Goal: Task Accomplishment & Management: Use online tool/utility

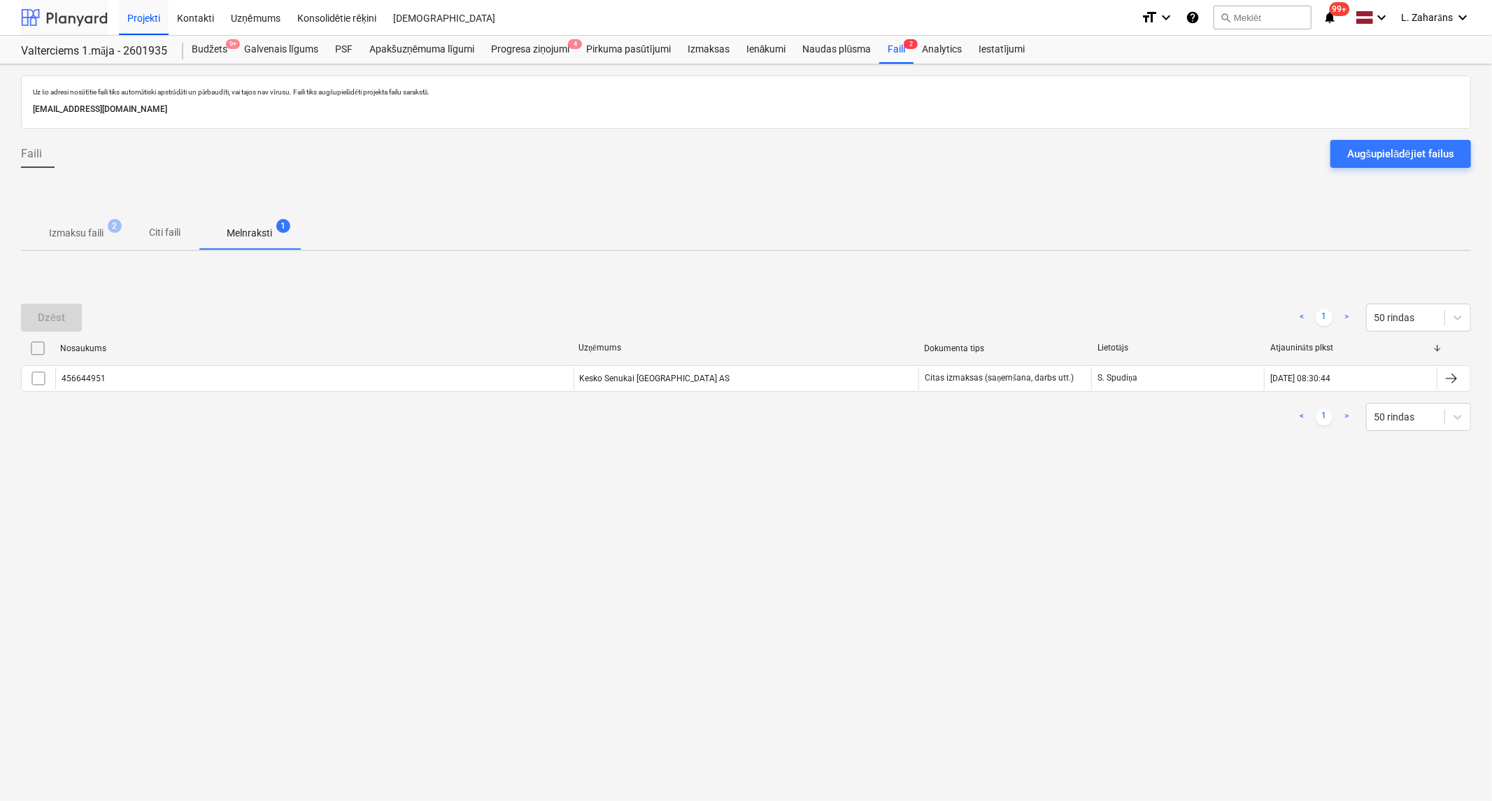
click at [101, 17] on div at bounding box center [64, 17] width 87 height 35
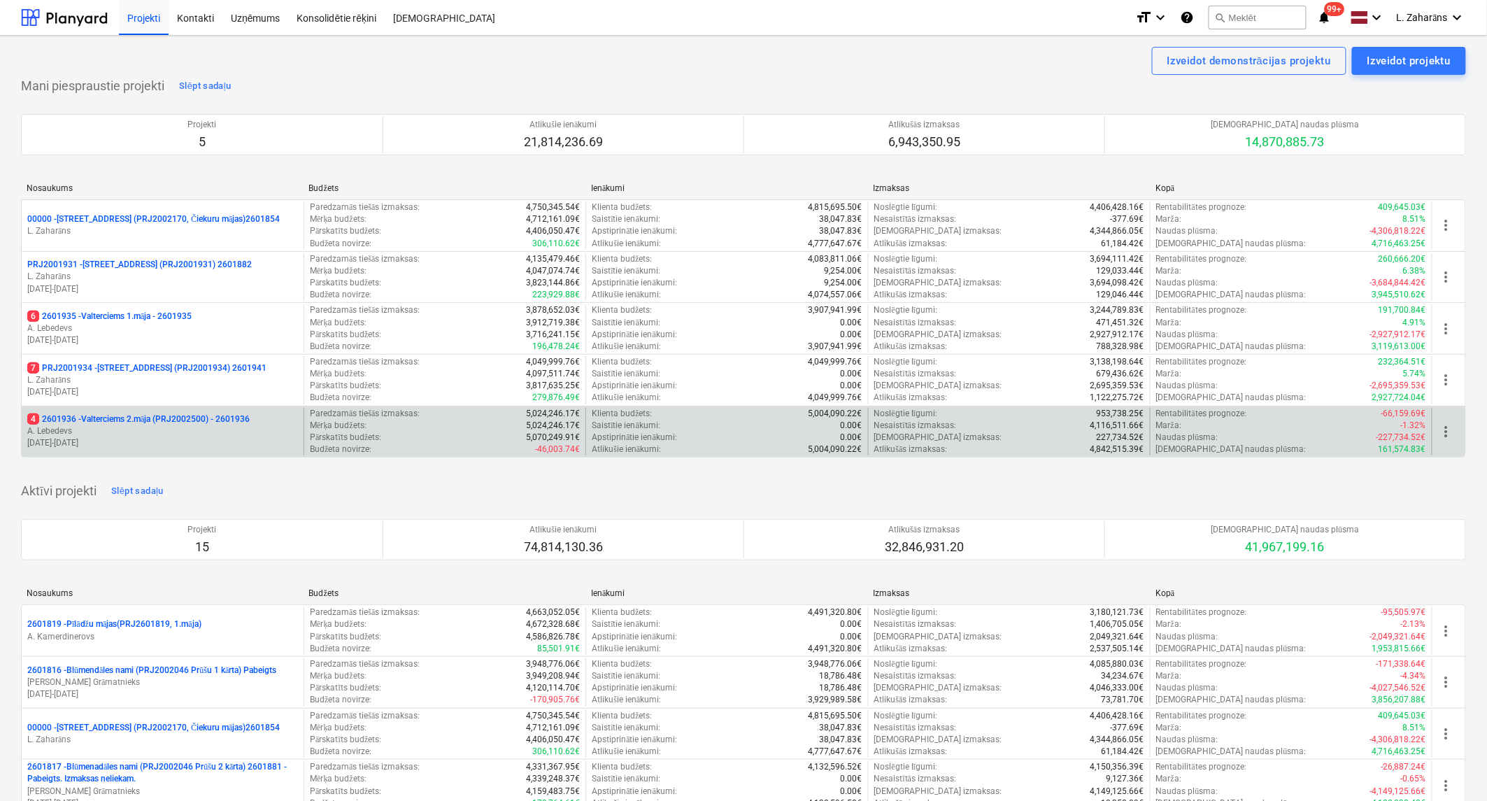
click at [113, 418] on p "4 2601936 - Valterciems 2.māja (PRJ2002500) - 2601936" at bounding box center [138, 419] width 222 height 12
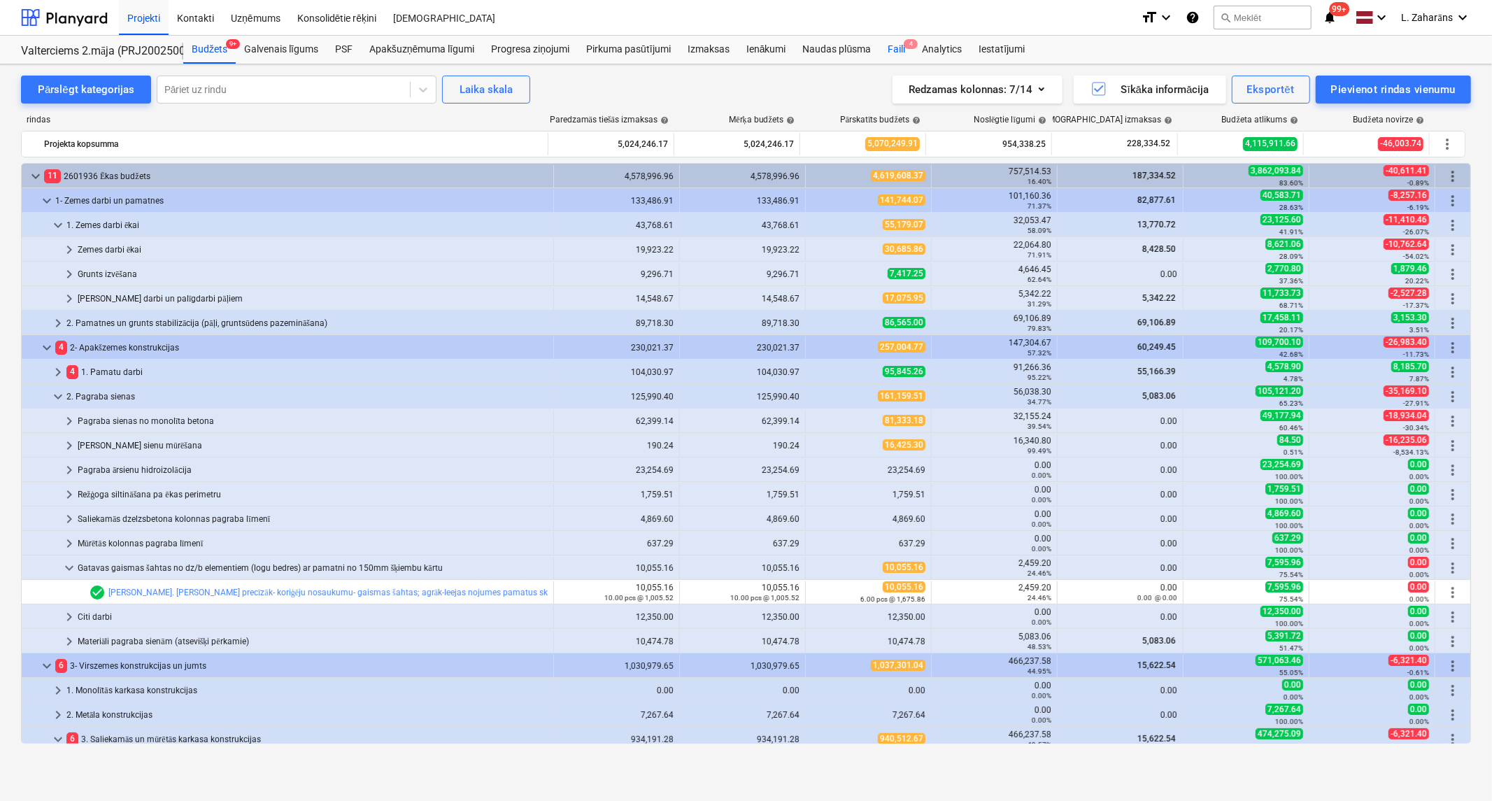
click at [892, 48] on div "Faili 4" at bounding box center [896, 50] width 34 height 28
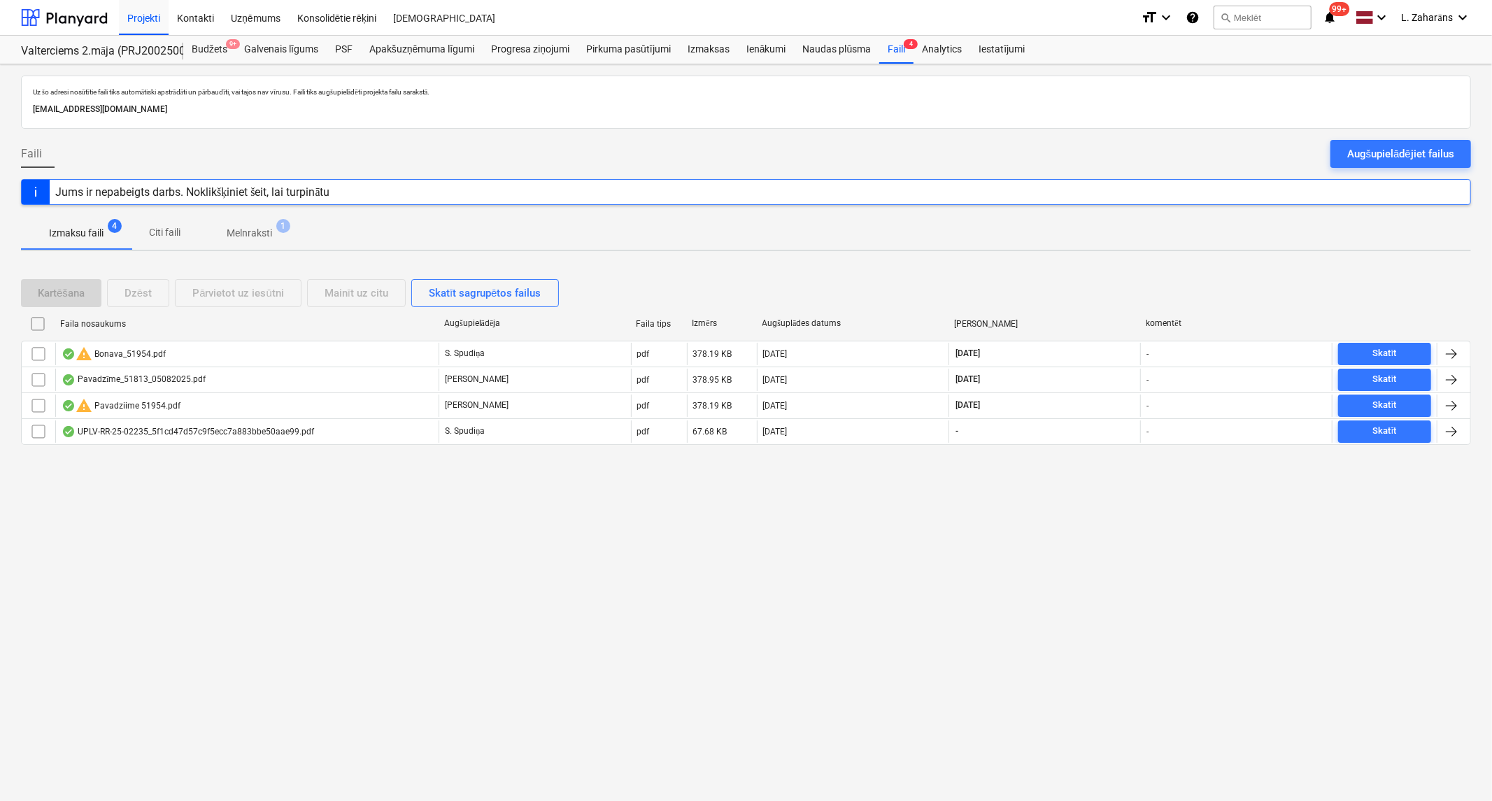
click at [242, 229] on p "Melnraksti" at bounding box center [249, 233] width 45 height 15
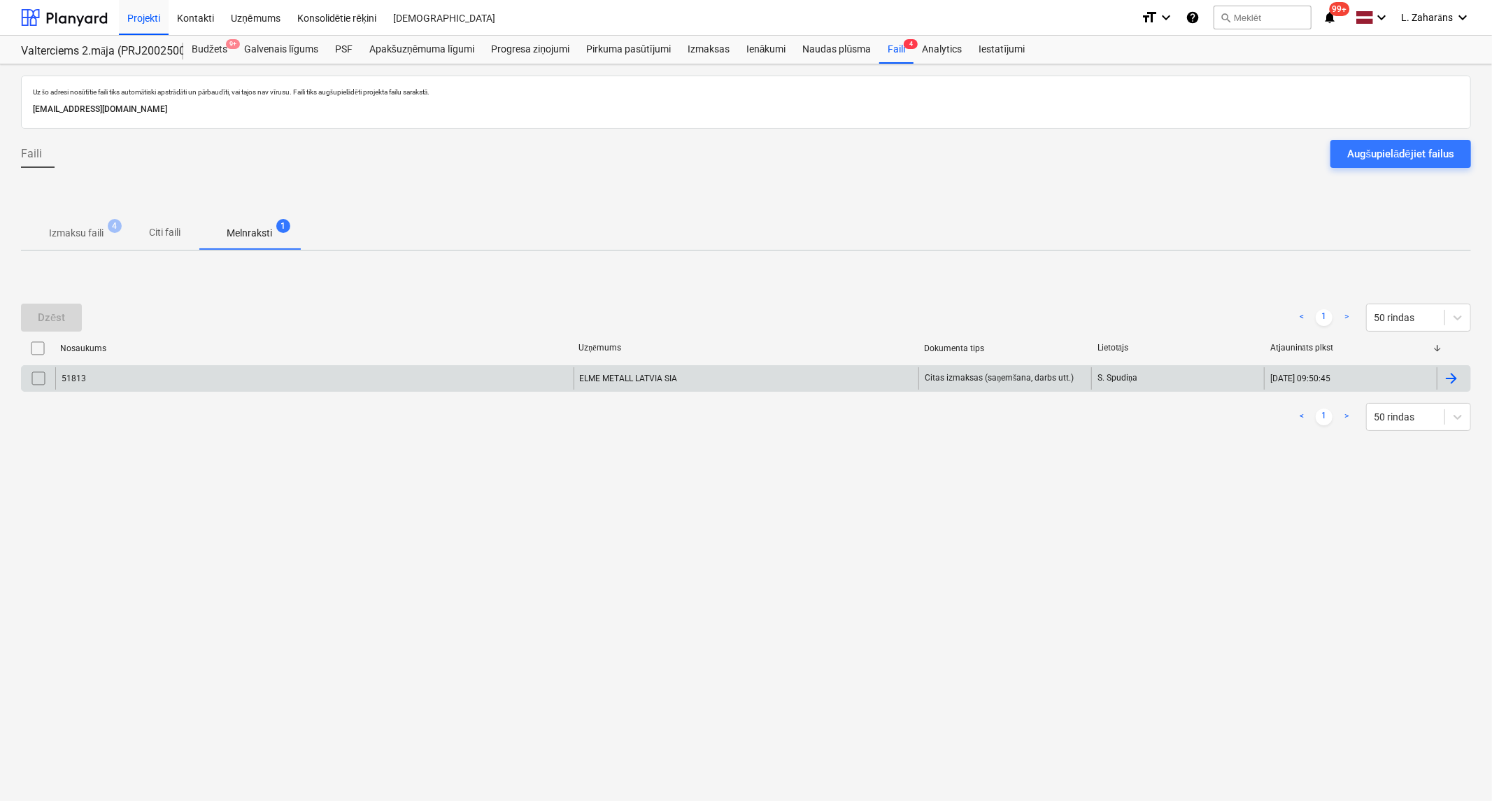
click at [255, 365] on div "51813 ELME METALL LATVIA SIA Citas izmaksas (saņemšana, darbs utt.) S. Spudiņa …" at bounding box center [746, 378] width 1450 height 27
click at [257, 375] on div "51813" at bounding box center [314, 378] width 518 height 22
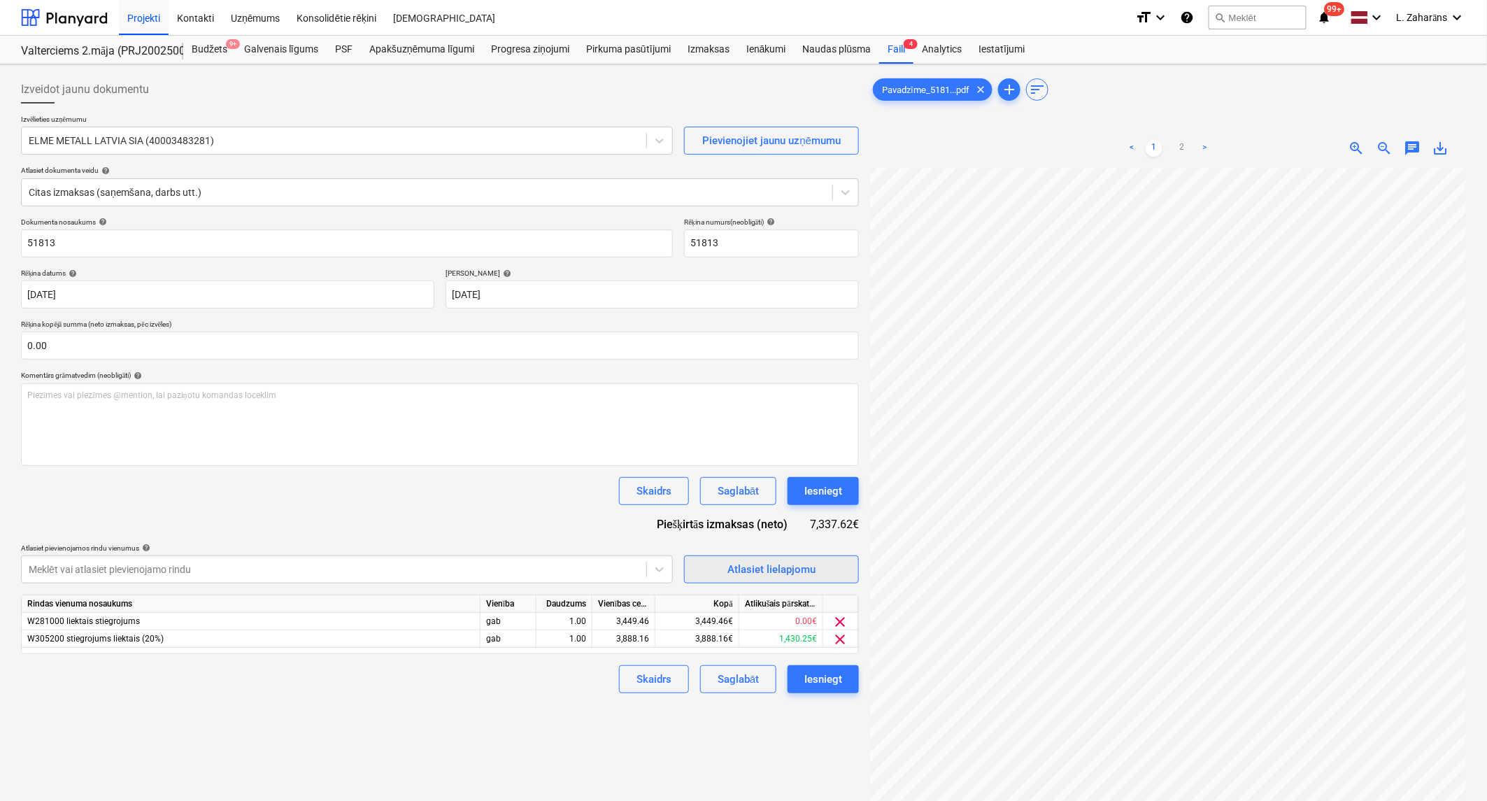
scroll to position [278, 0]
click at [1385, 142] on span "zoom_out" at bounding box center [1384, 148] width 17 height 17
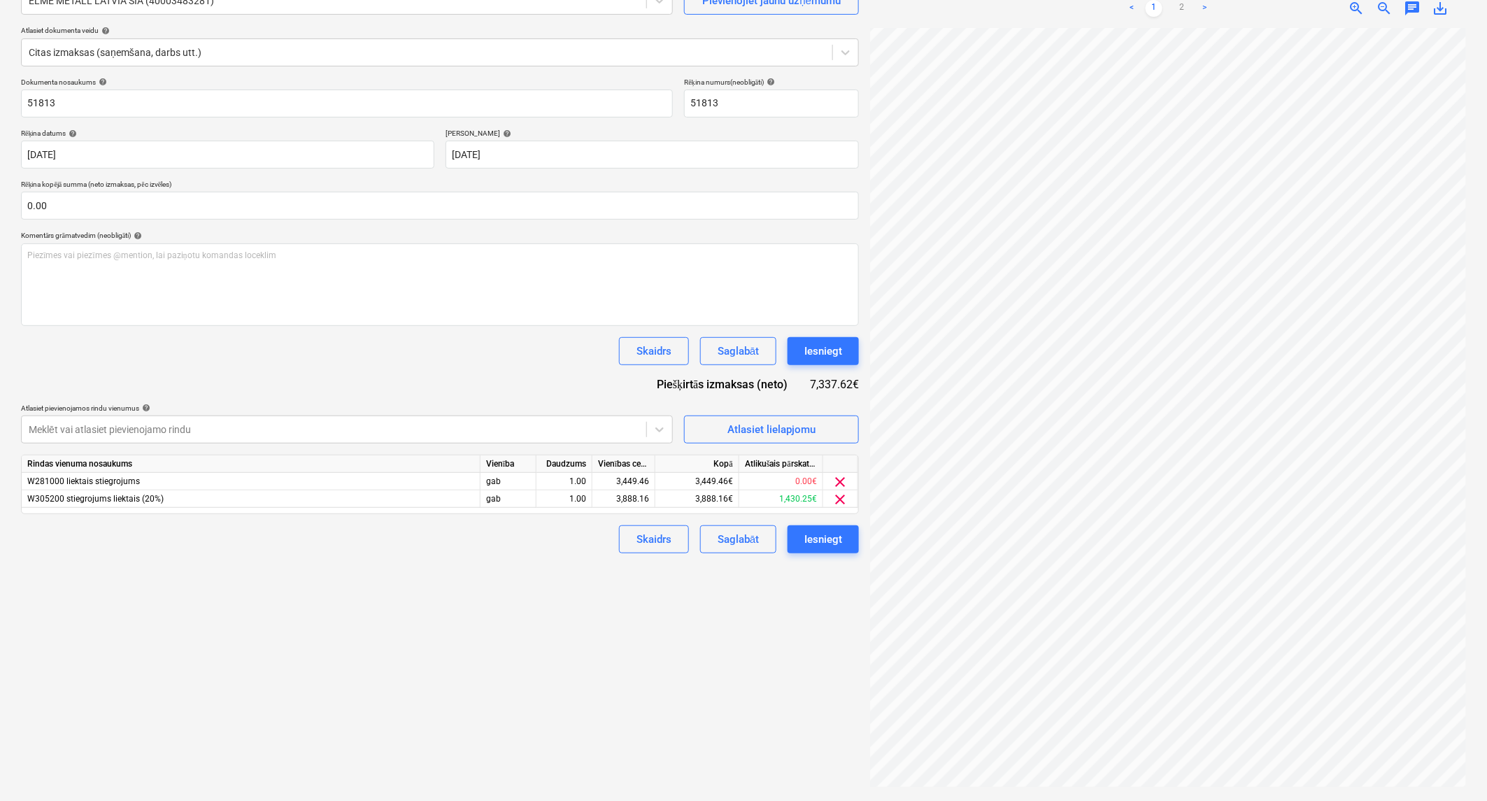
click at [1183, 6] on div "Neizdevās iegūt projektu" at bounding box center [1195, 14] width 119 height 17
click at [1205, 2] on div "Neizdevās iegūt projektu" at bounding box center [1196, 15] width 130 height 28
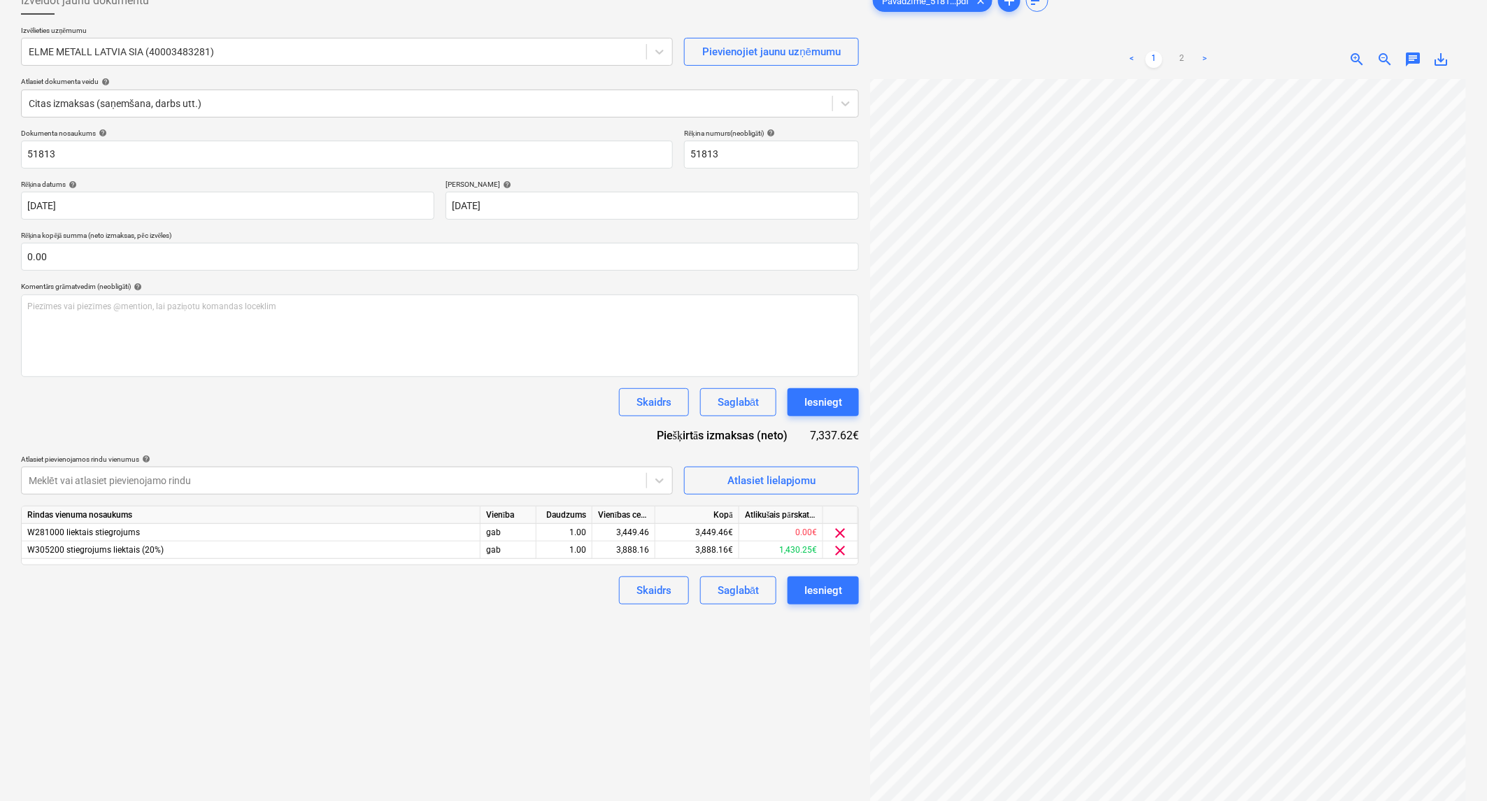
scroll to position [62, 0]
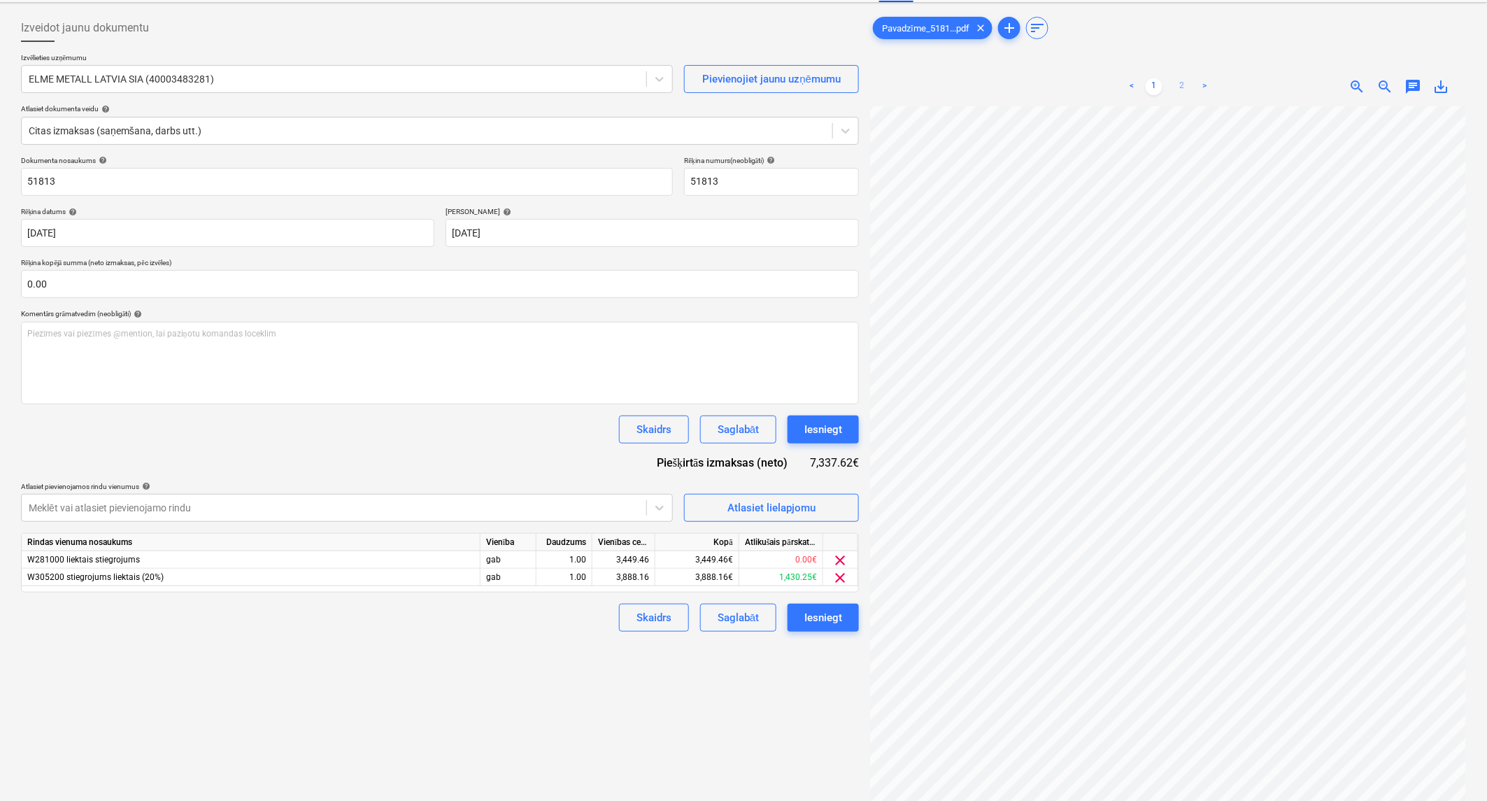
click at [1182, 82] on link "2" at bounding box center [1182, 86] width 17 height 17
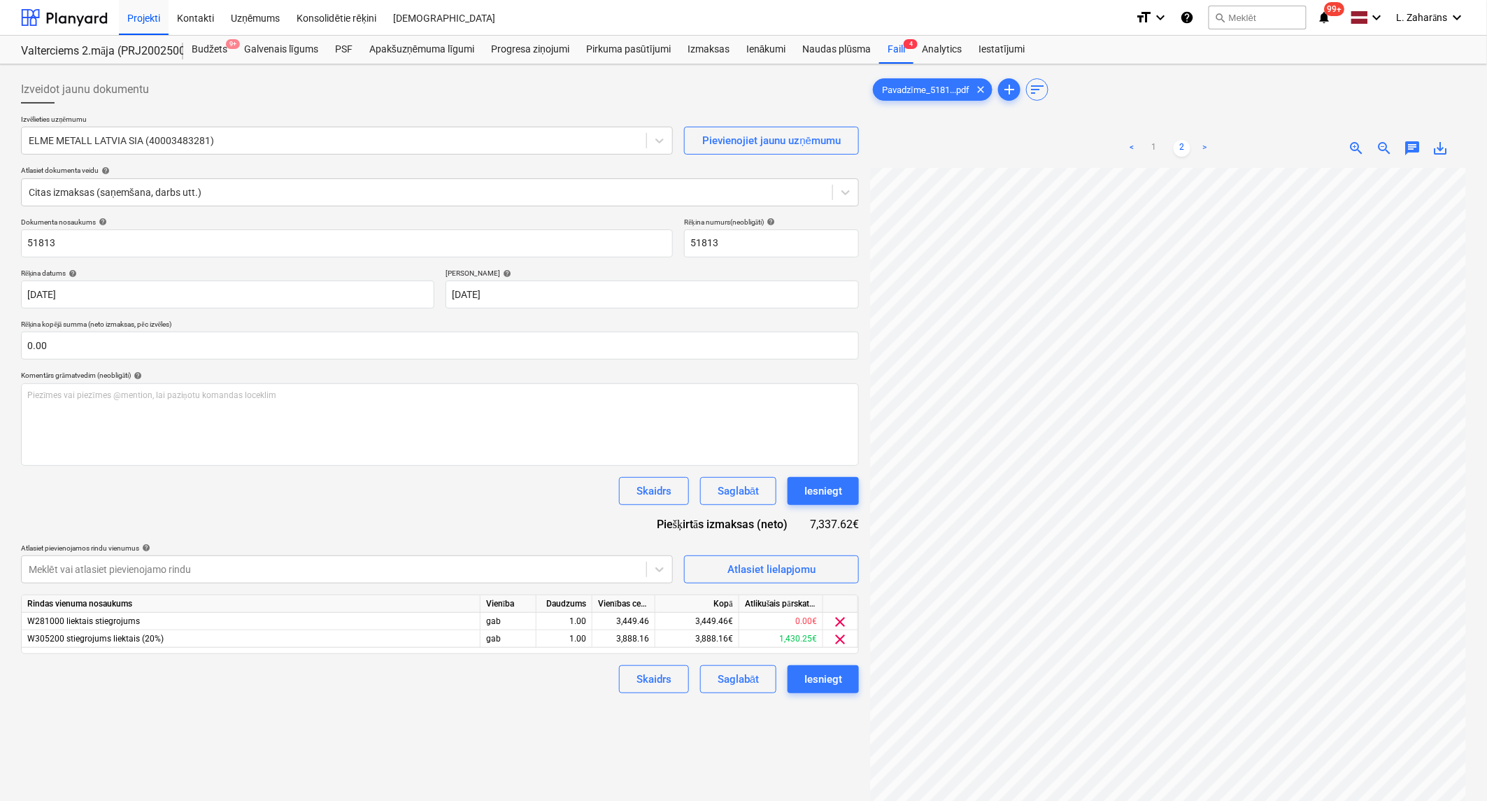
scroll to position [6, 12]
click at [1154, 145] on link "1" at bounding box center [1154, 148] width 17 height 17
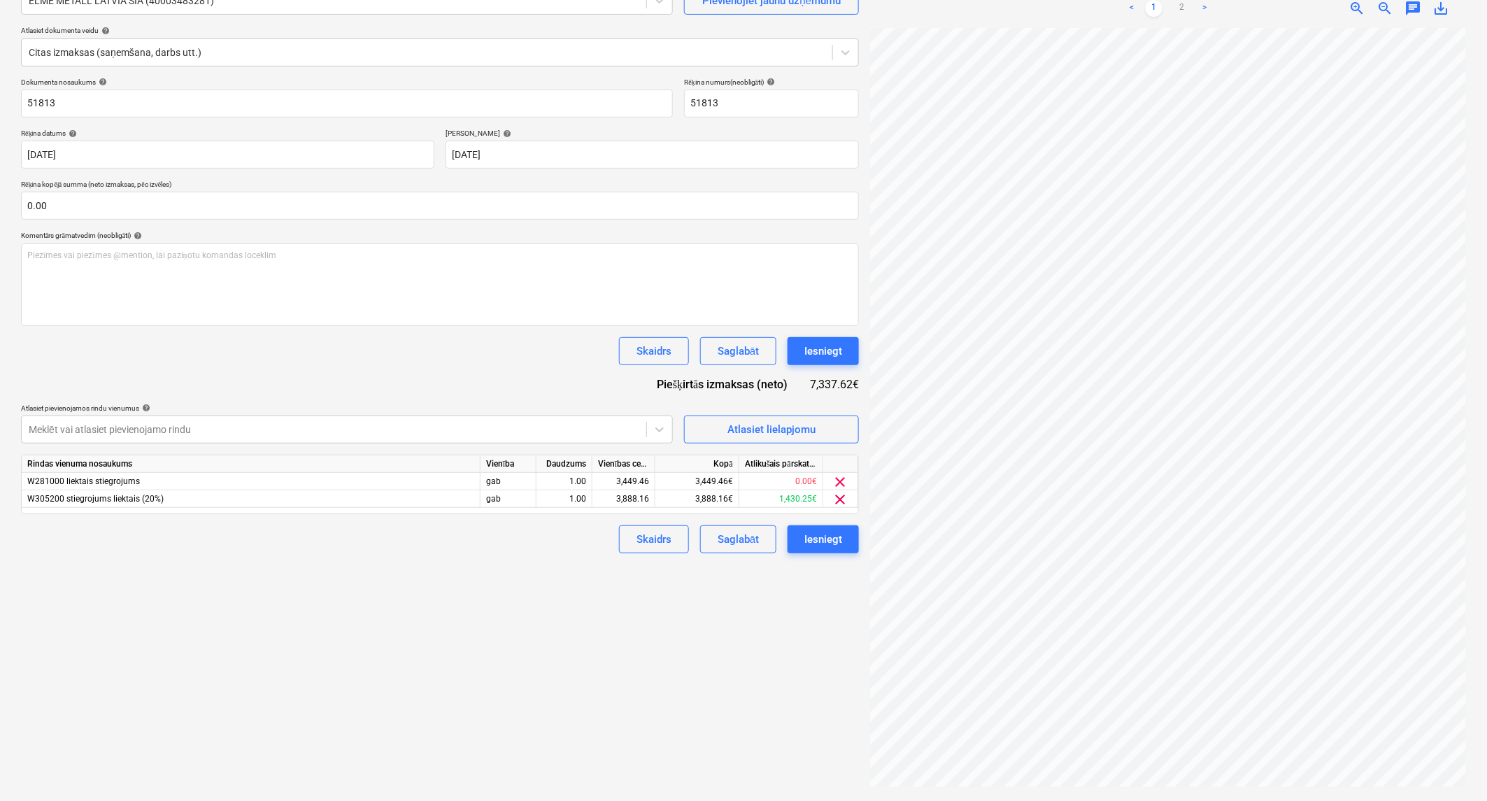
click at [834, 385] on div "7,337.62€" at bounding box center [834, 384] width 49 height 16
click at [832, 385] on div "7,337.62€" at bounding box center [834, 384] width 49 height 16
copy div "7,337.62"
click at [231, 211] on input "text" at bounding box center [440, 206] width 838 height 28
paste input "7,337.62"
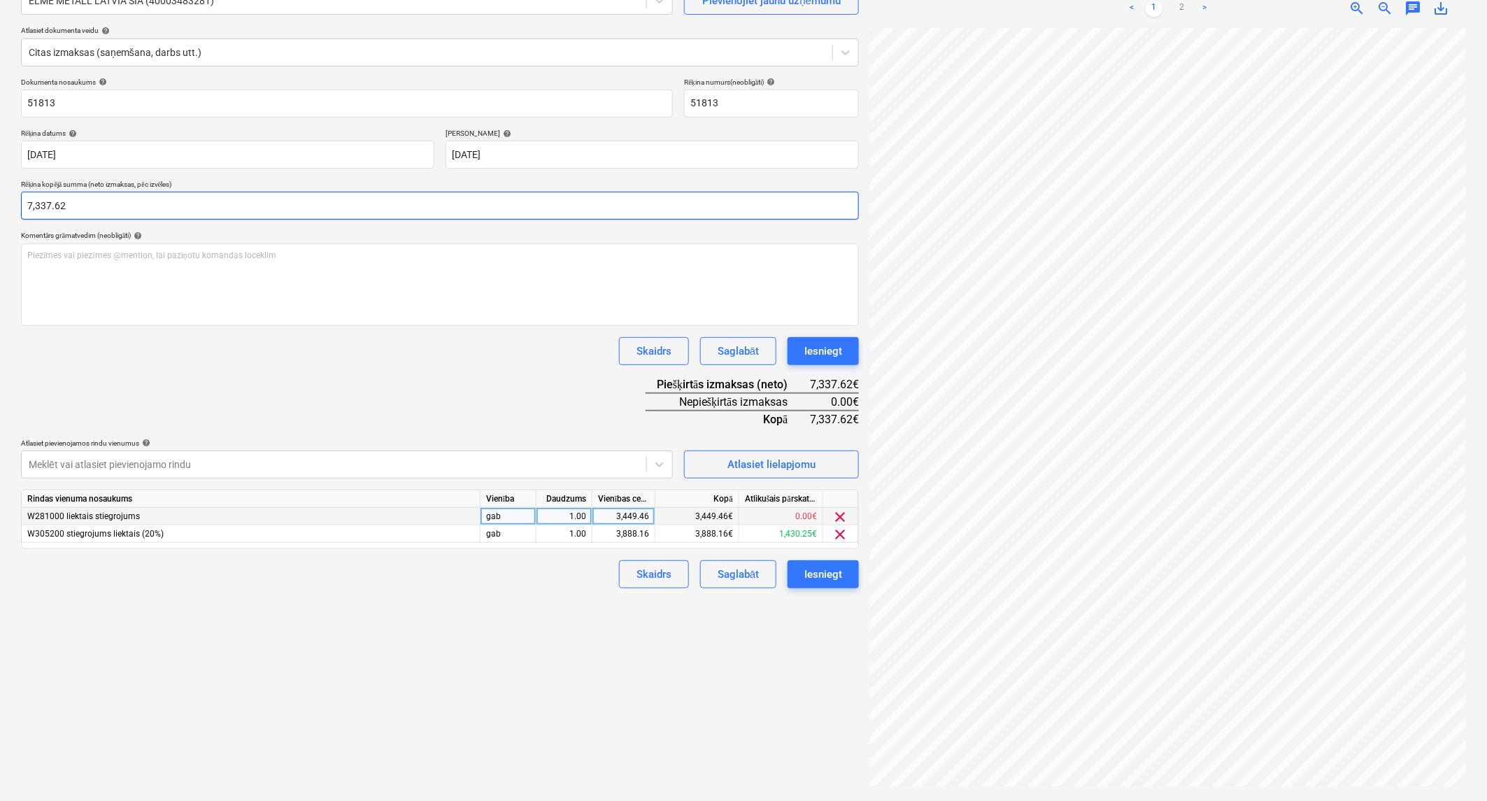
type input "7,337.62"
click at [843, 518] on span "clear" at bounding box center [840, 516] width 17 height 17
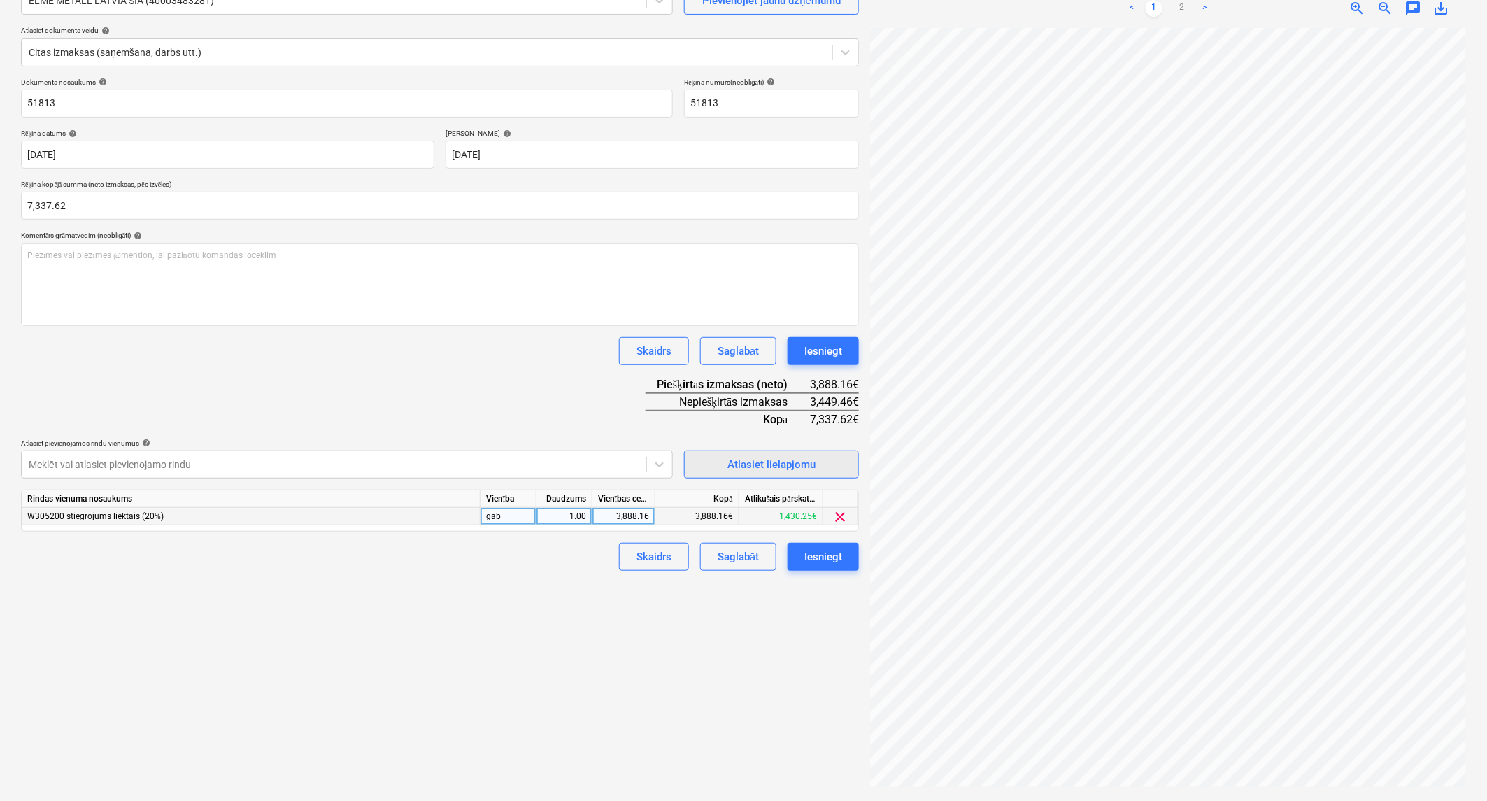
click at [739, 462] on div "Atlasiet lielapjomu" at bounding box center [771, 464] width 88 height 18
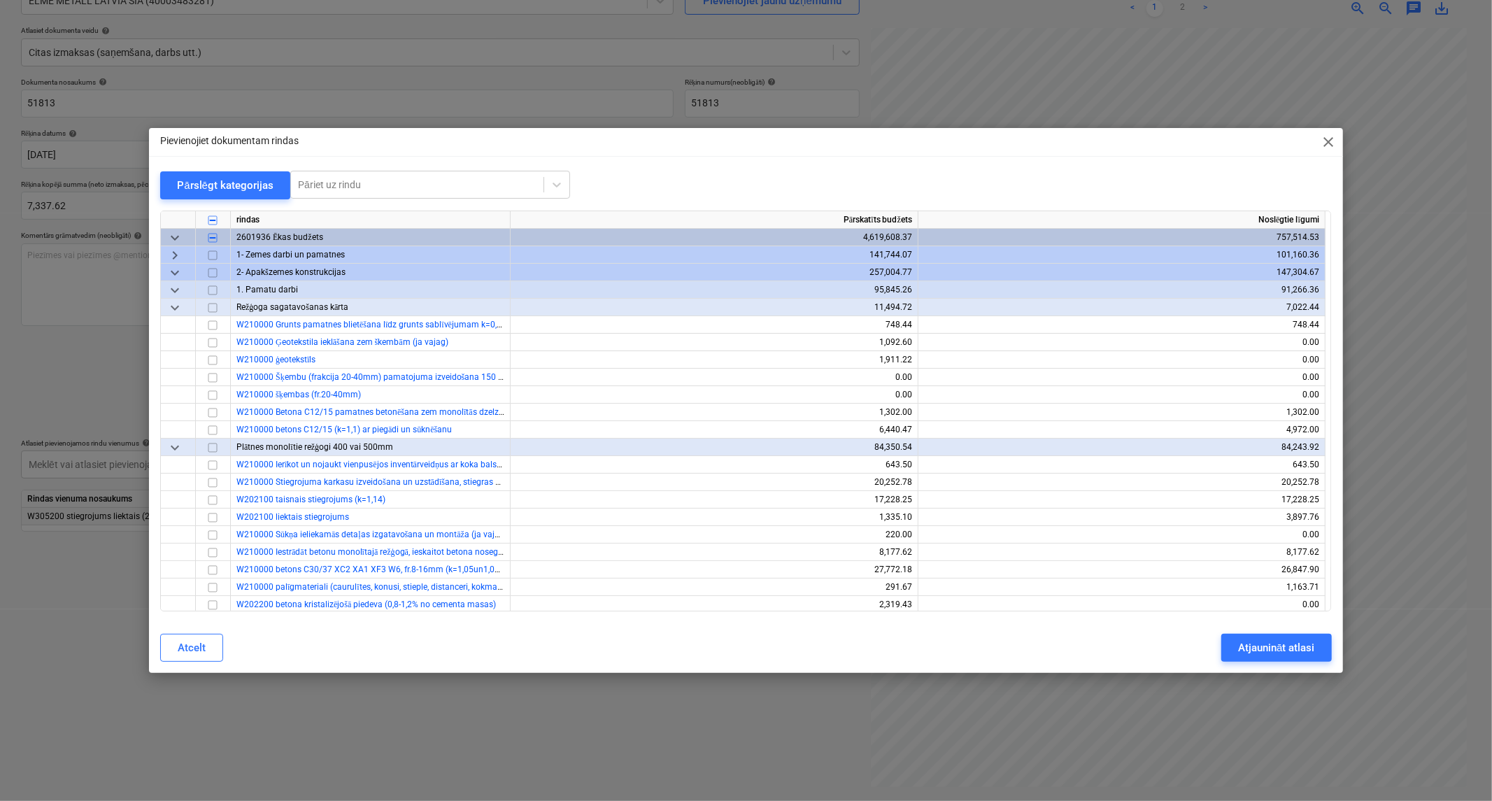
click at [178, 270] on span "keyboard_arrow_down" at bounding box center [174, 272] width 17 height 17
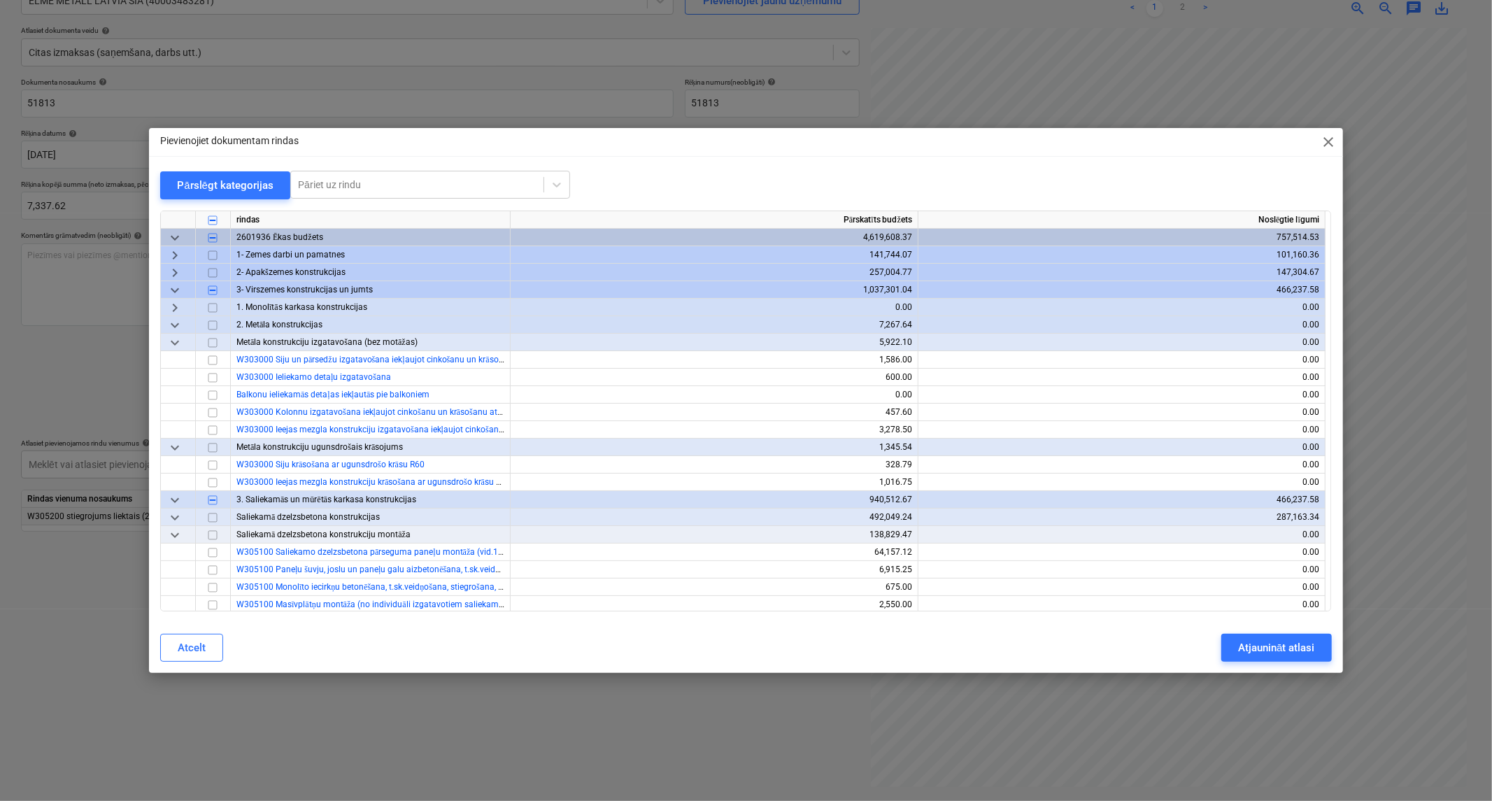
click at [178, 320] on span "keyboard_arrow_down" at bounding box center [174, 325] width 17 height 17
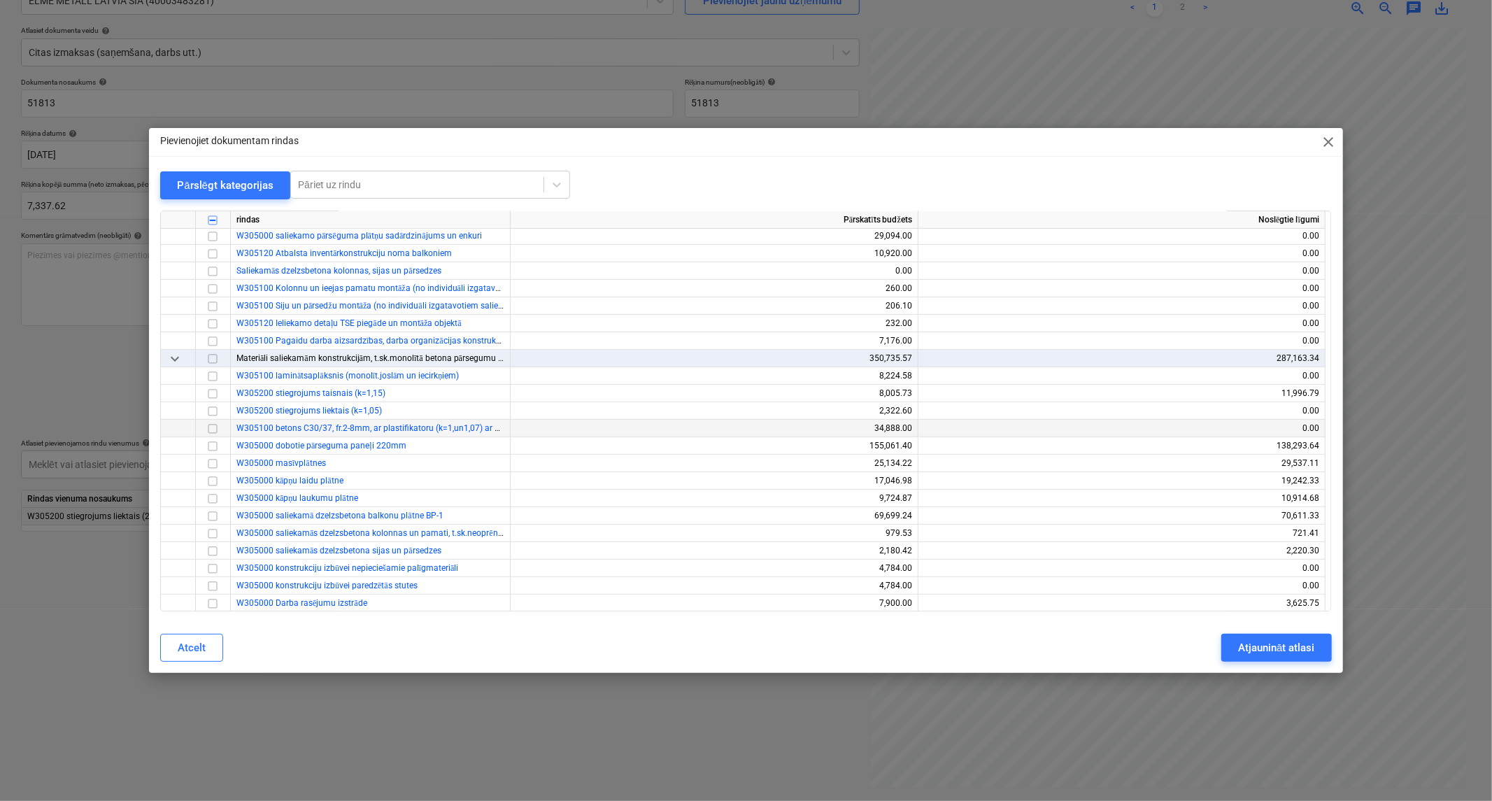
scroll to position [388, 0]
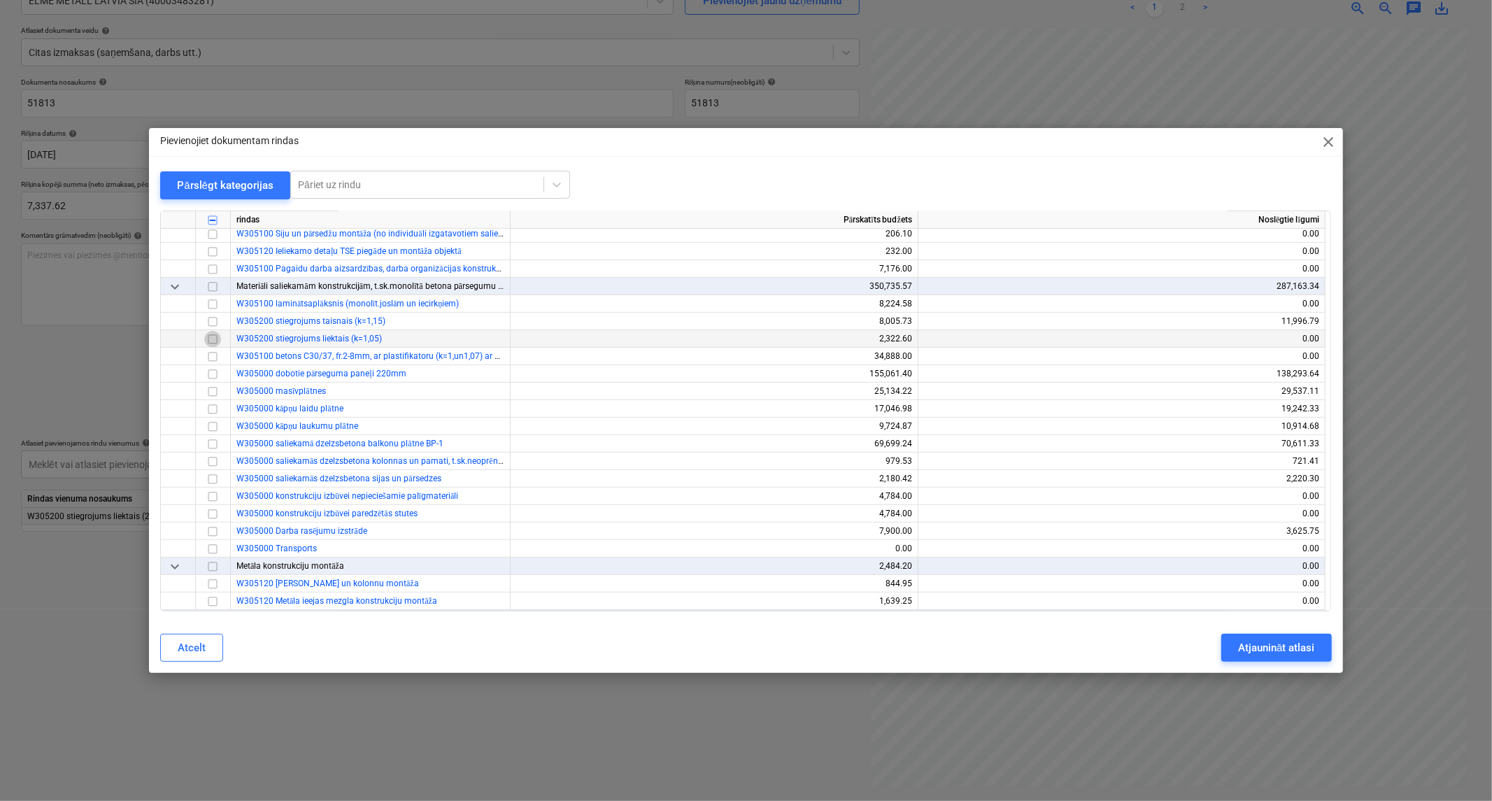
click at [212, 336] on input "checkbox" at bounding box center [212, 339] width 17 height 17
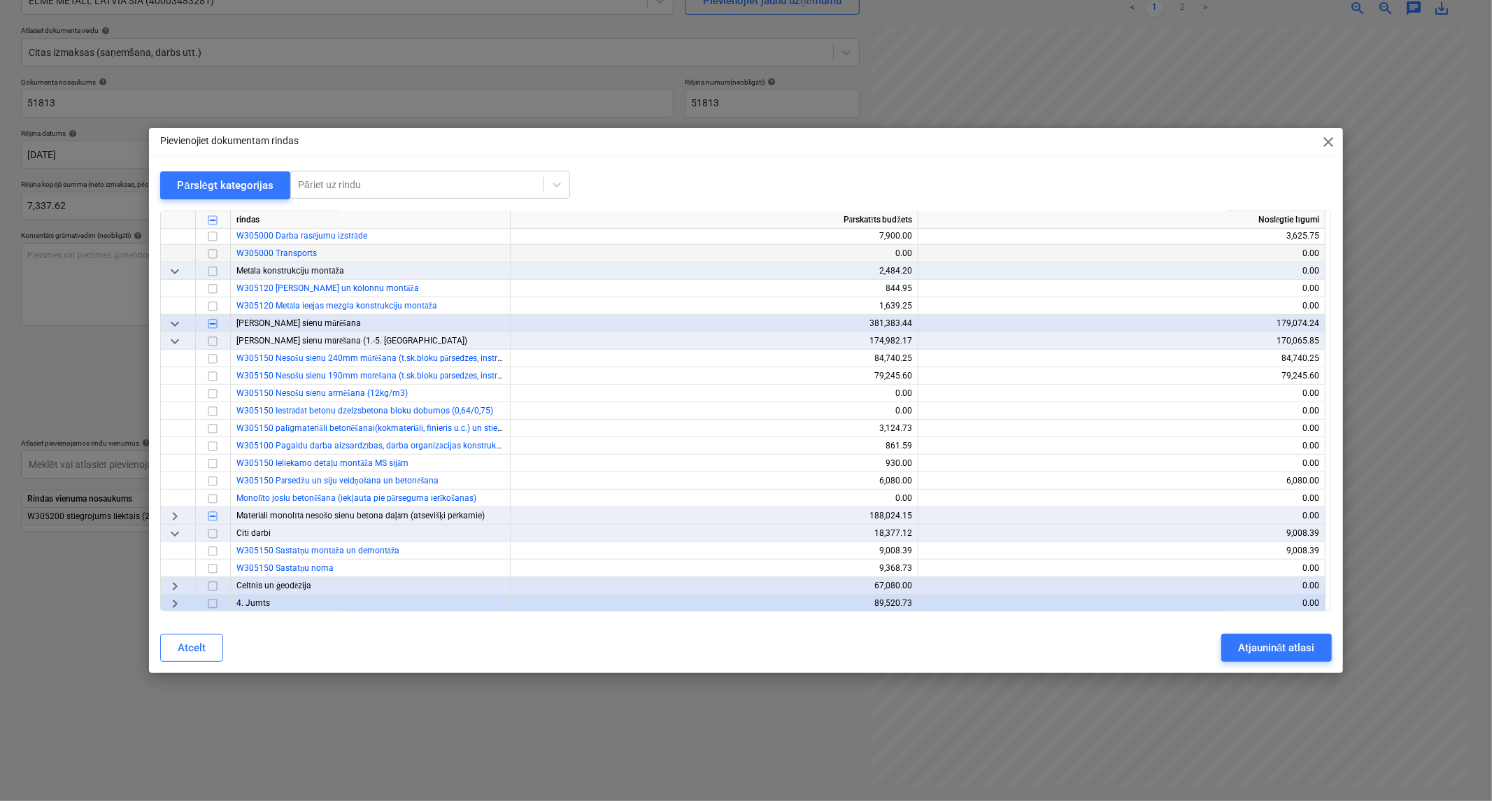
scroll to position [699, 0]
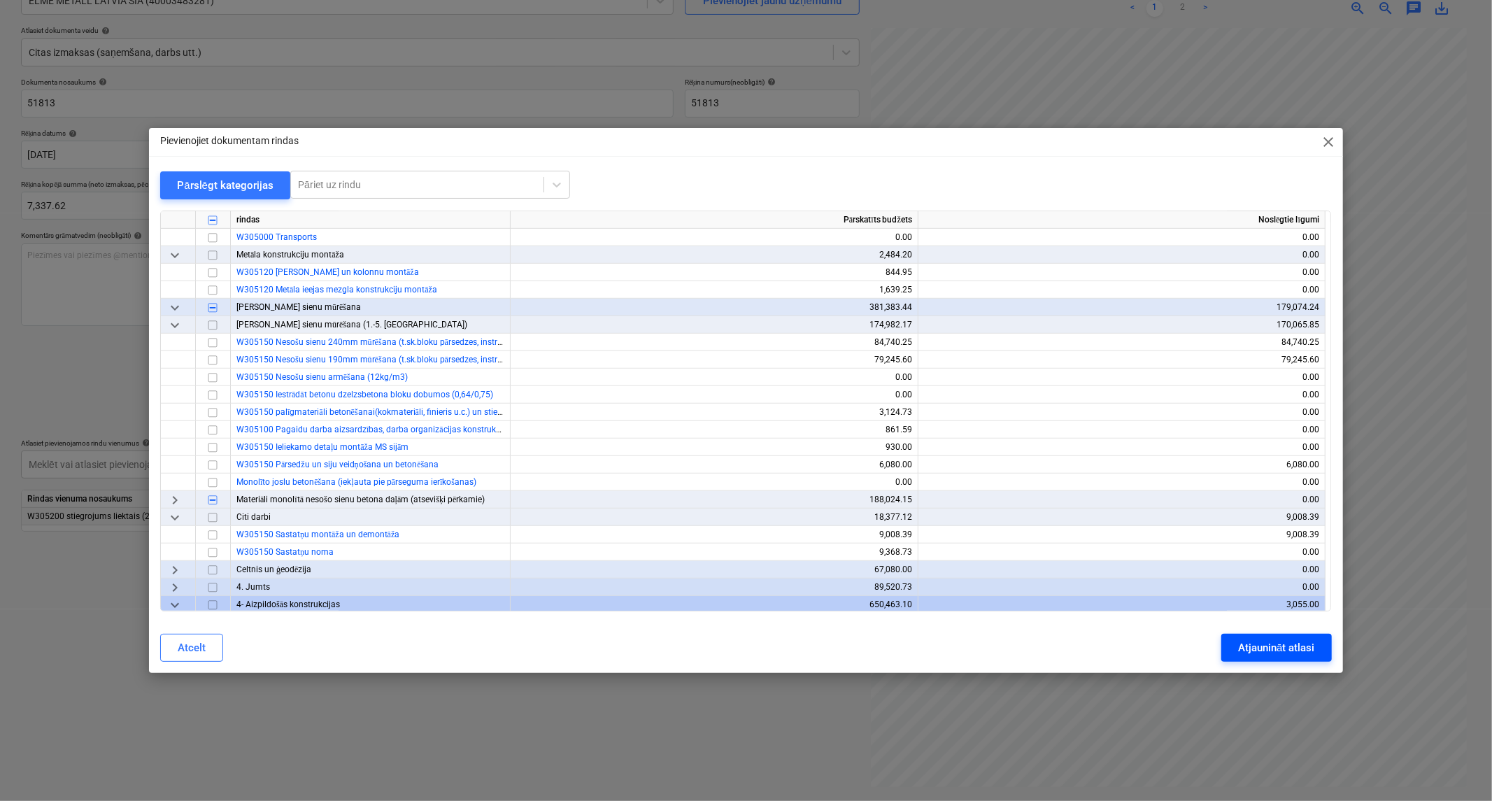
click at [1250, 644] on div "Atjaunināt atlasi" at bounding box center [1276, 648] width 76 height 18
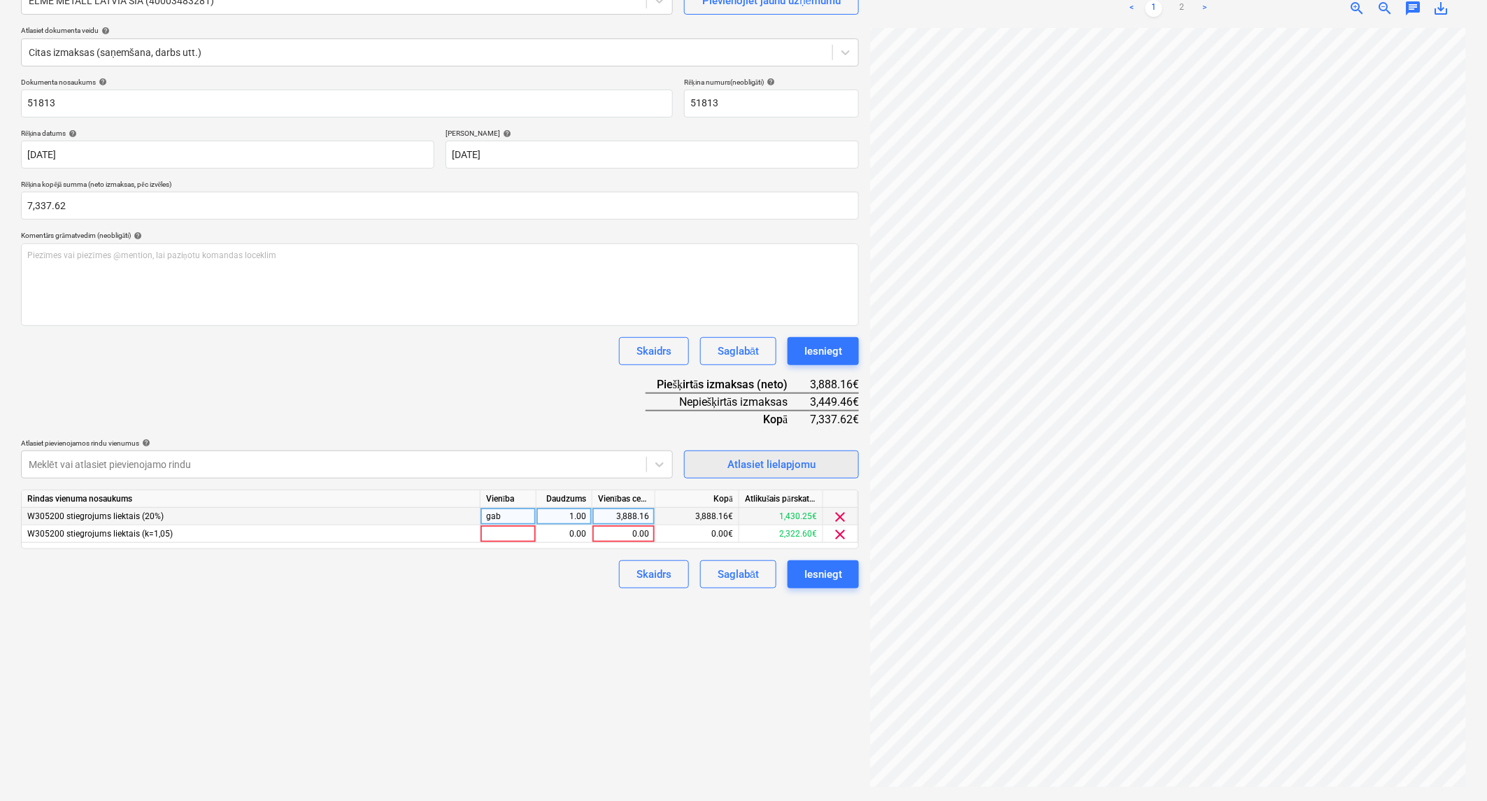
click at [701, 466] on span "Atlasiet lielapjomu" at bounding box center [771, 464] width 140 height 18
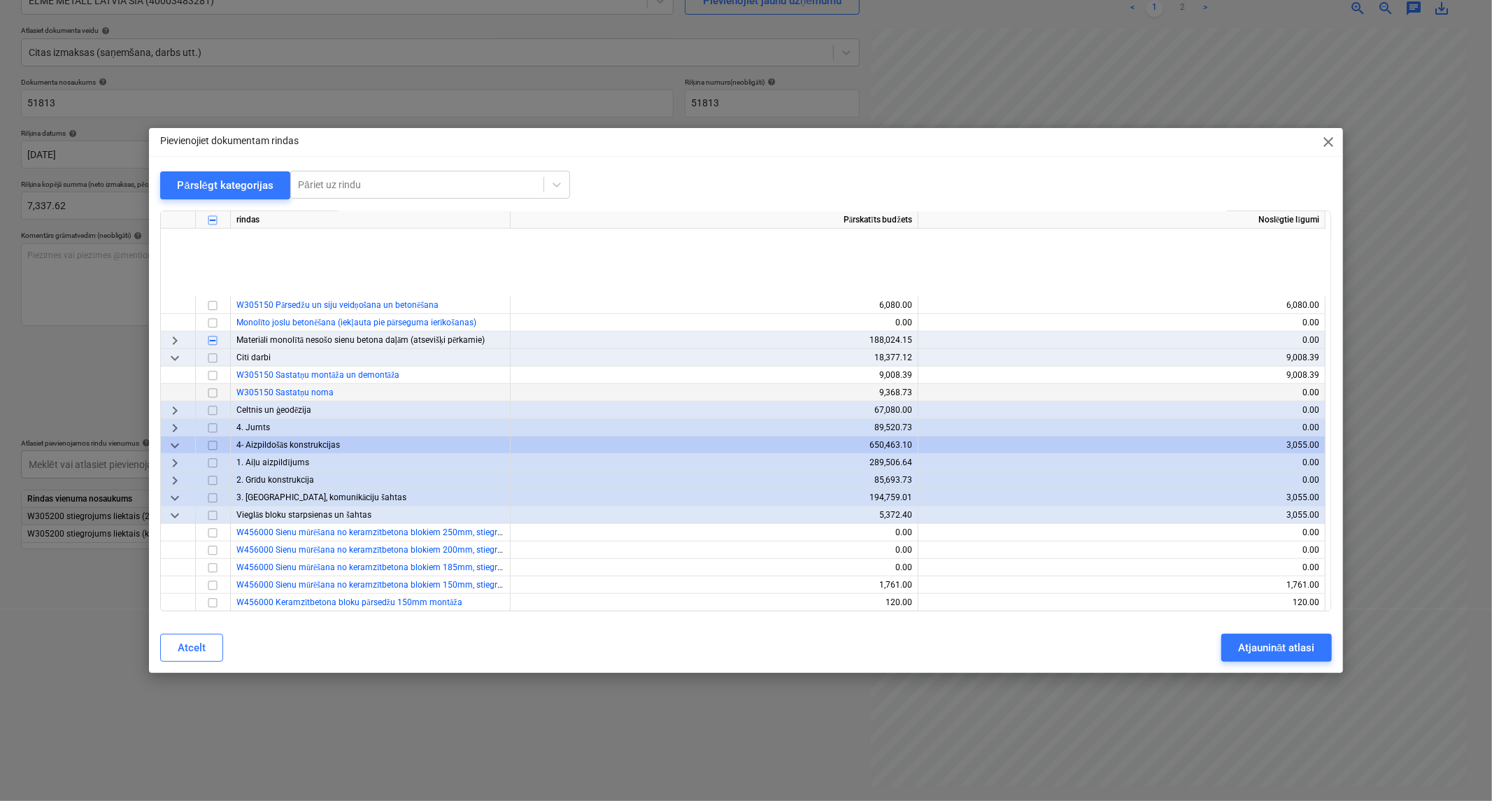
scroll to position [855, 0]
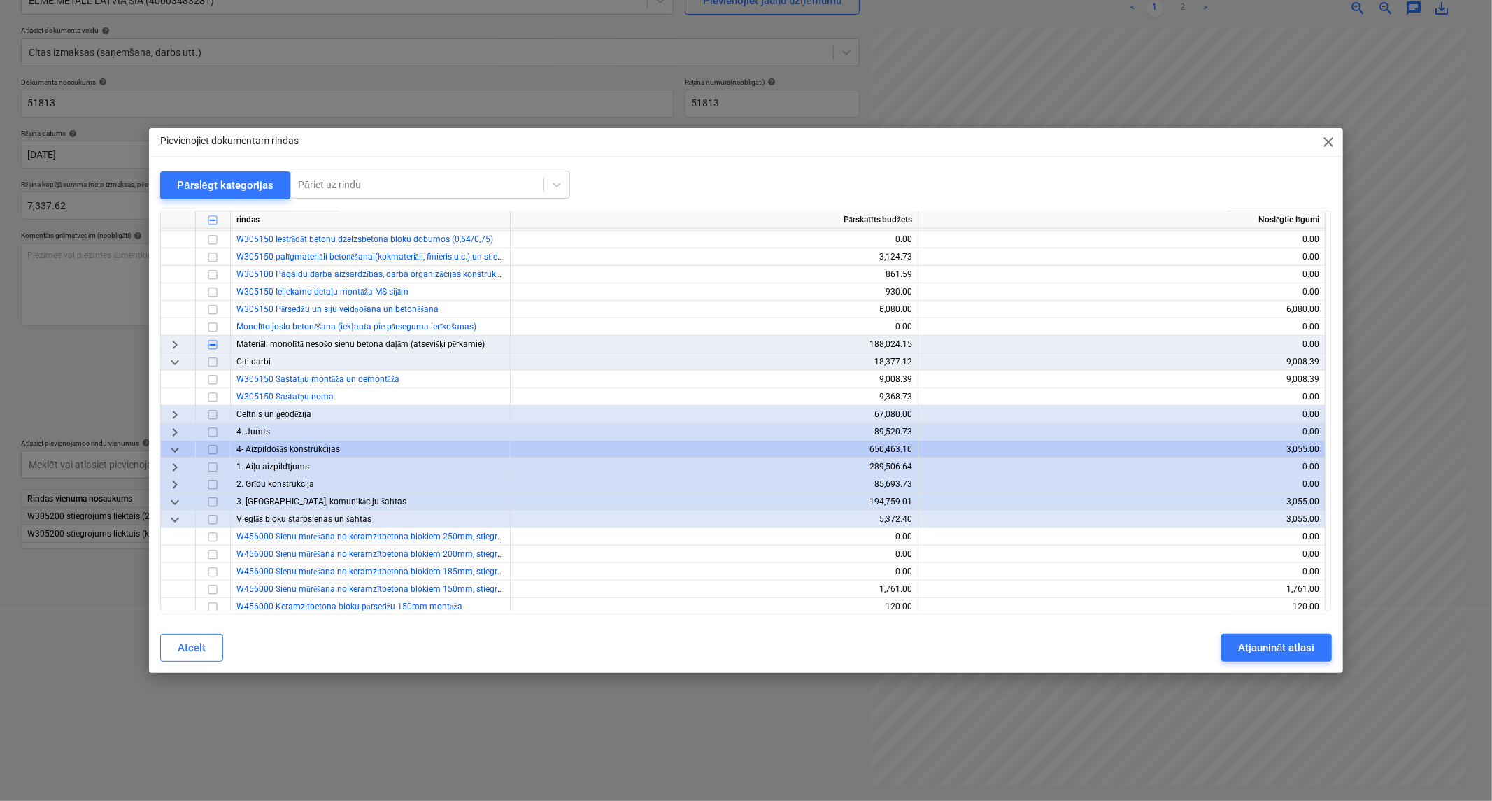
click at [176, 345] on span "keyboard_arrow_right" at bounding box center [174, 344] width 17 height 17
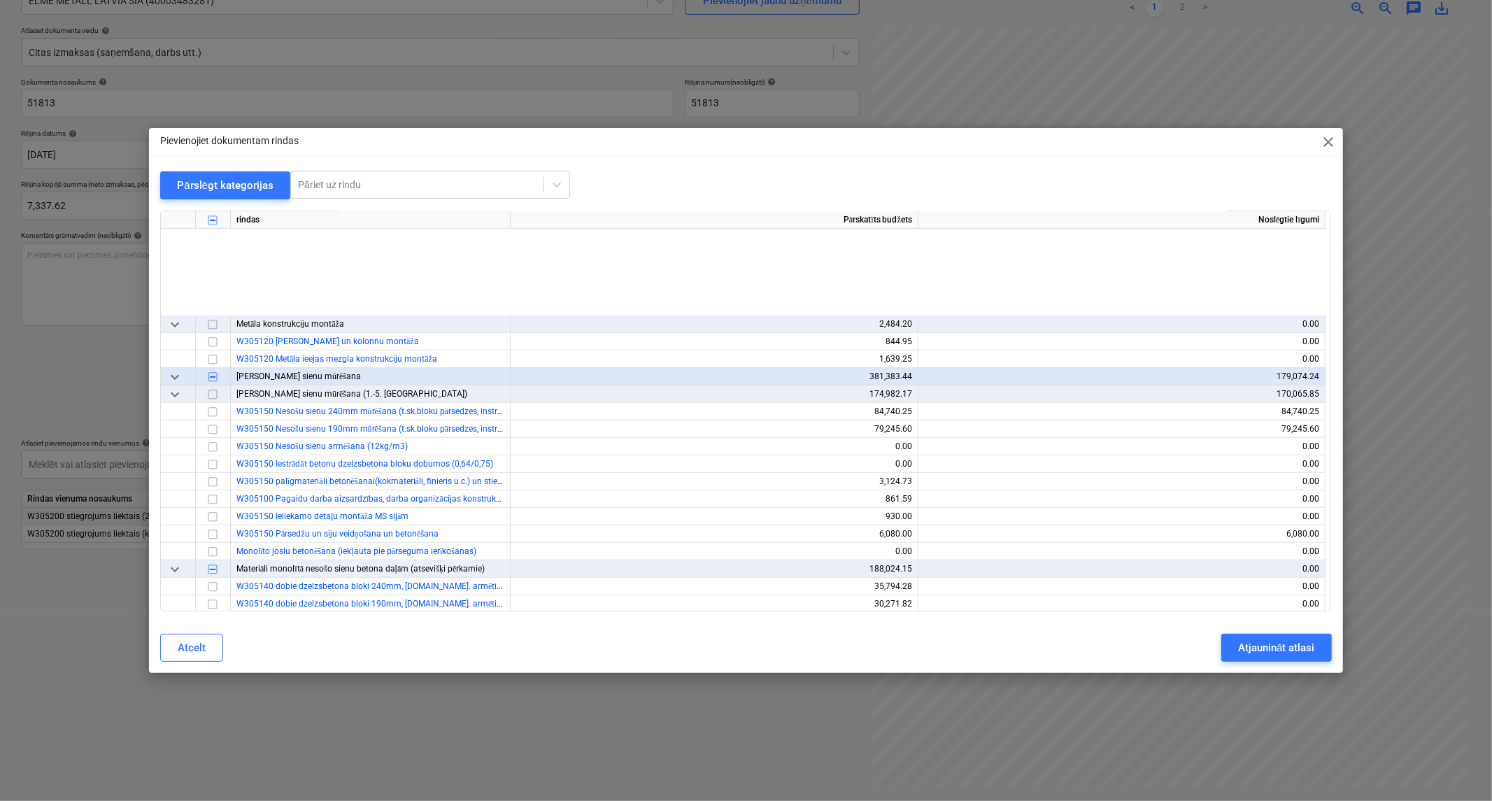
scroll to position [621, 0]
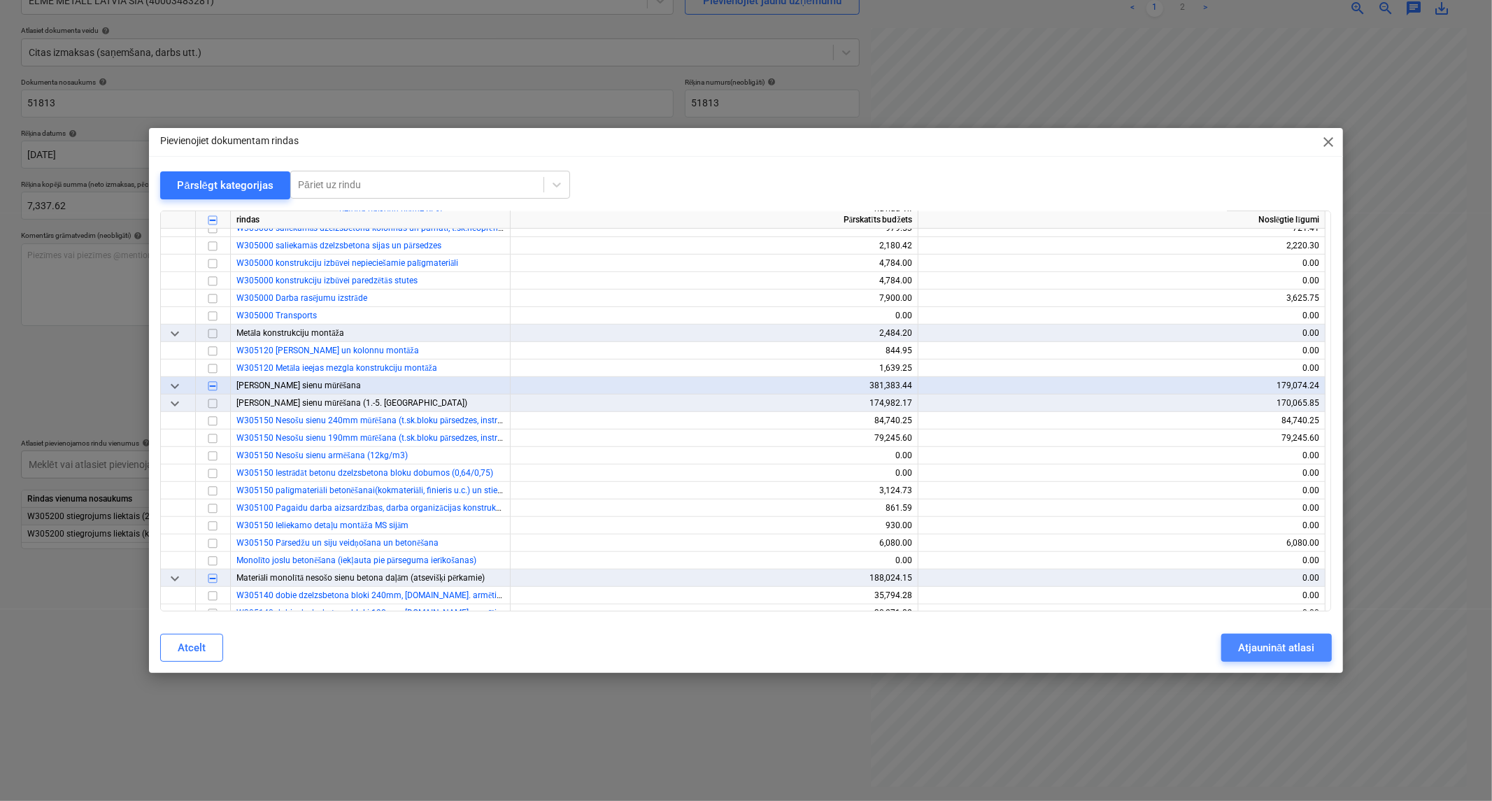
click at [1249, 649] on div "Atjaunināt atlasi" at bounding box center [1276, 648] width 76 height 18
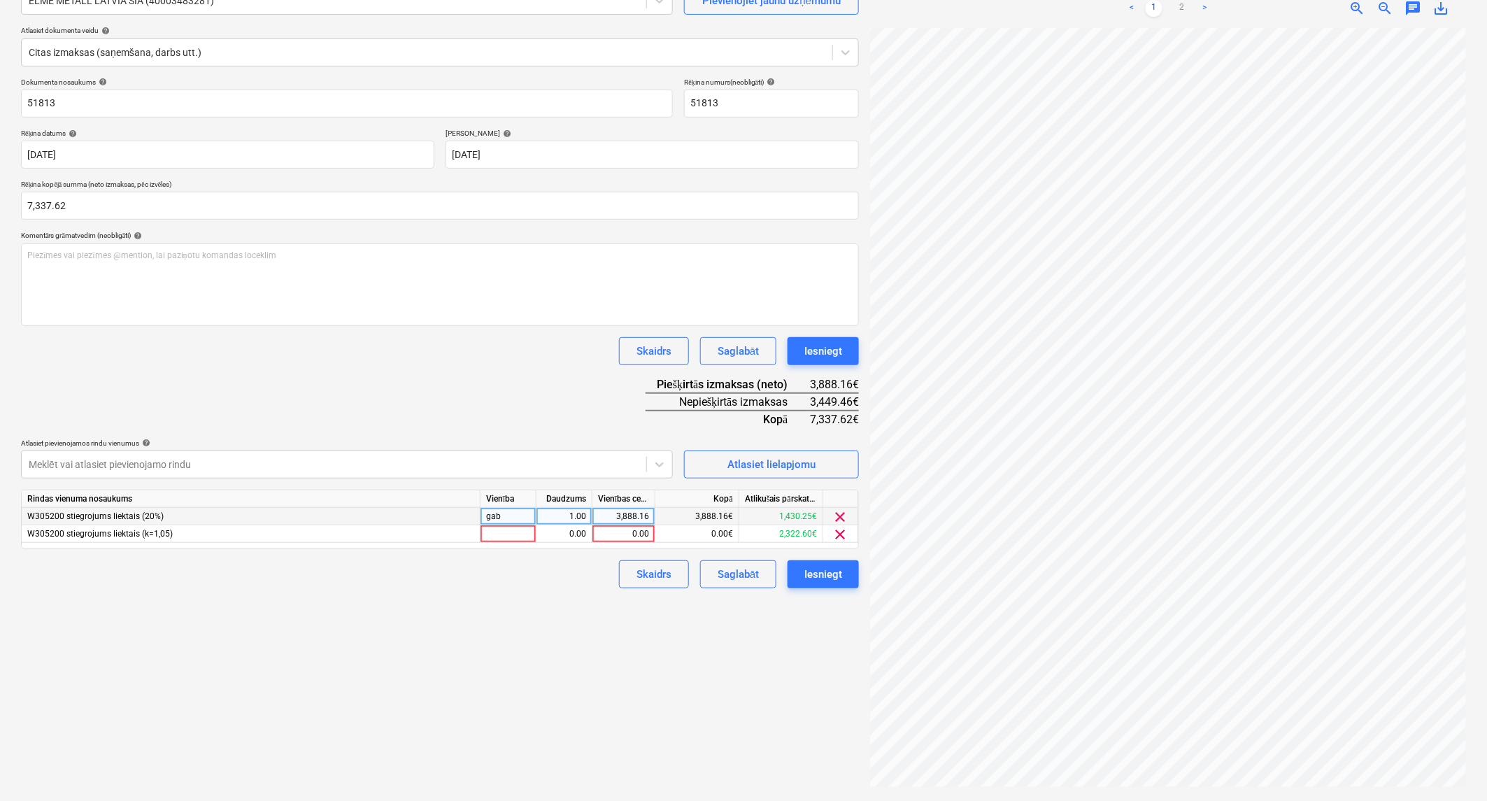
click at [828, 399] on div "3,449.46€" at bounding box center [834, 401] width 49 height 17
copy div "3,449.46"
click at [606, 532] on div "0.00" at bounding box center [623, 533] width 51 height 17
type input "3,449.46"
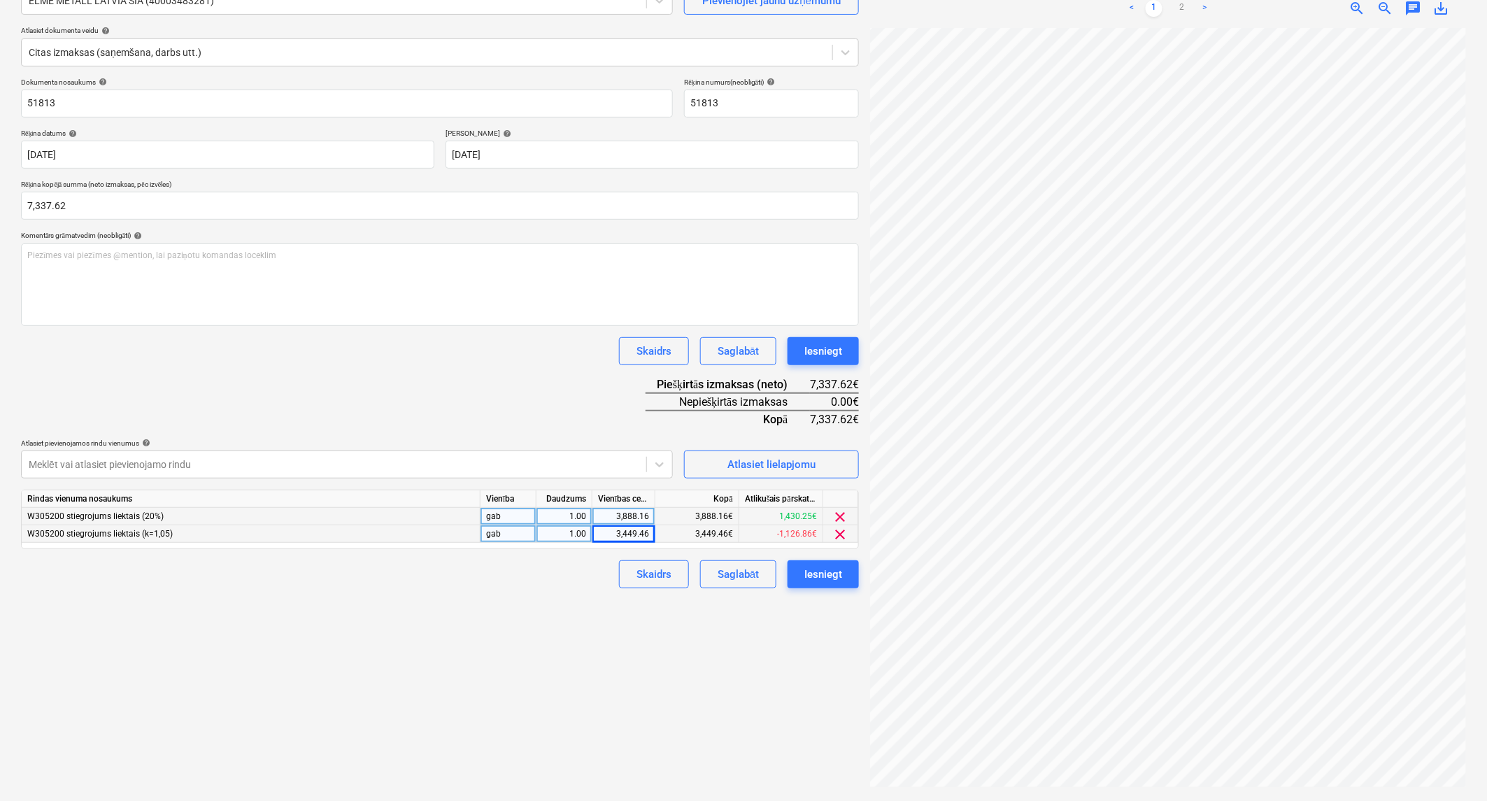
click at [542, 572] on div "Skaidrs Saglabāt Iesniegt" at bounding box center [440, 574] width 838 height 28
click at [713, 469] on span "Atlasiet lielapjomu" at bounding box center [771, 464] width 140 height 18
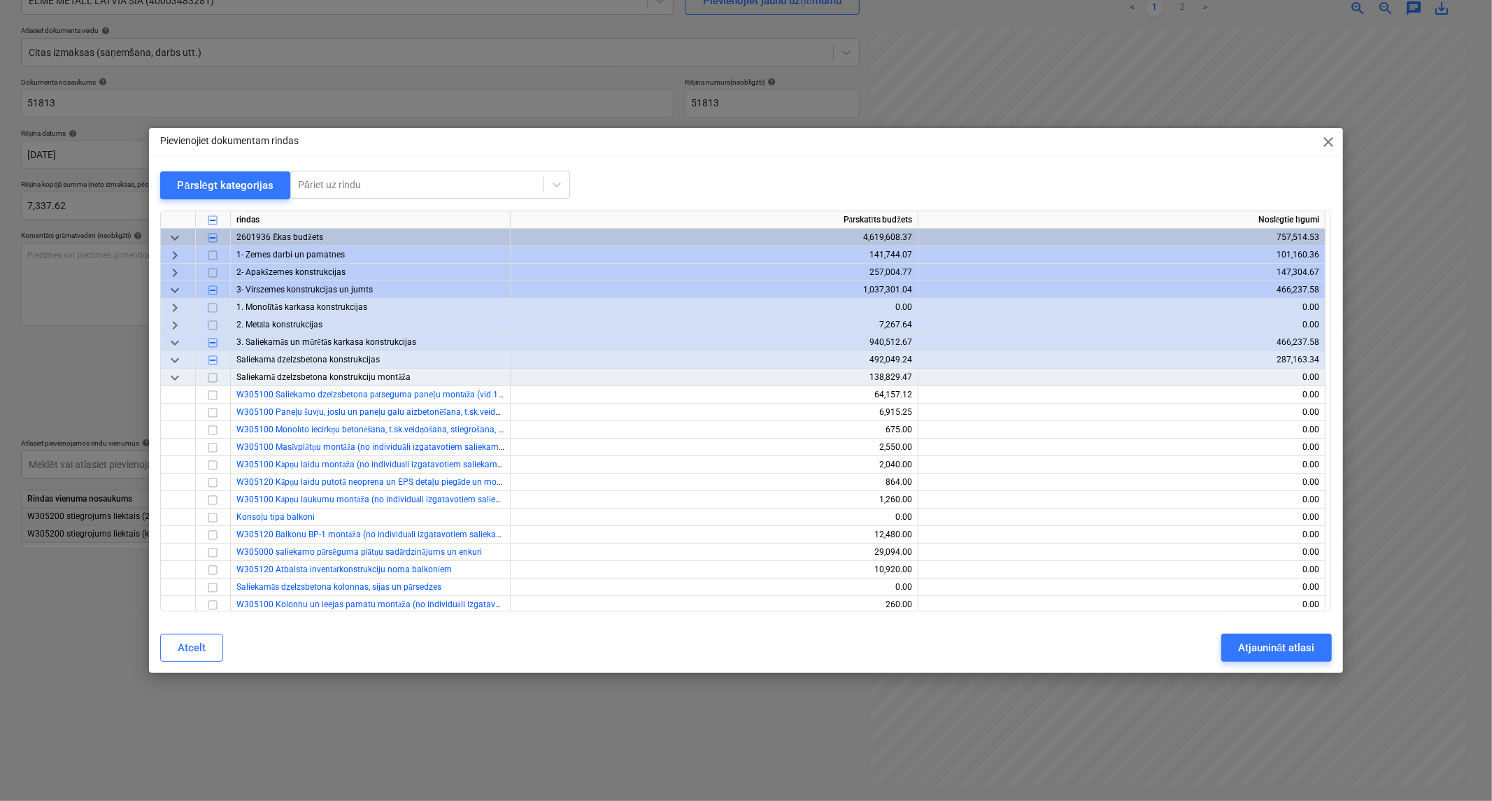
click at [175, 268] on span "keyboard_arrow_right" at bounding box center [174, 272] width 17 height 17
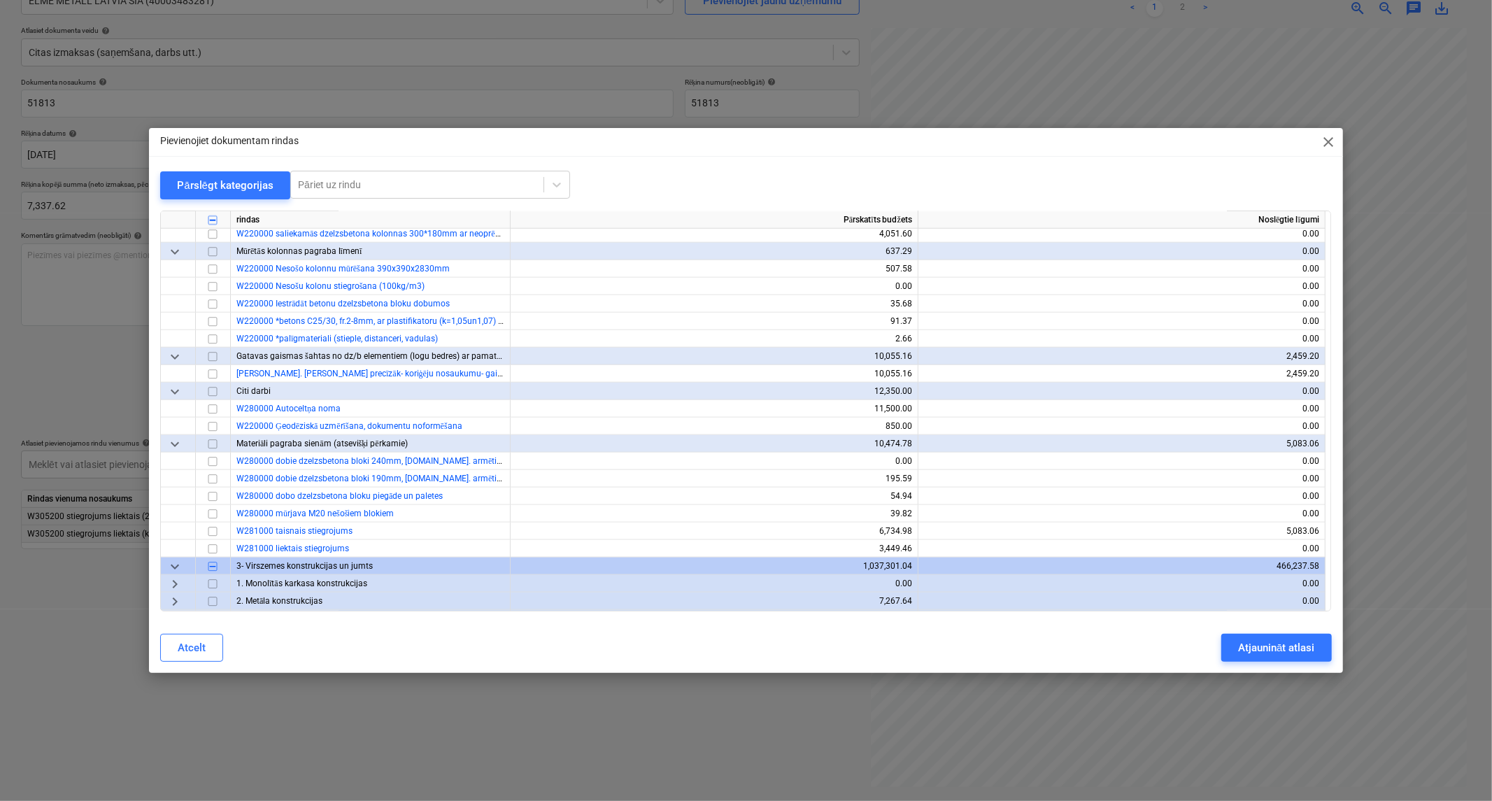
scroll to position [1165, 0]
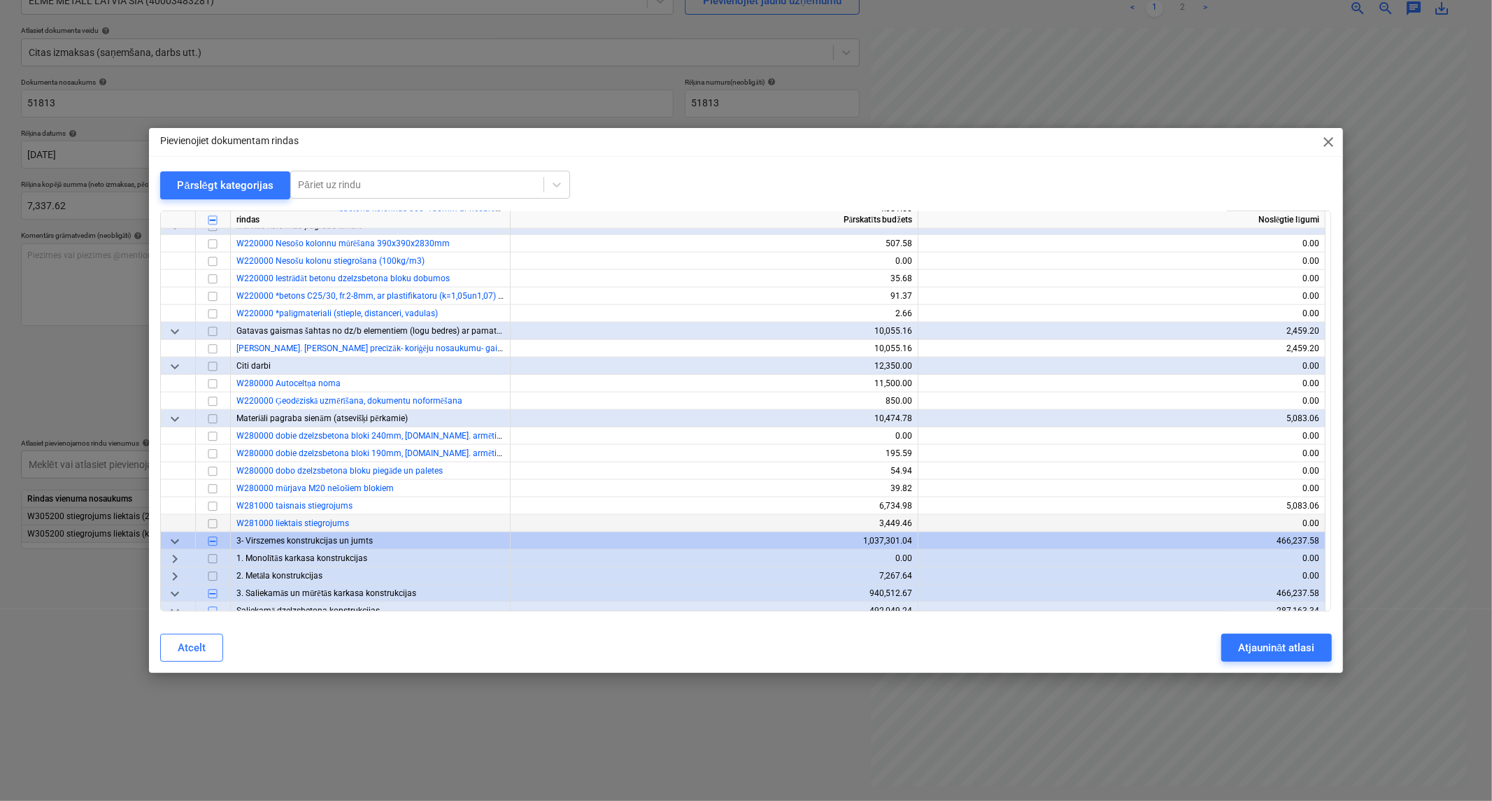
click at [213, 523] on input "checkbox" at bounding box center [212, 523] width 17 height 17
click at [1285, 639] on div "Atjaunināt atlasi" at bounding box center [1276, 648] width 76 height 18
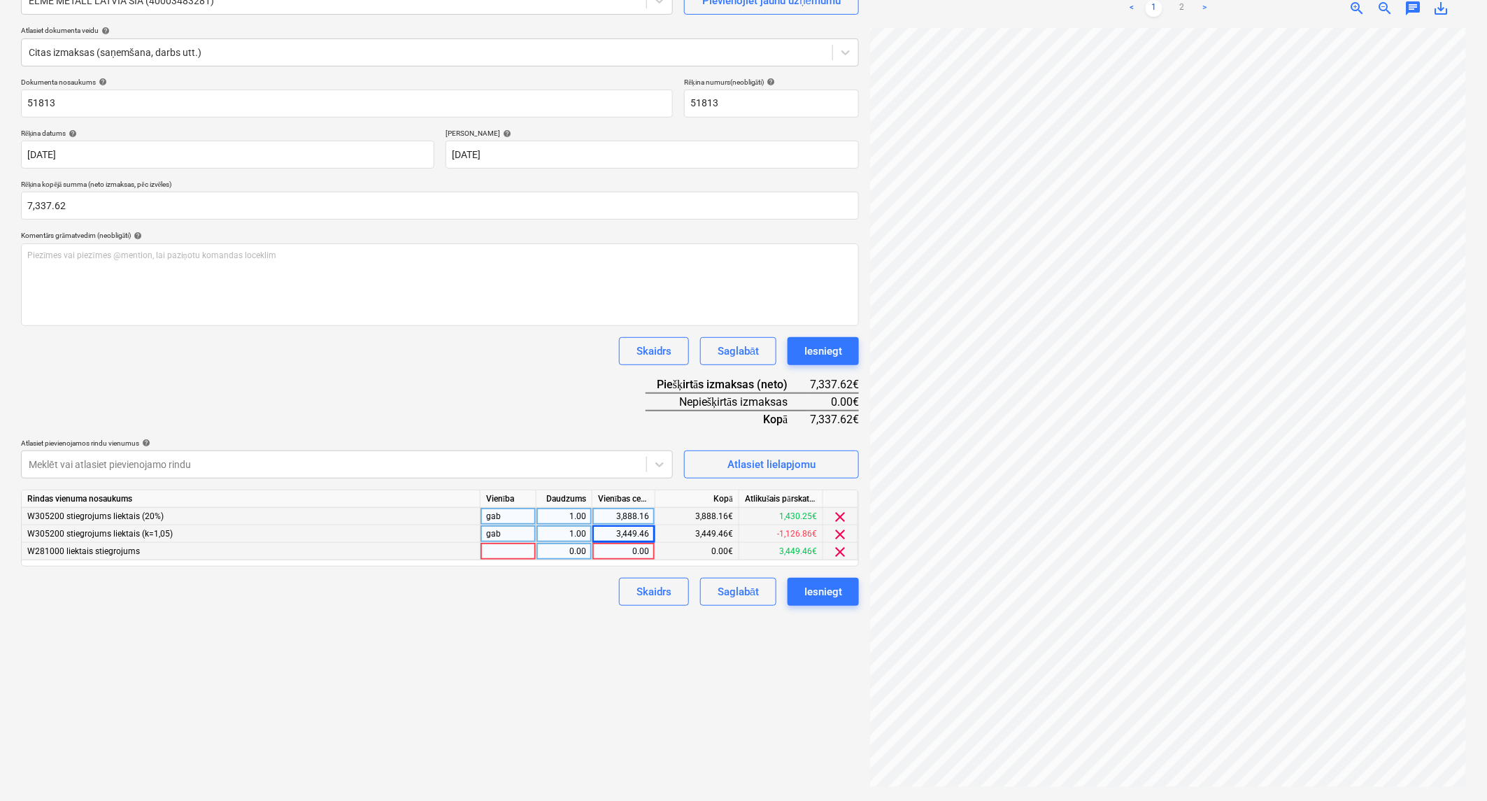
click at [618, 553] on div "0.00" at bounding box center [623, 551] width 51 height 17
type input "1000"
click at [577, 604] on div "Skaidrs Saglabāt Iesniegt" at bounding box center [440, 592] width 838 height 28
click at [766, 462] on div "Atlasiet lielapjomu" at bounding box center [771, 464] width 88 height 18
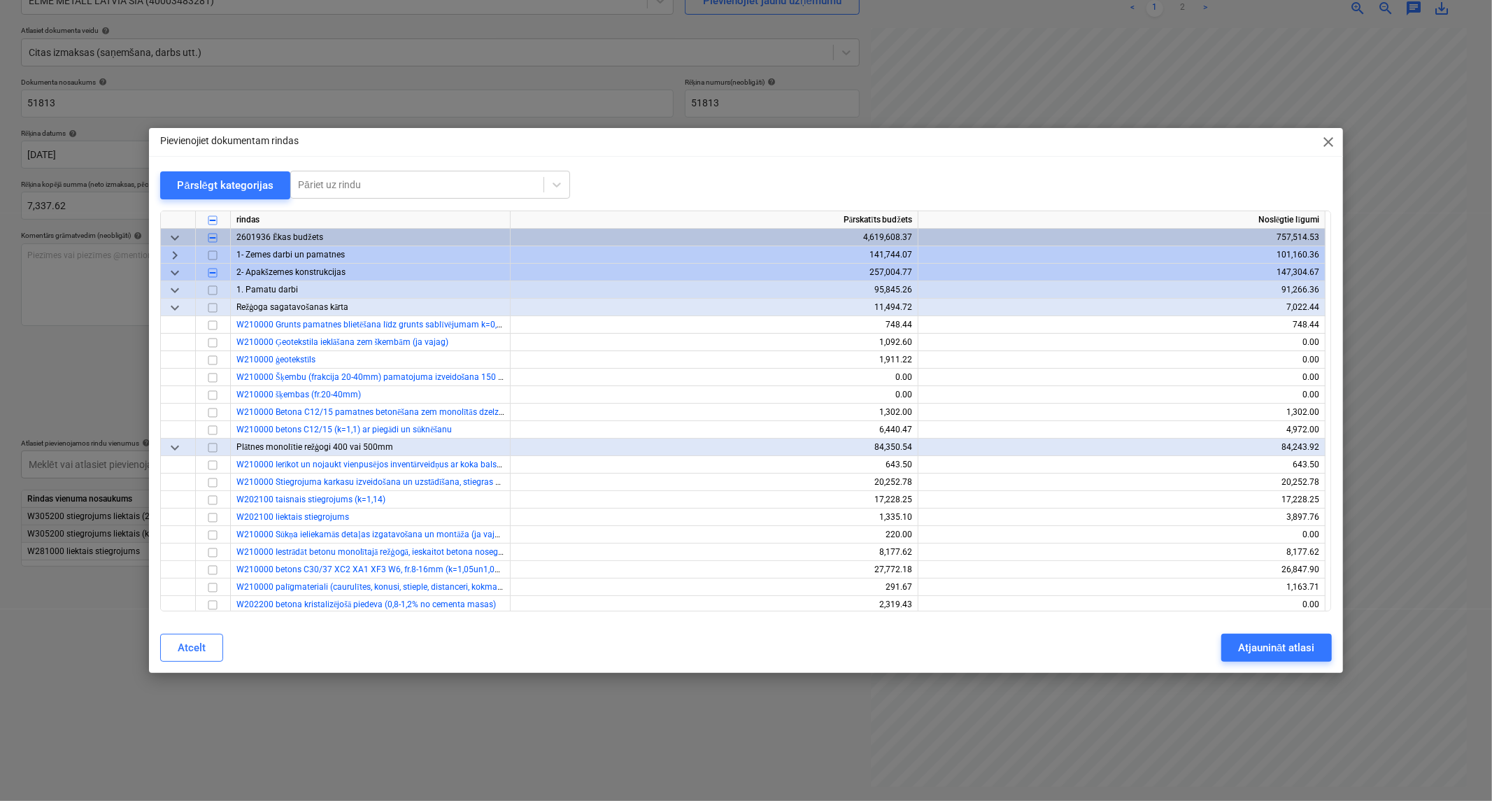
click at [178, 268] on span "keyboard_arrow_down" at bounding box center [174, 272] width 17 height 17
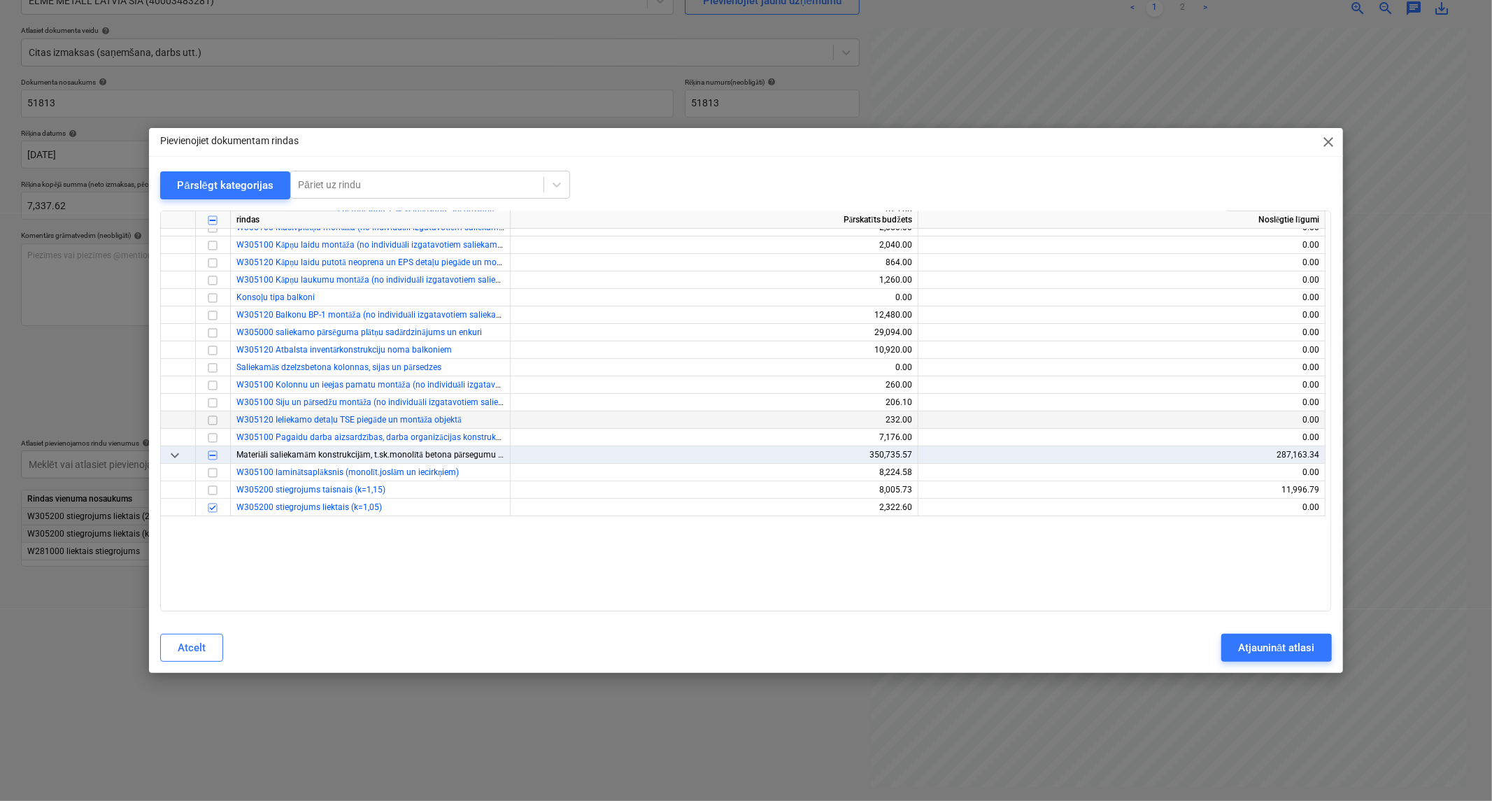
scroll to position [233, 0]
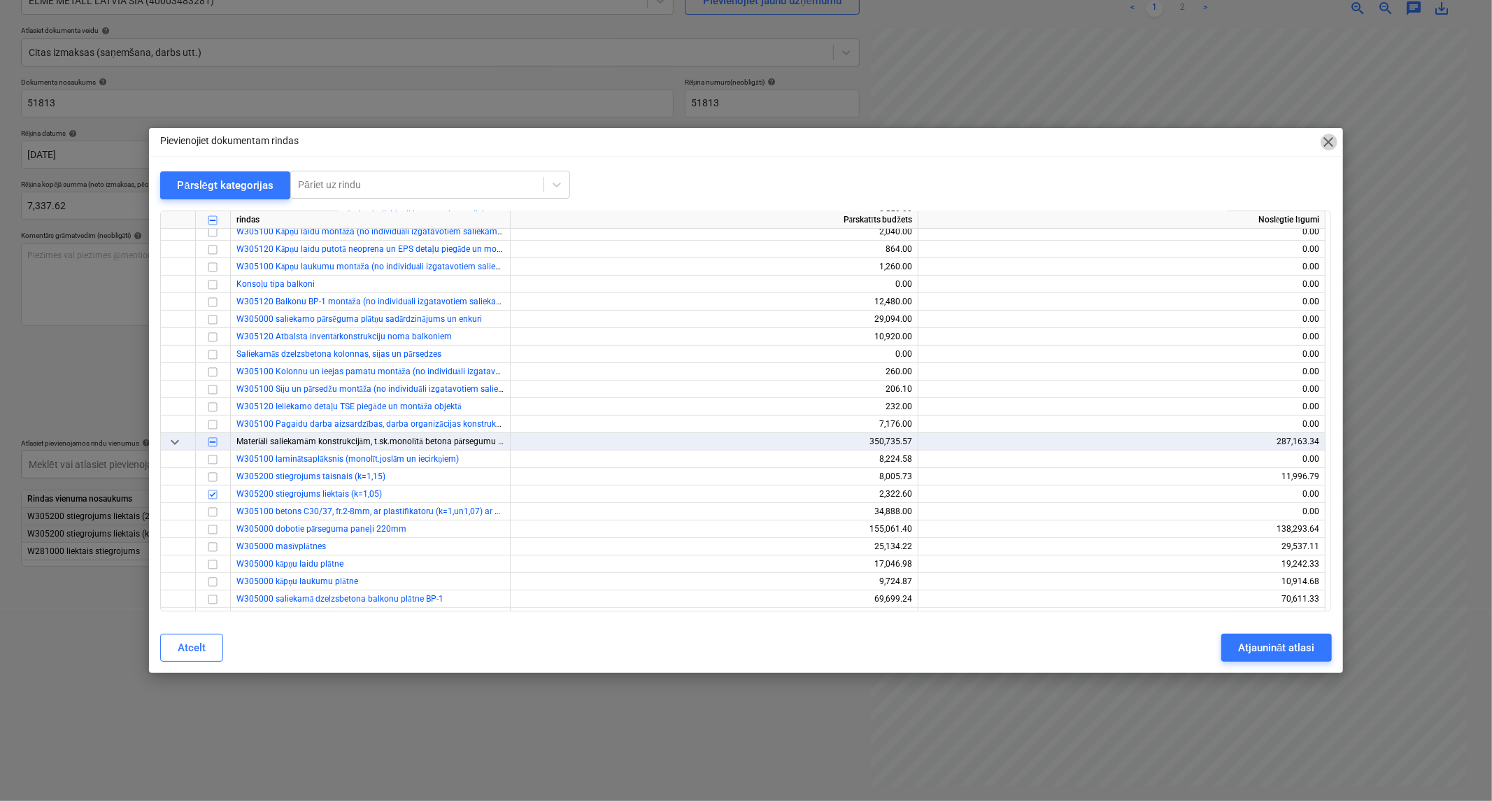
click at [1330, 137] on span "close" at bounding box center [1328, 142] width 17 height 17
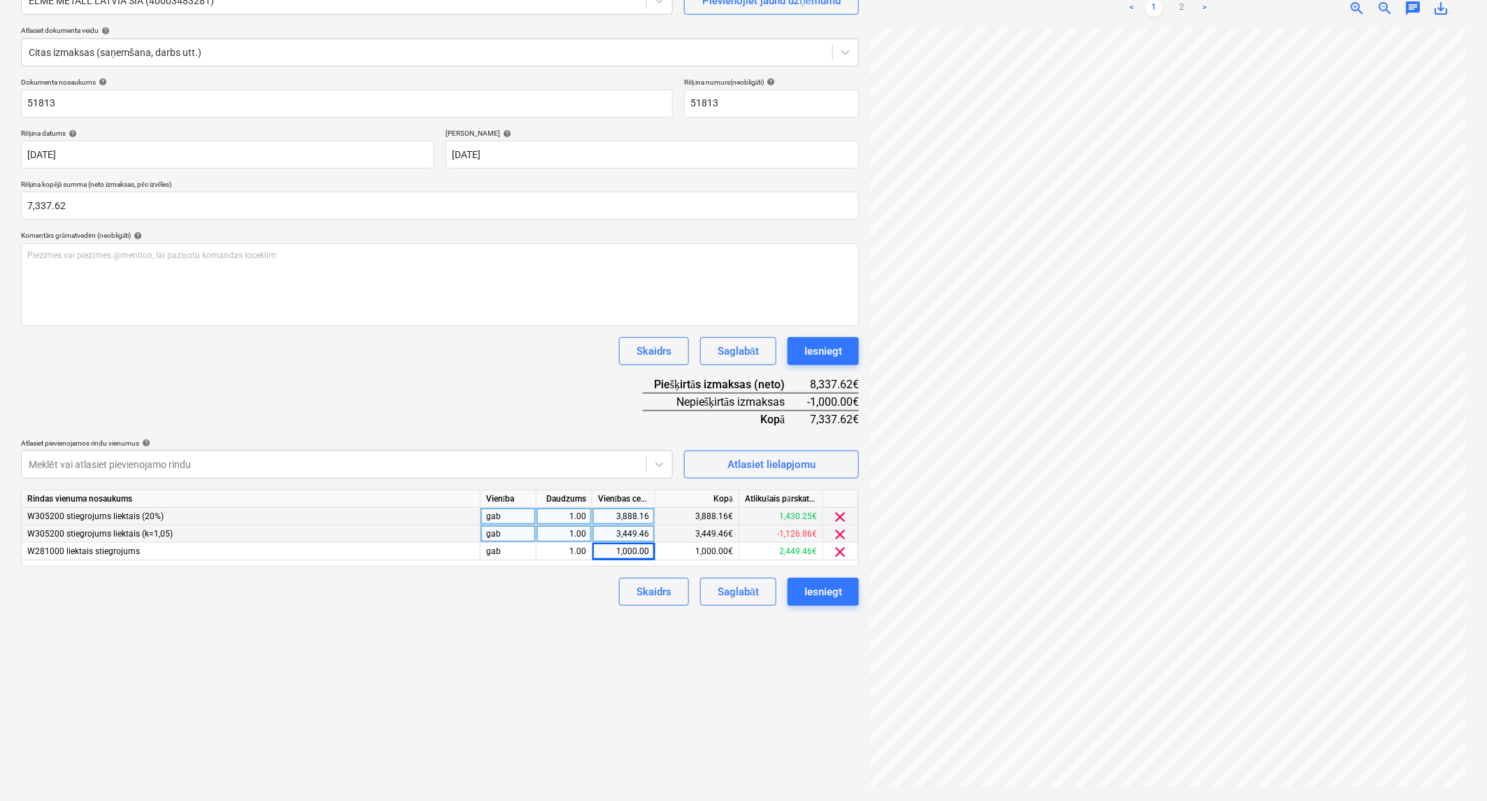
click at [604, 518] on div "3,888.16" at bounding box center [623, 516] width 51 height 17
click at [618, 518] on input "3888.16" at bounding box center [623, 516] width 62 height 17
type input "2888.16"
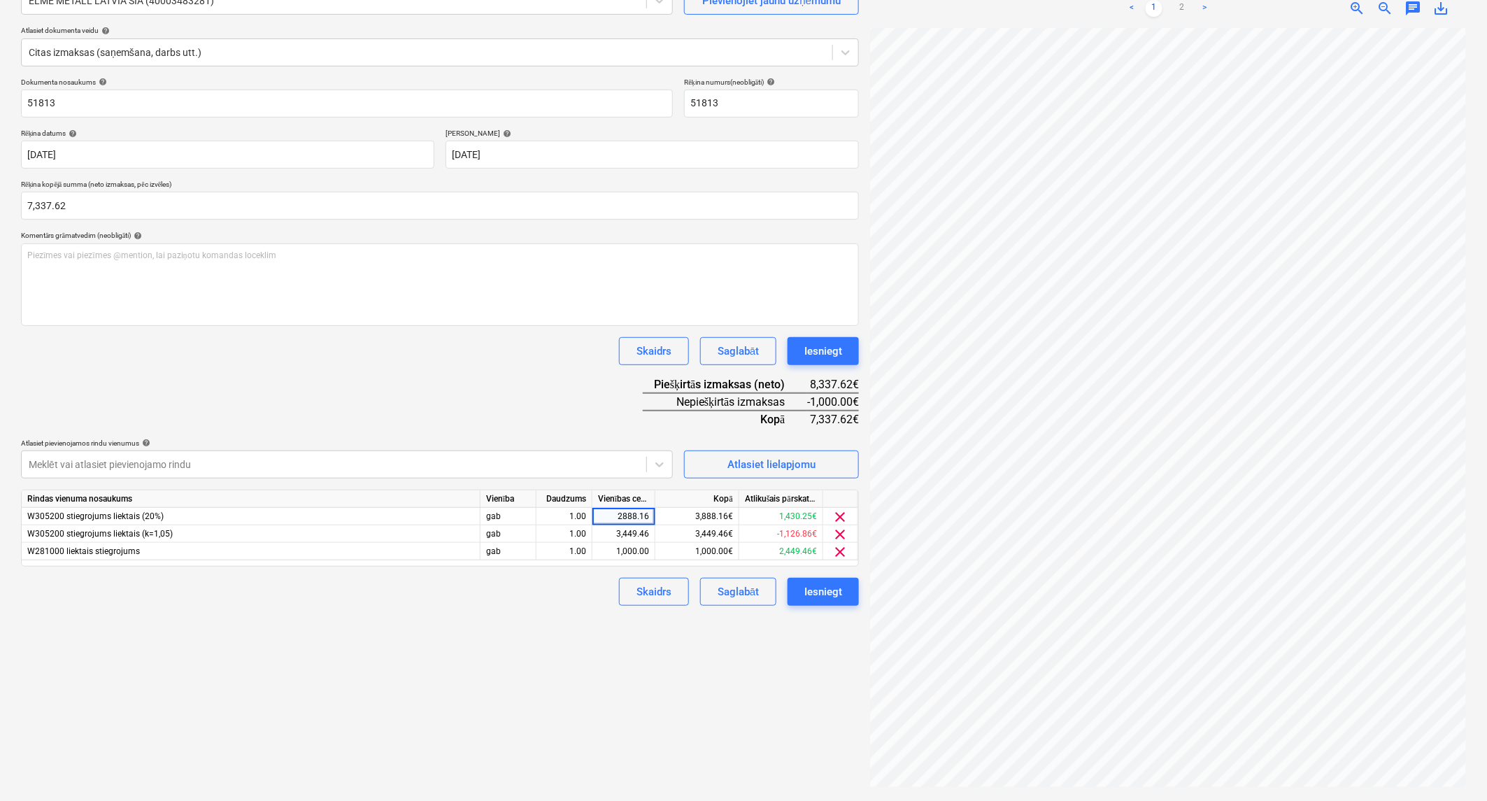
click at [416, 634] on div "Izveidot jaunu dokumentu Izvēlieties uzņēmumu ELME METALL LATVIA SIA (400034832…" at bounding box center [439, 362] width 849 height 865
click at [822, 593] on div "Iesniegt" at bounding box center [823, 592] width 38 height 18
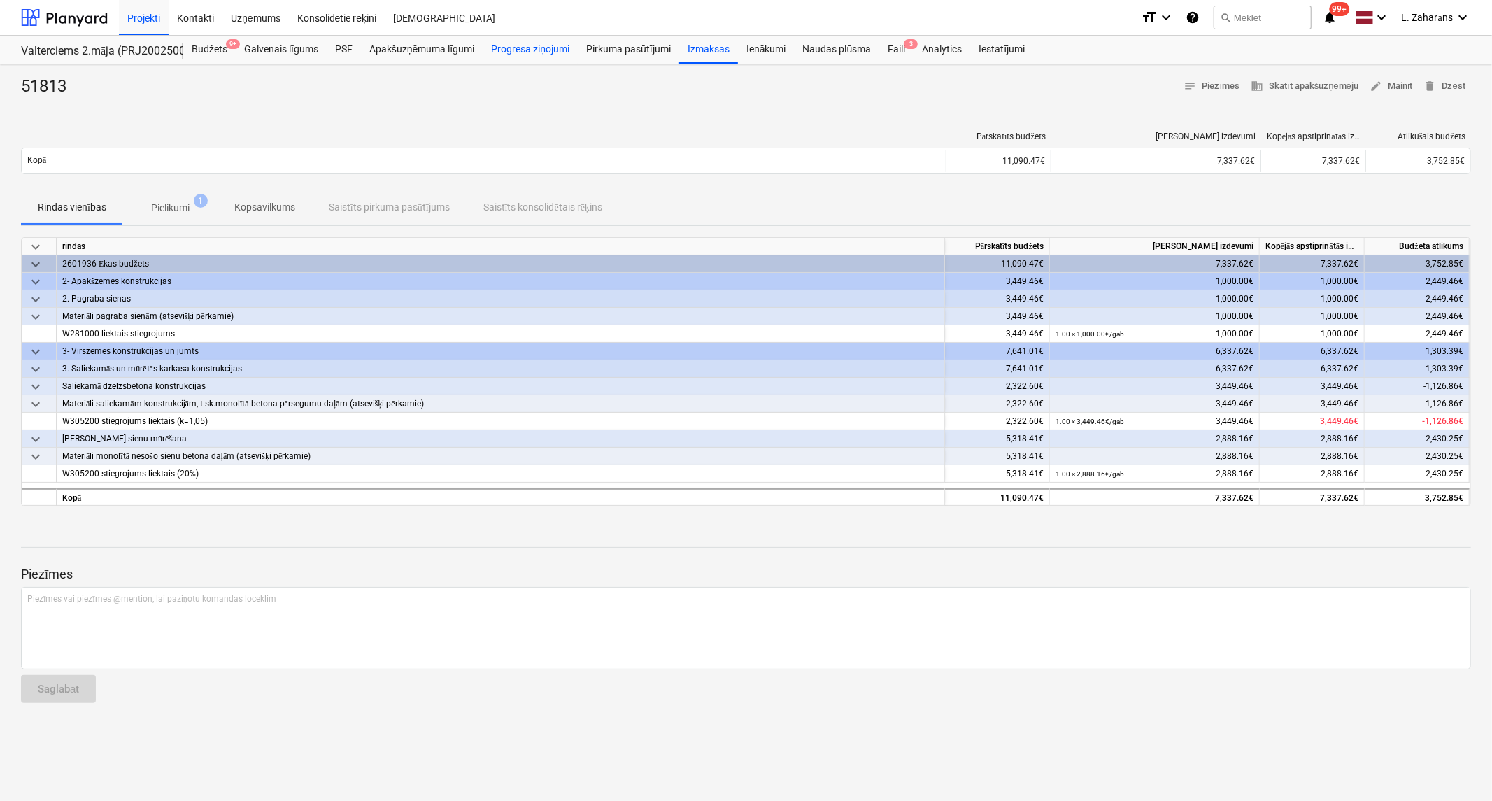
click at [493, 50] on div "Progresa ziņojumi" at bounding box center [530, 50] width 95 height 28
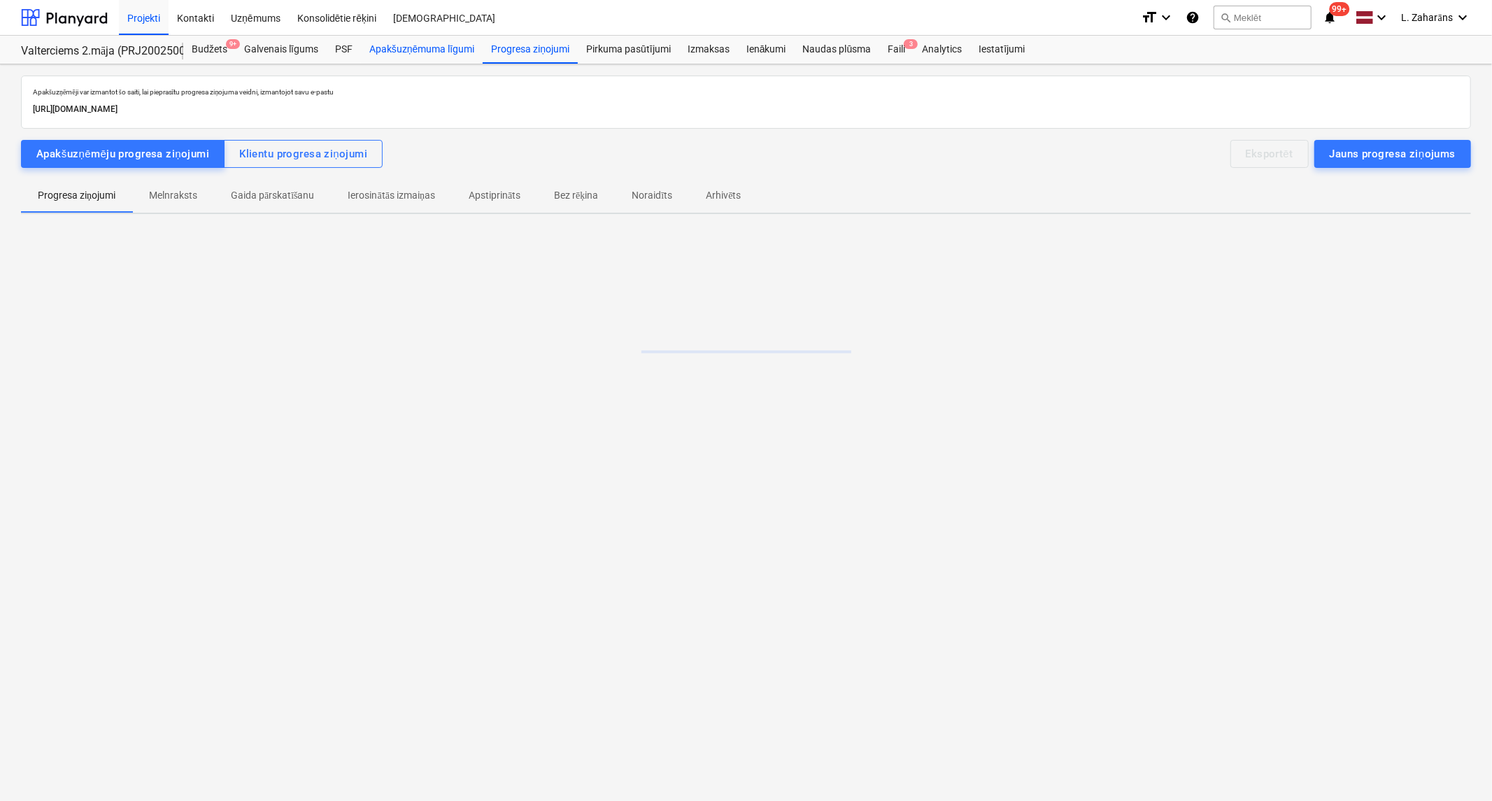
click at [422, 41] on div "Apakšuzņēmuma līgumi" at bounding box center [422, 50] width 122 height 28
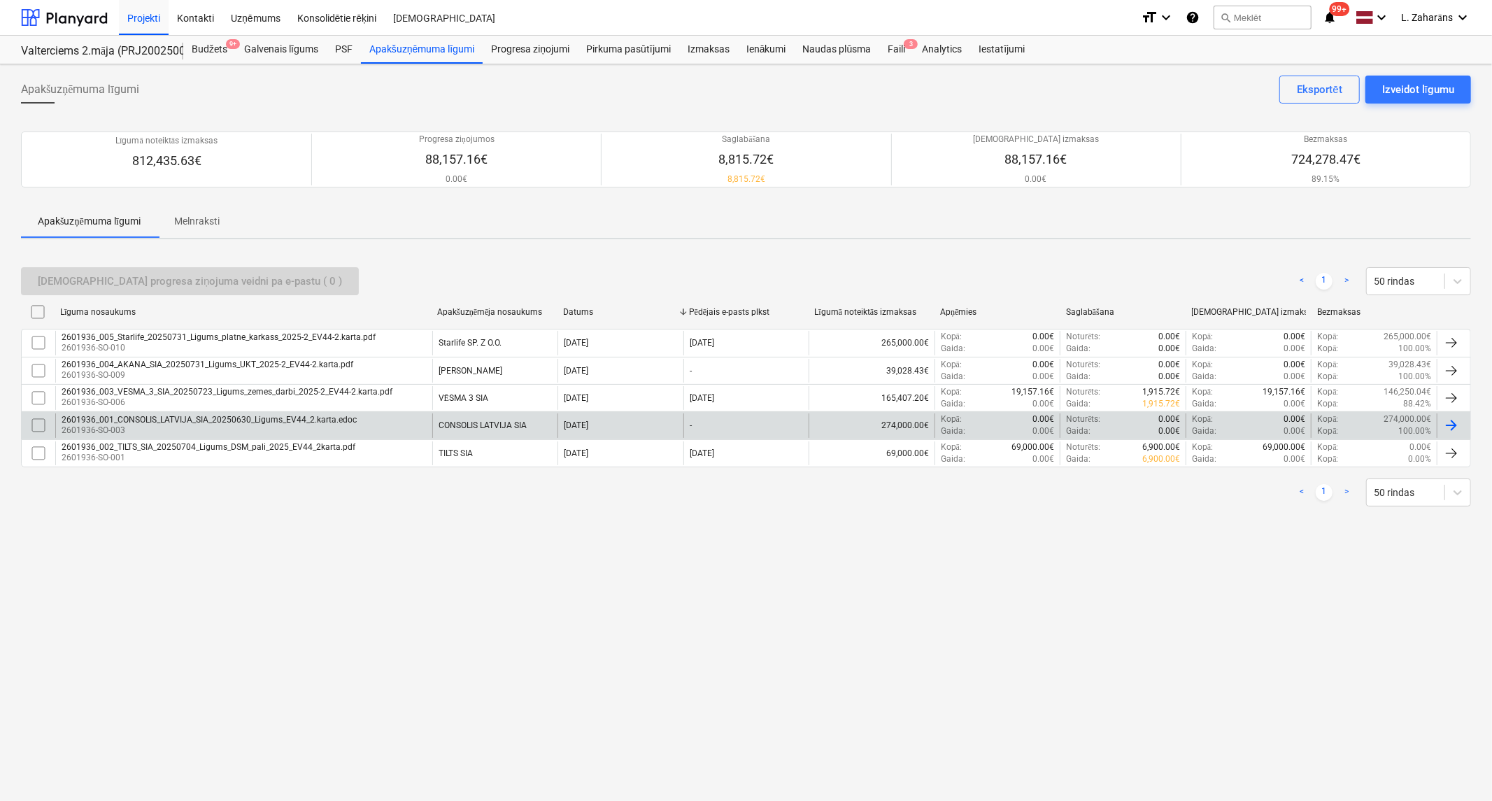
click at [211, 418] on div "2601936_001_CONSOLIS_LATVIJA_SIA_20250630_Ligums_EV44_2.karta.edoc" at bounding box center [209, 420] width 295 height 10
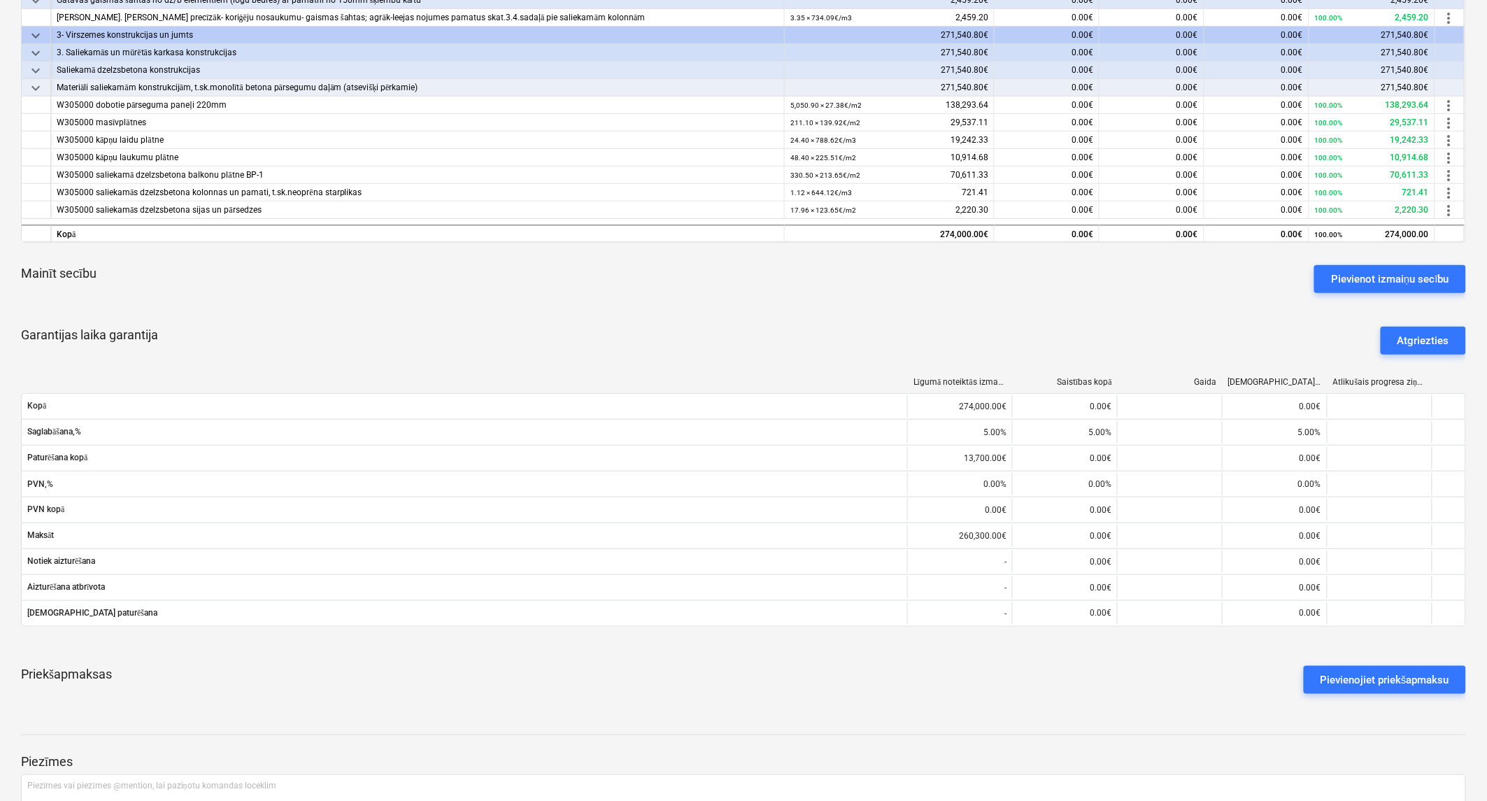
scroll to position [453, 0]
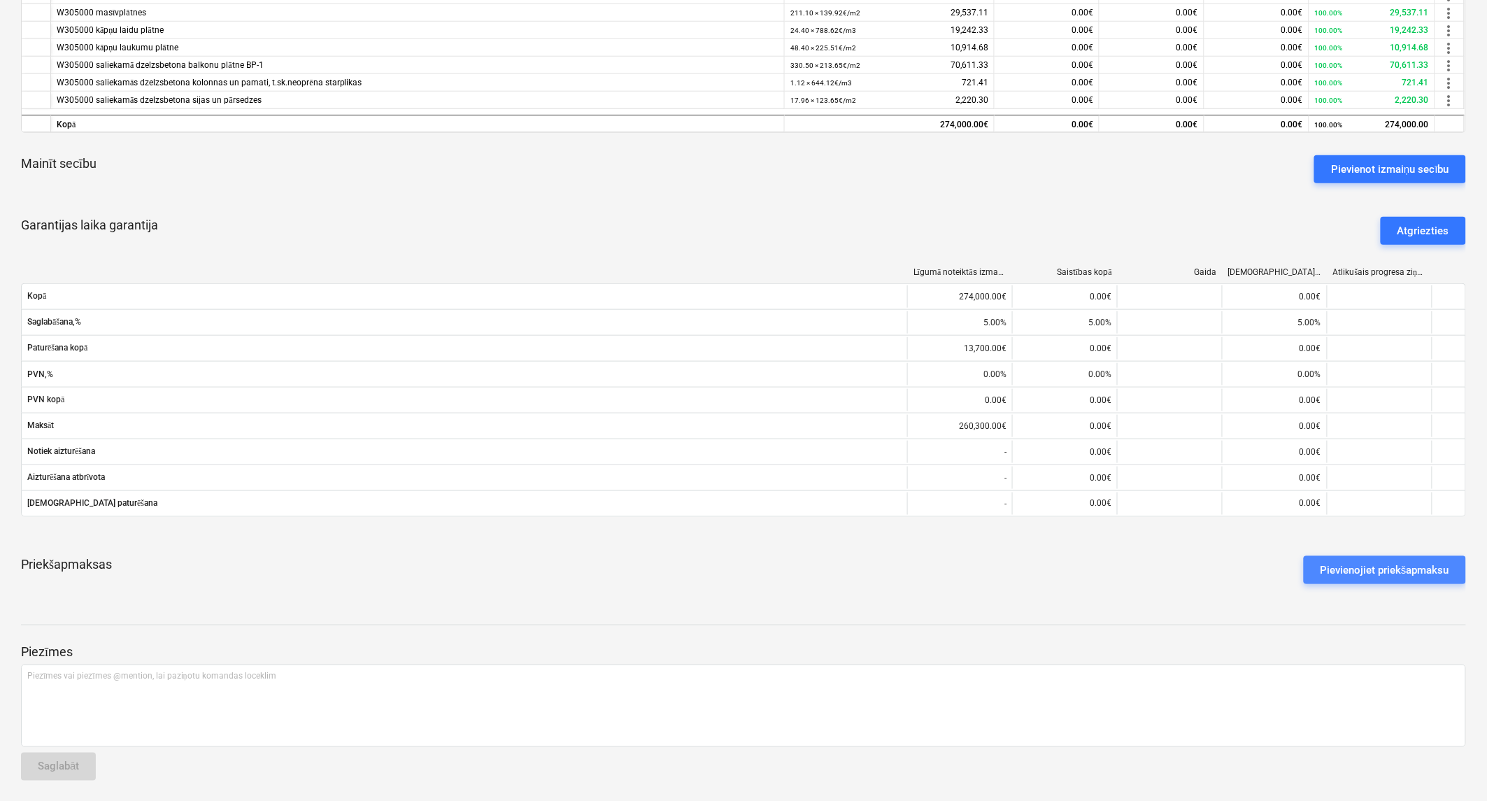
click at [1341, 571] on div "Pievienojiet priekšapmaksu" at bounding box center [1384, 570] width 129 height 18
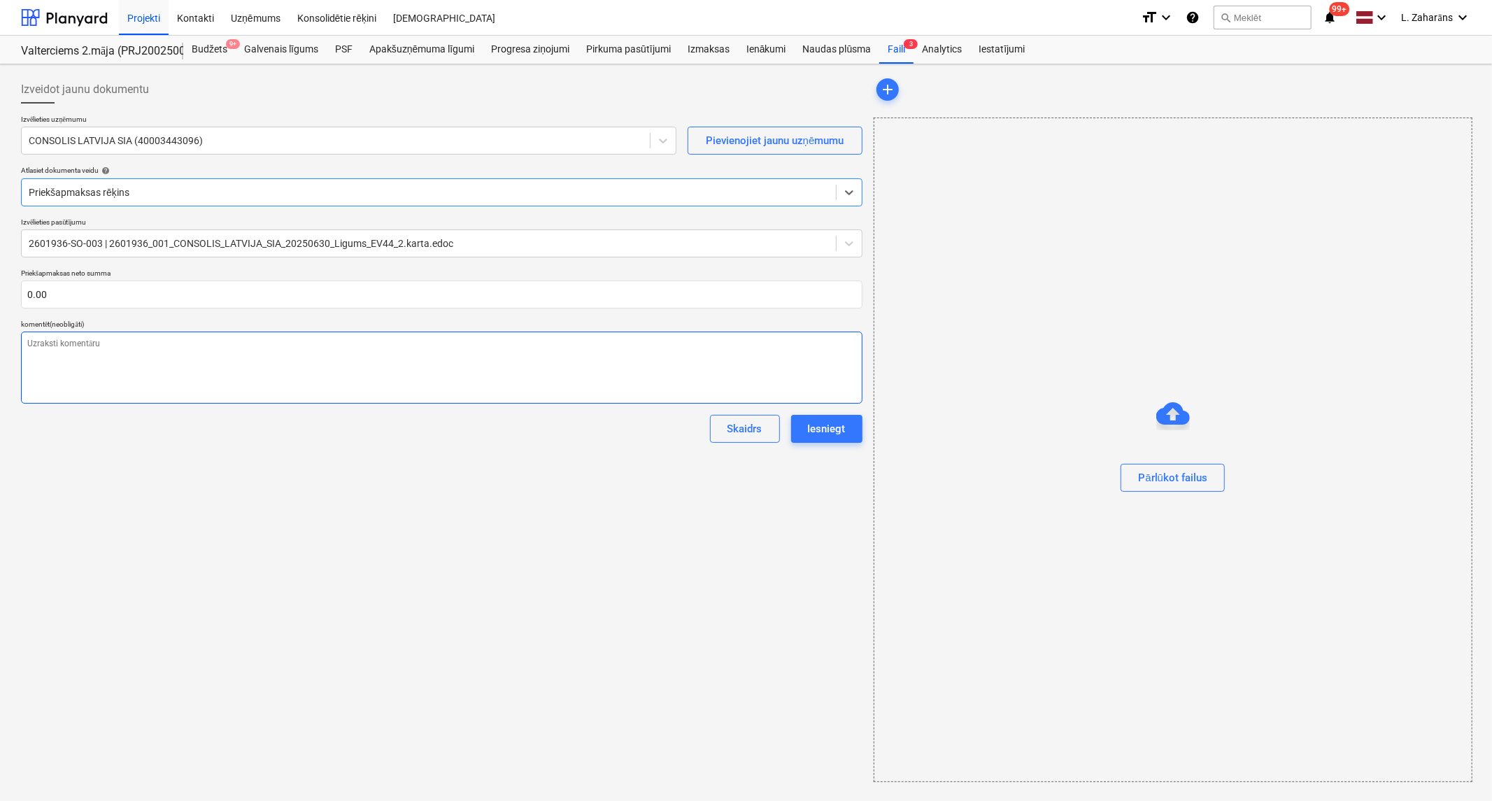
type textarea "x"
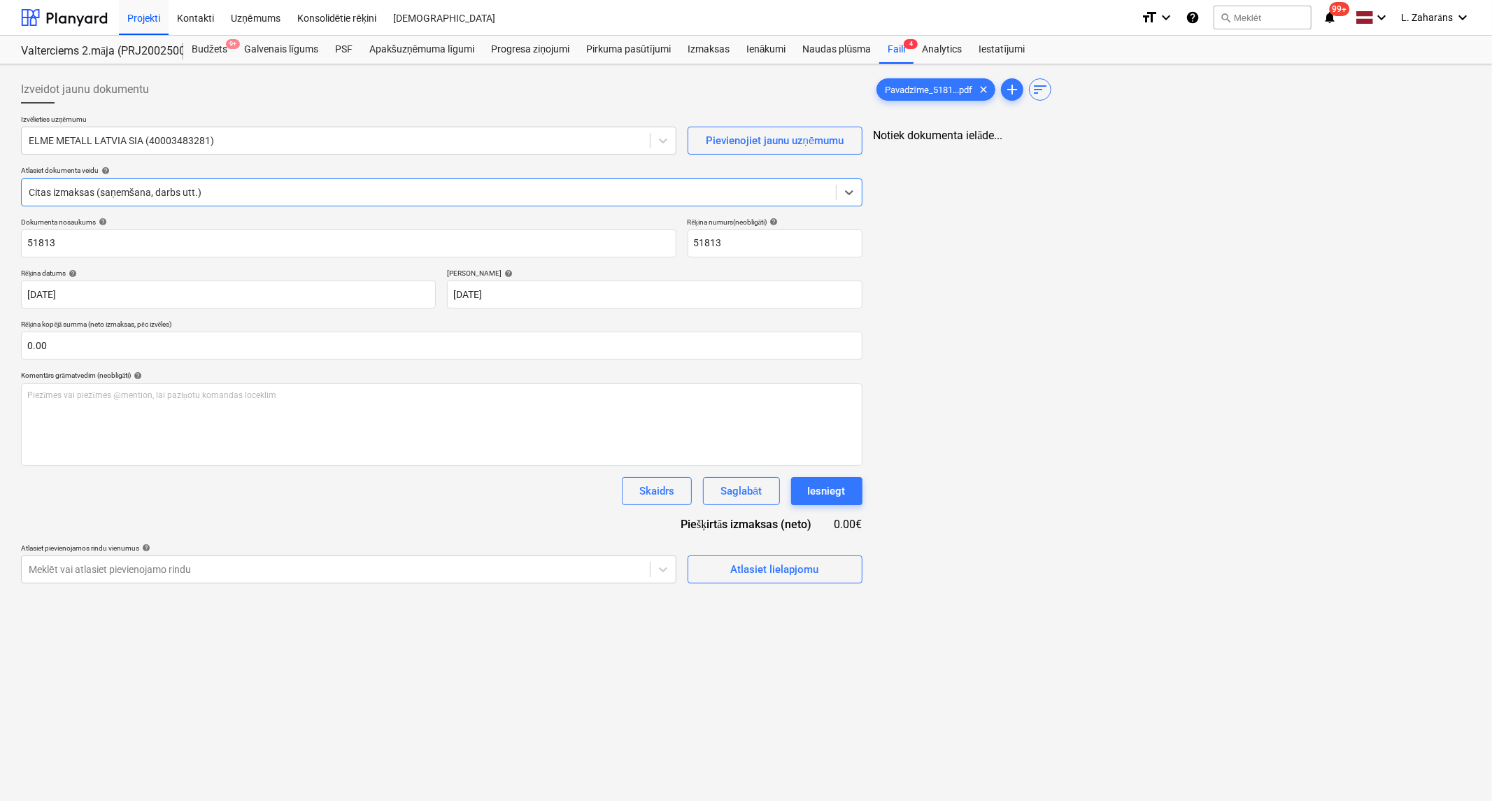
type input "51813"
type input "[DATE]"
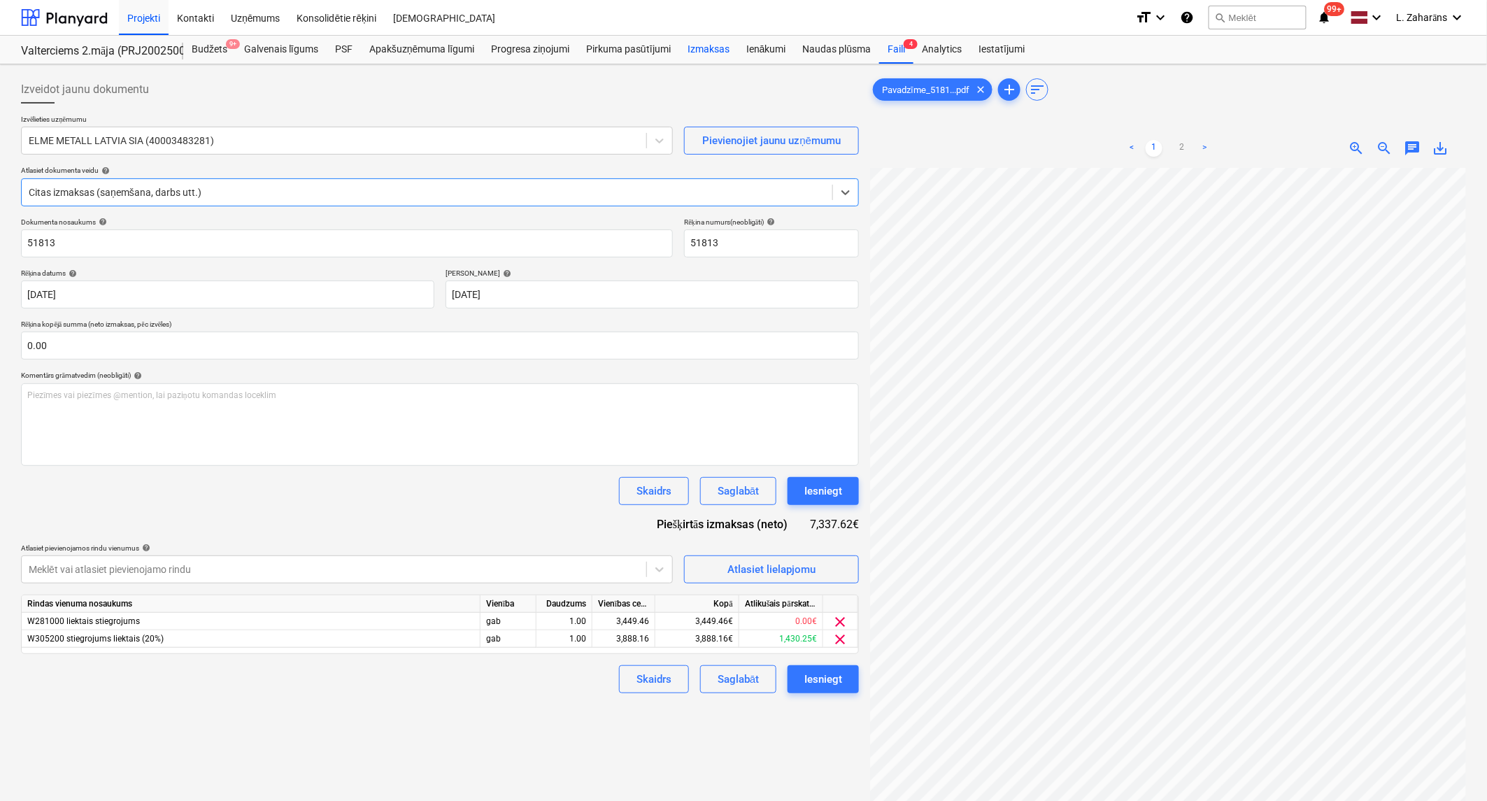
drag, startPoint x: 704, startPoint y: 52, endPoint x: 691, endPoint y: 60, distance: 14.8
click at [704, 52] on div "Izmaksas" at bounding box center [708, 50] width 59 height 28
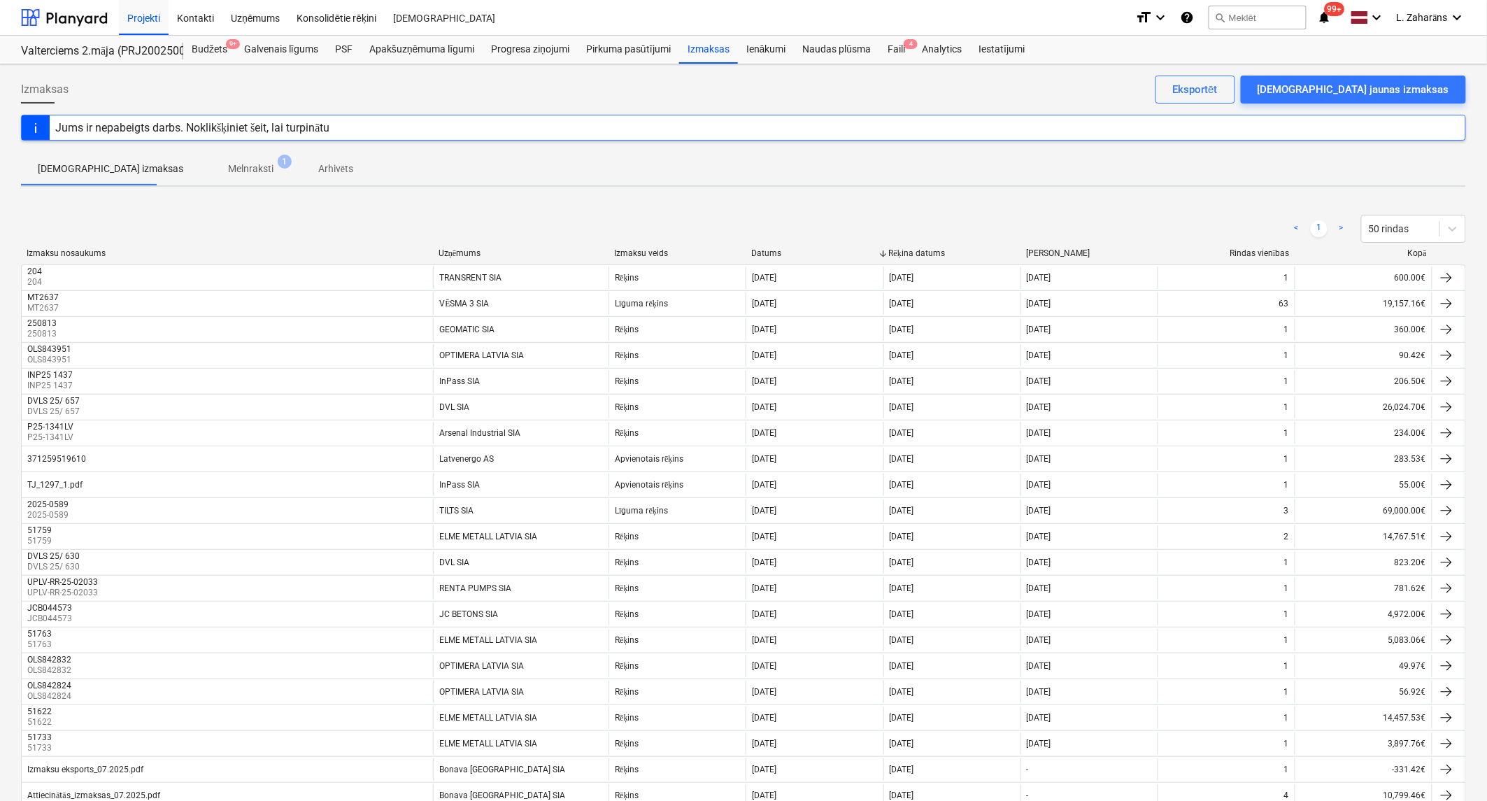
click at [476, 249] on div "Uzņēmums" at bounding box center [521, 253] width 164 height 10
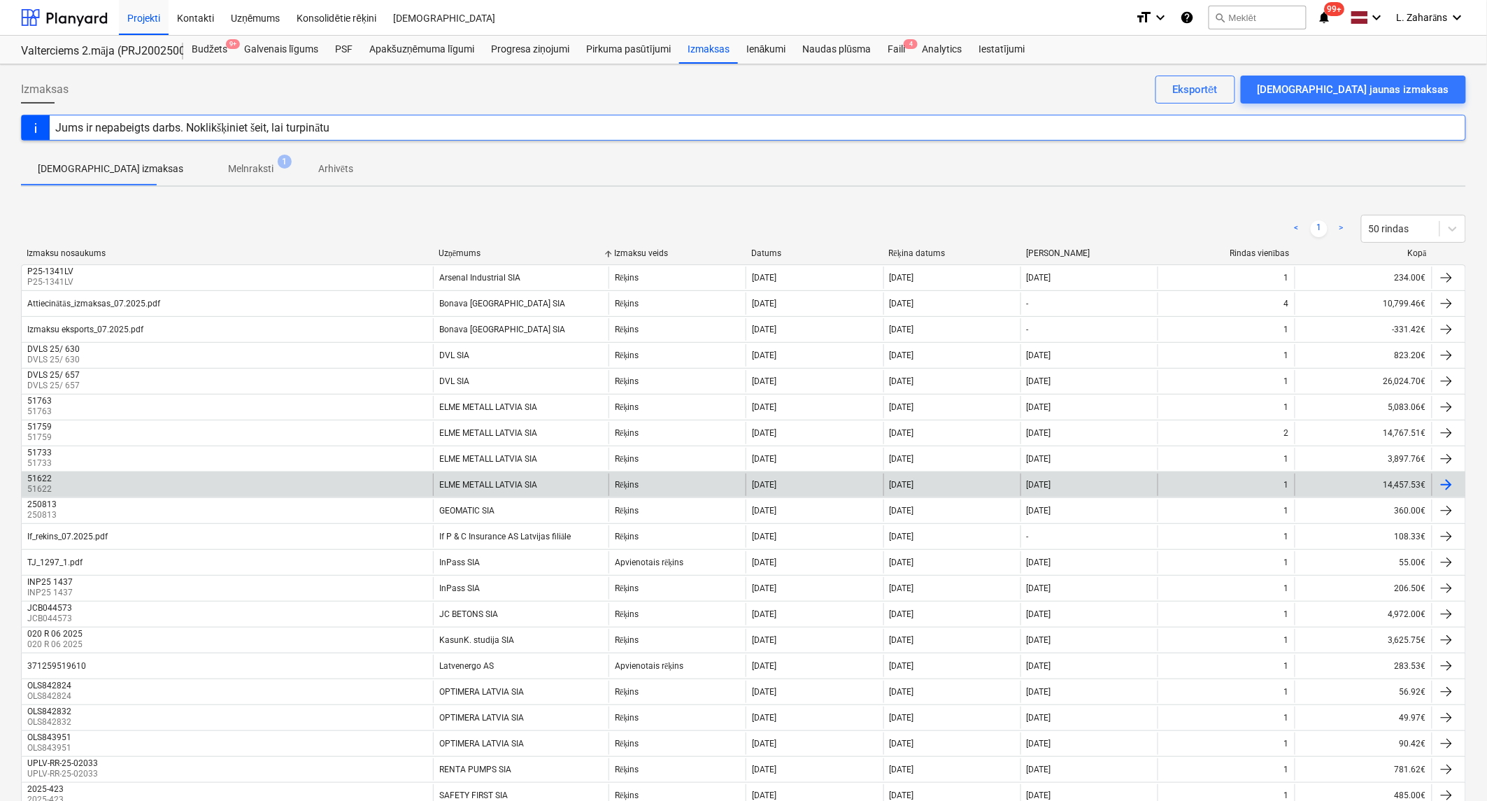
click at [588, 483] on div "ELME METALL LATVIA SIA" at bounding box center [521, 484] width 176 height 22
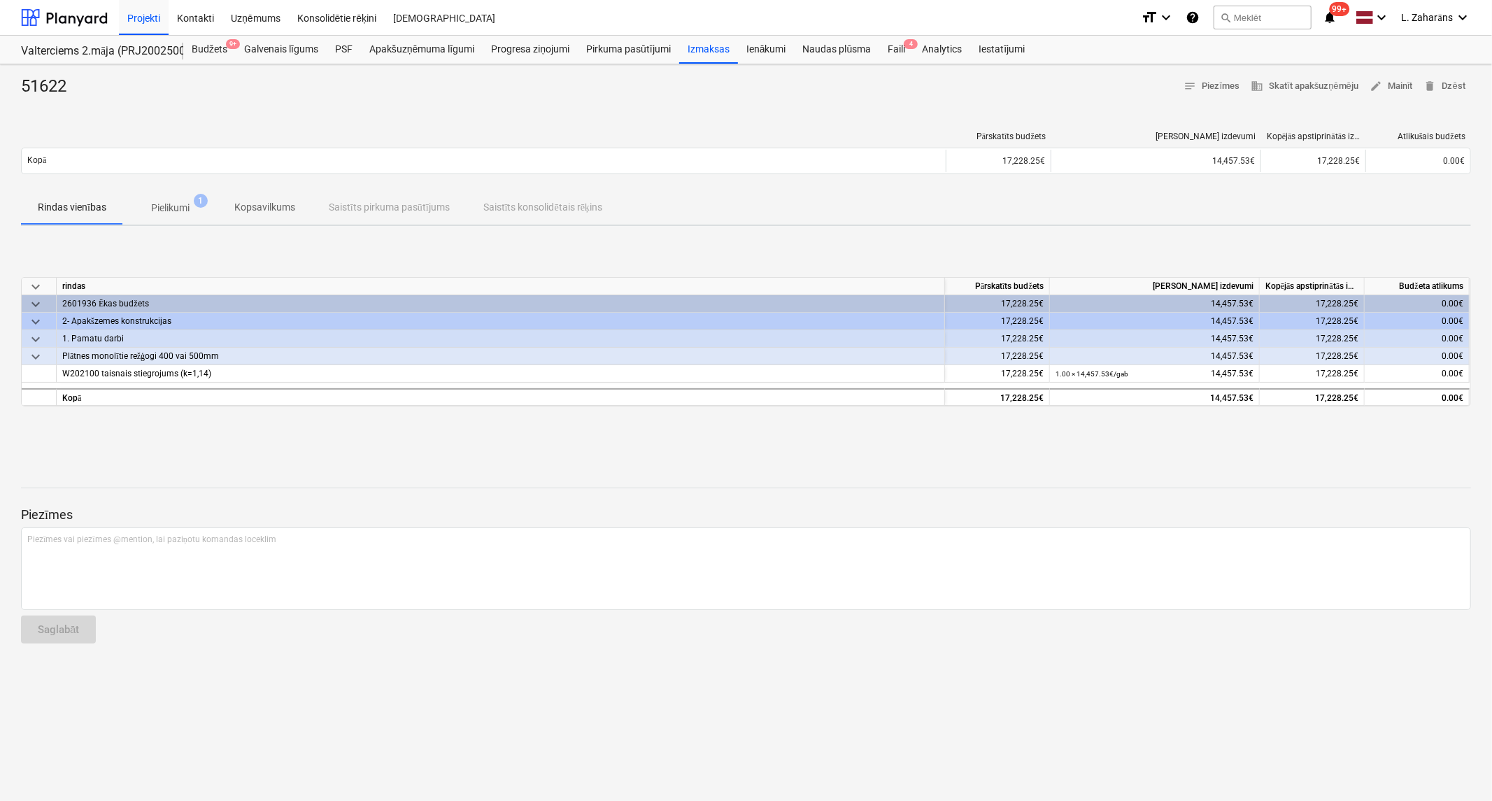
click at [177, 204] on p "Pielikumi" at bounding box center [170, 208] width 38 height 15
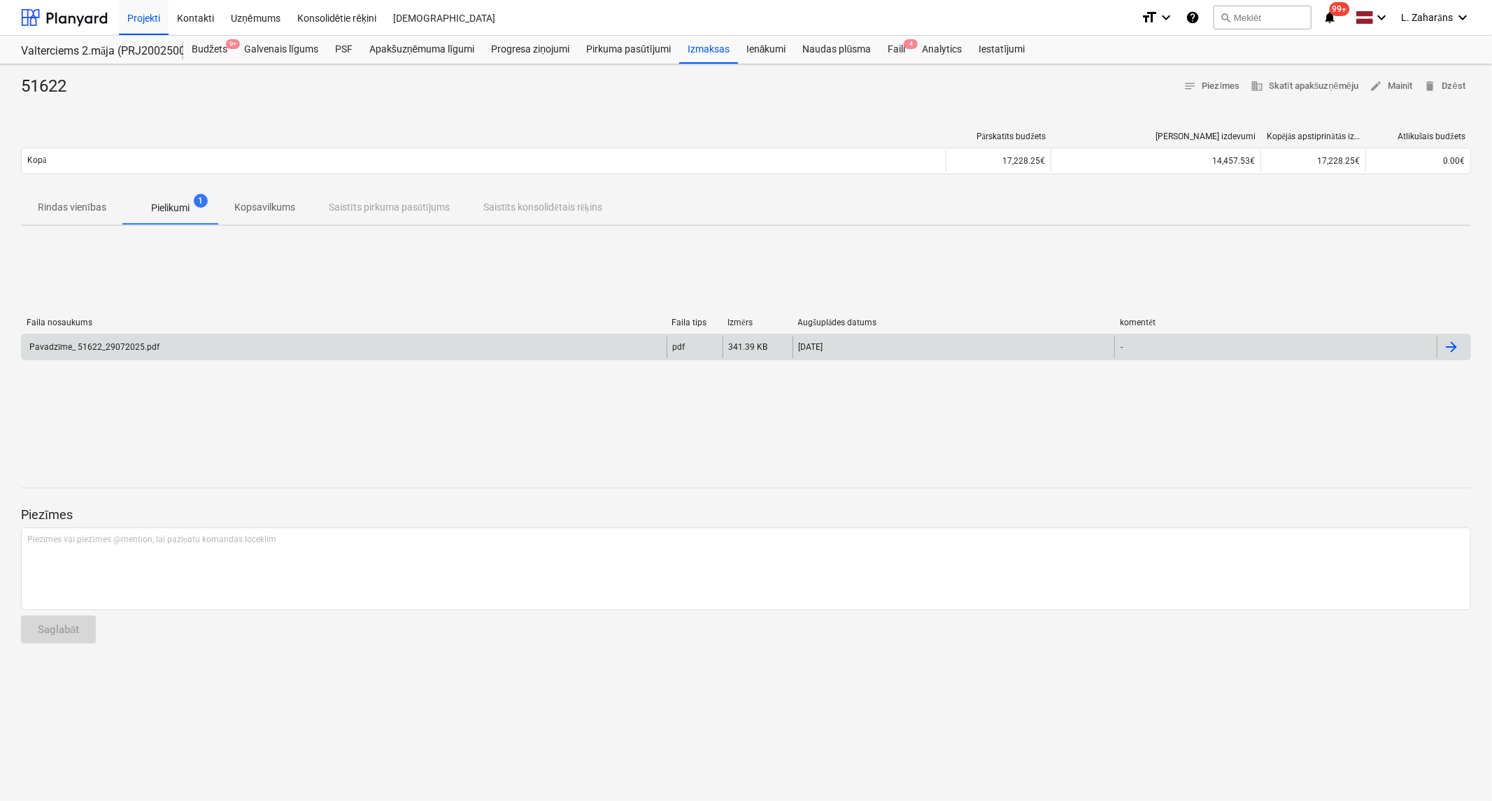
click at [213, 341] on div "Pavadzīme_ 51622_29072025.pdf" at bounding box center [344, 347] width 645 height 22
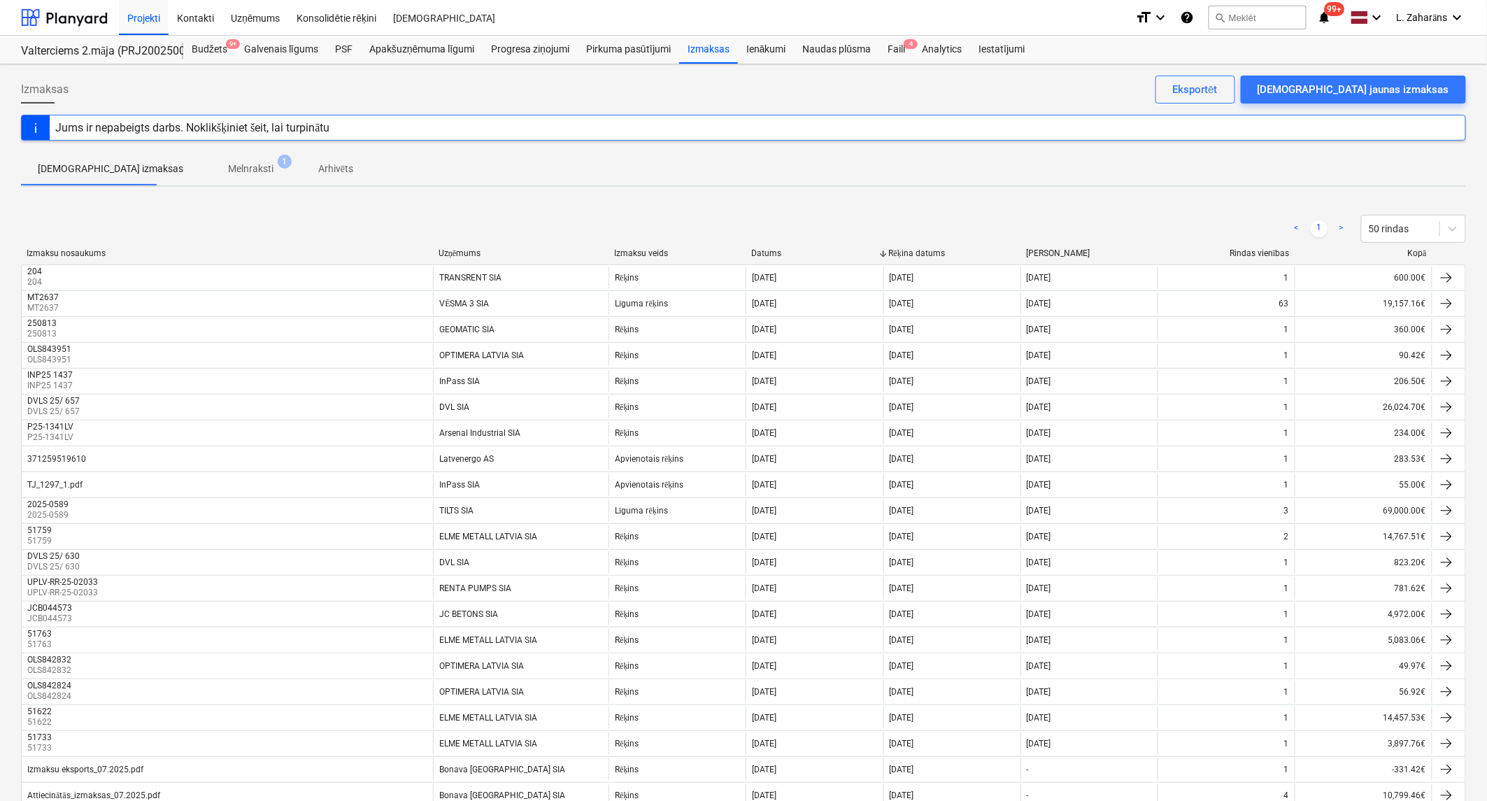
click at [470, 249] on div "Uzņēmums" at bounding box center [521, 253] width 164 height 10
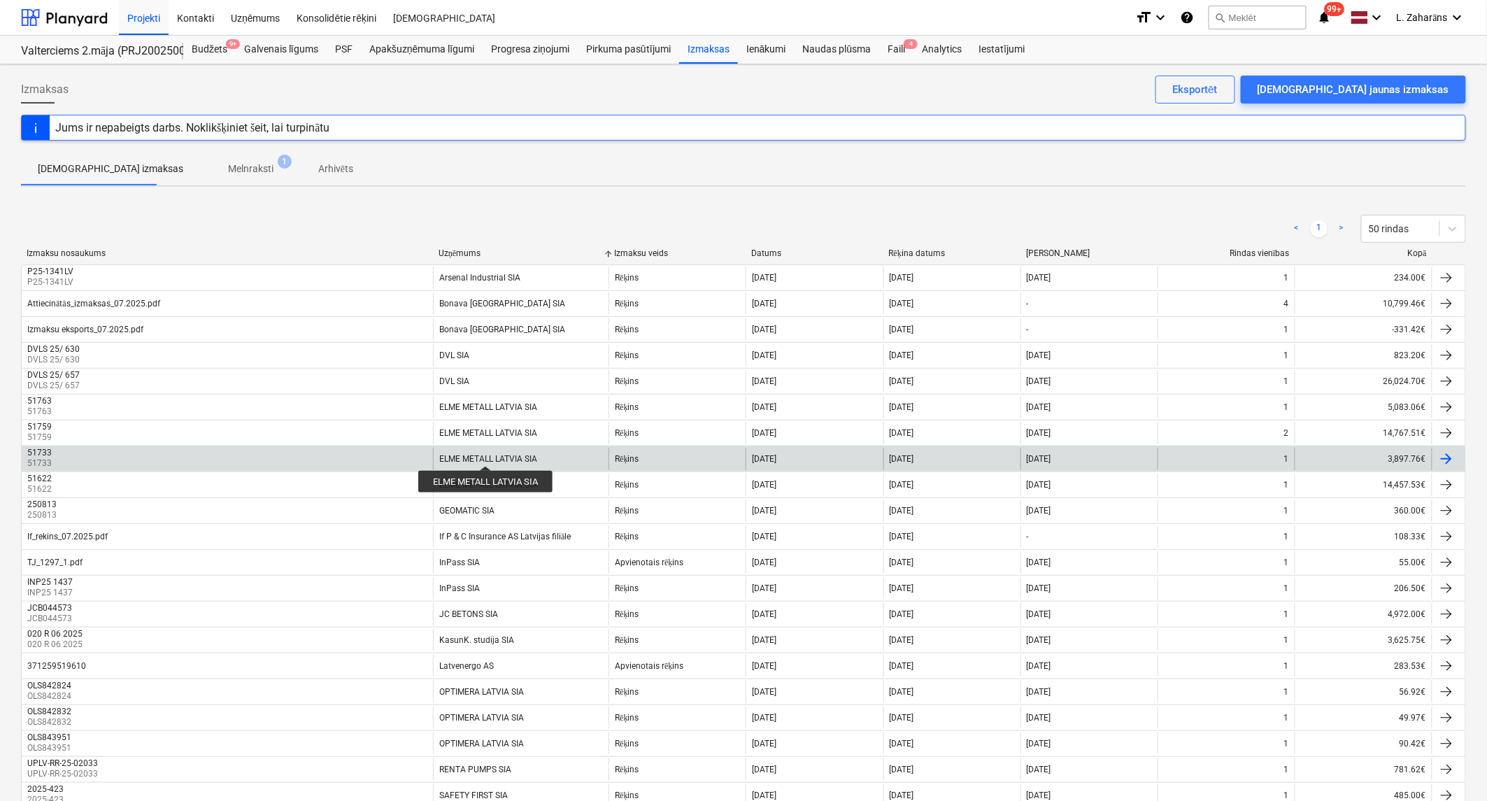
click at [487, 454] on div "ELME METALL LATVIA SIA" at bounding box center [488, 459] width 98 height 10
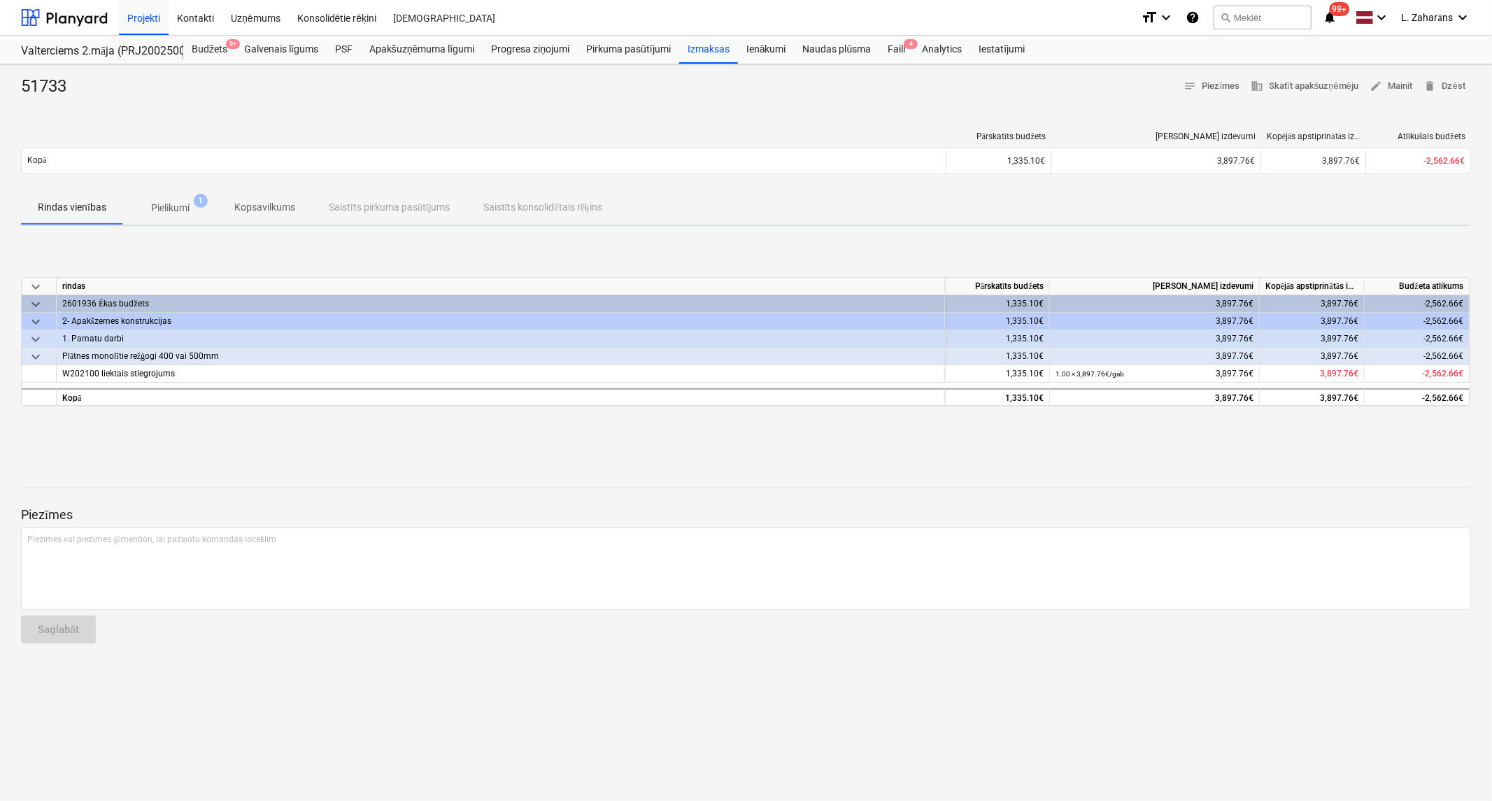
drag, startPoint x: 166, startPoint y: 203, endPoint x: 157, endPoint y: 247, distance: 45.0
click at [165, 203] on p "Pielikumi" at bounding box center [170, 208] width 38 height 15
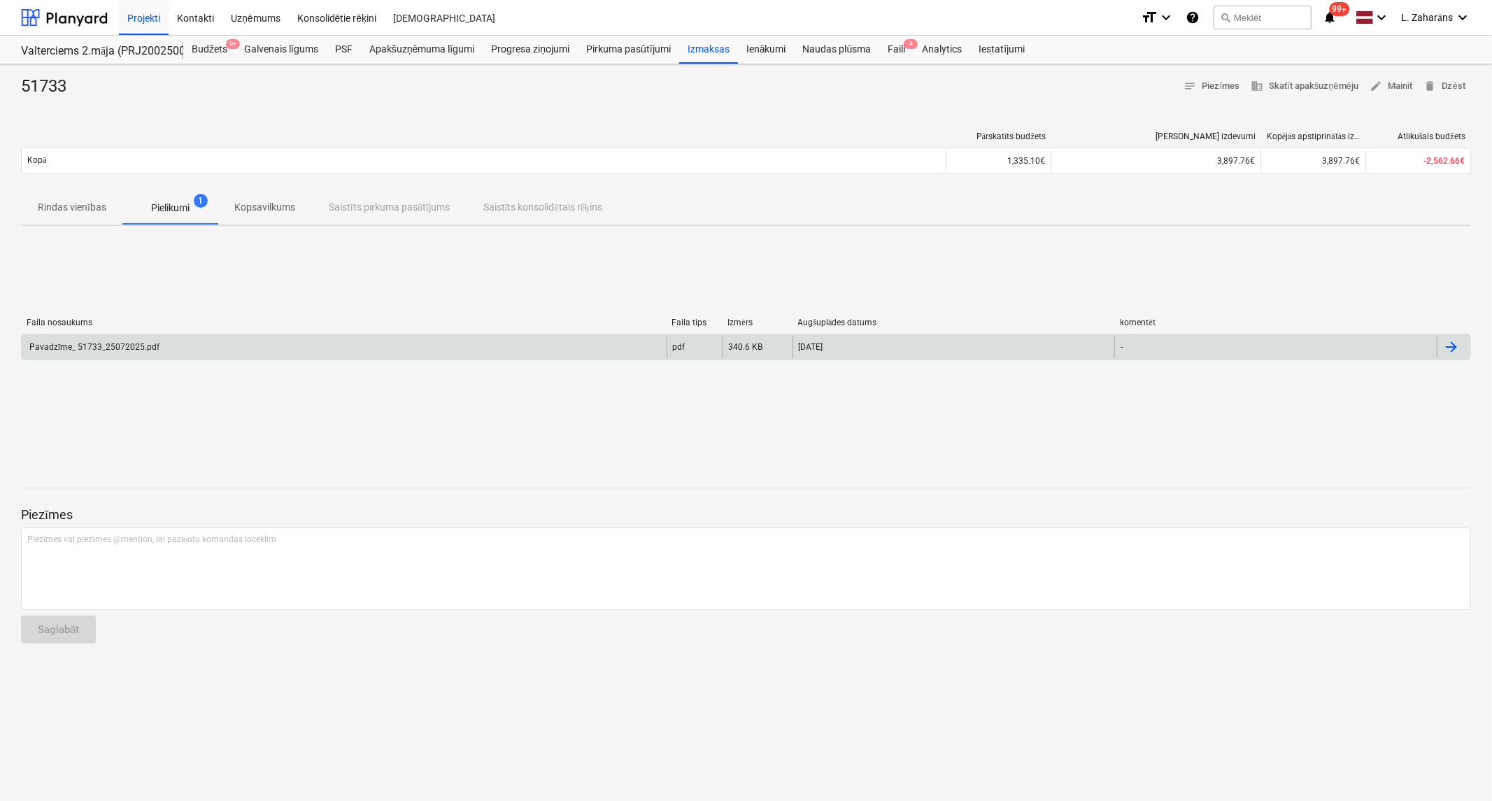
click at [159, 347] on div "Pavadzīme_ 51733_25072025.pdf" at bounding box center [344, 347] width 645 height 22
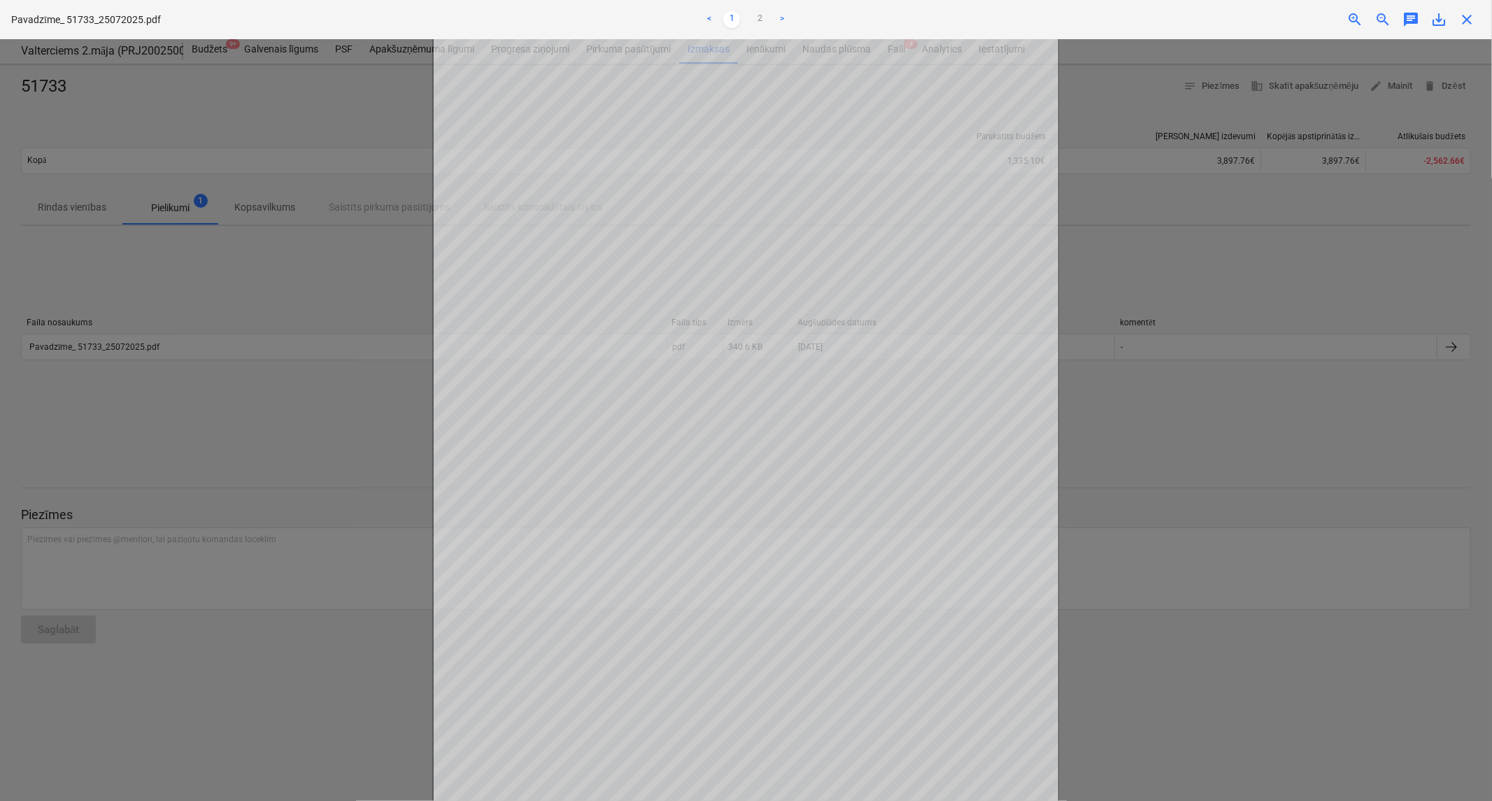
click at [1473, 10] on div "Pavadzīme_ 51733_25072025.pdf < 1 2 > zoom_in zoom_out chat 0 save_alt close" at bounding box center [746, 19] width 1492 height 39
click at [1469, 15] on span "close" at bounding box center [1466, 19] width 17 height 17
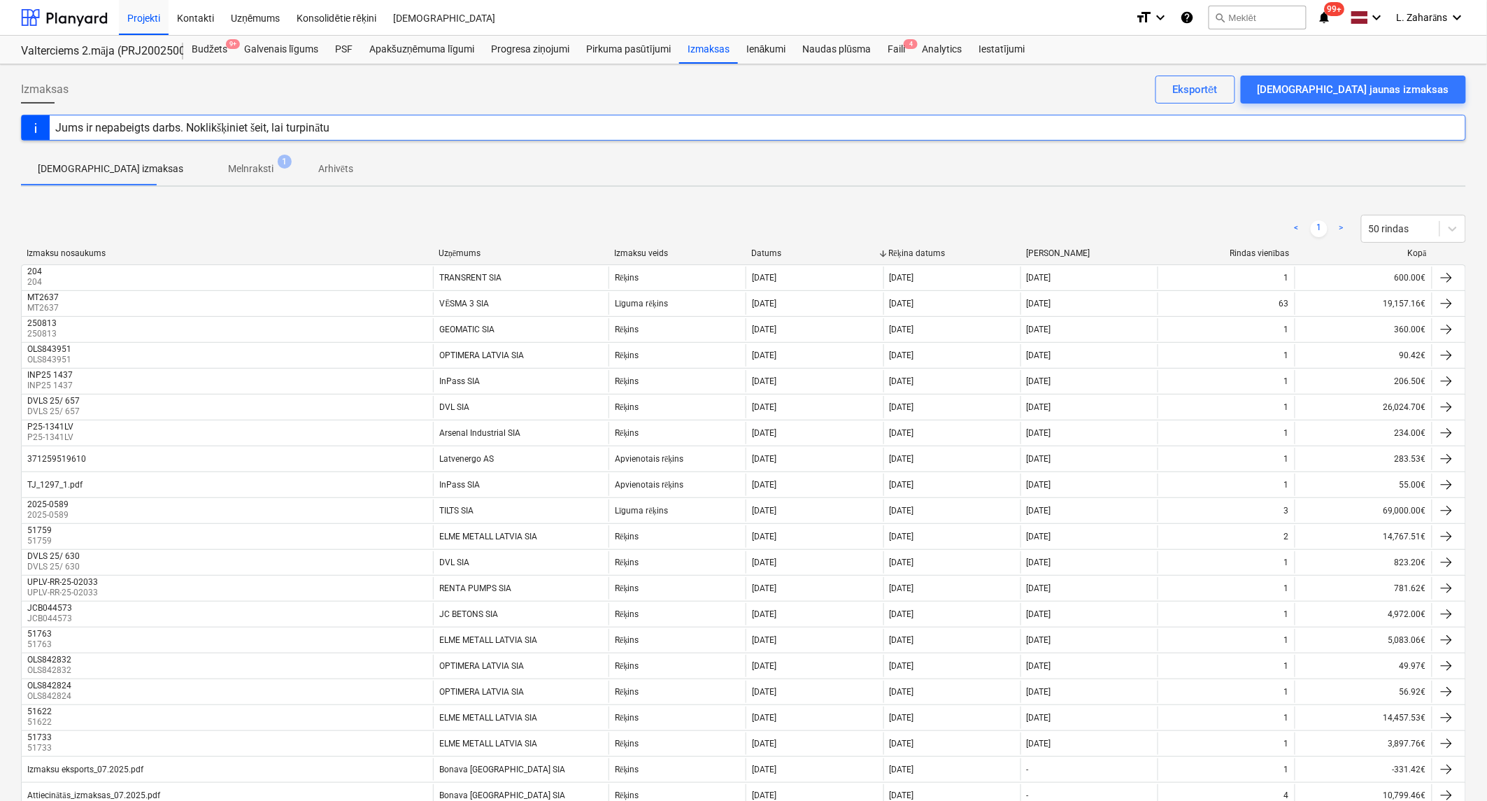
click at [459, 252] on div "Uzņēmums" at bounding box center [521, 253] width 164 height 10
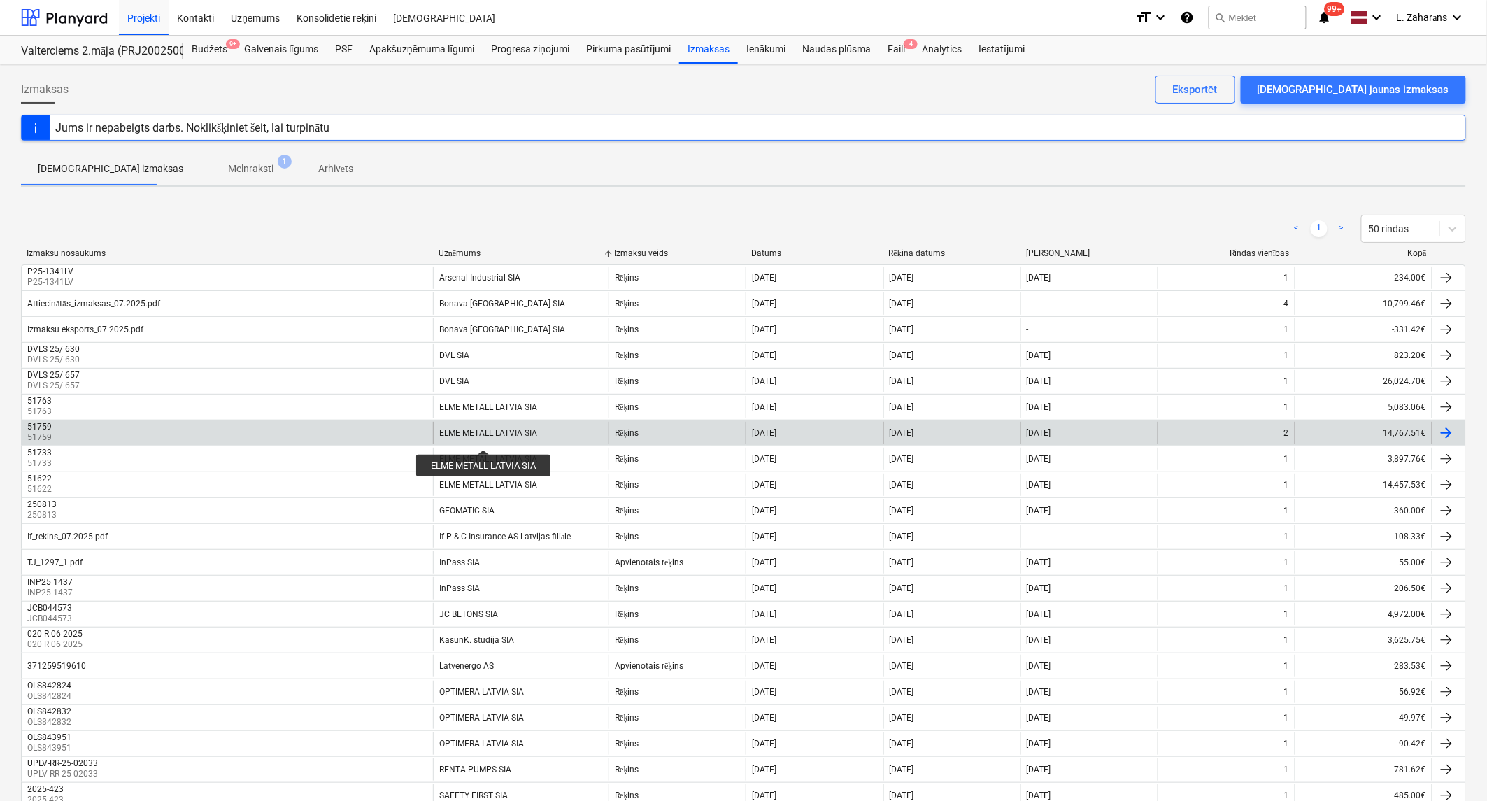
click at [485, 436] on div "ELME METALL LATVIA SIA" at bounding box center [488, 433] width 98 height 10
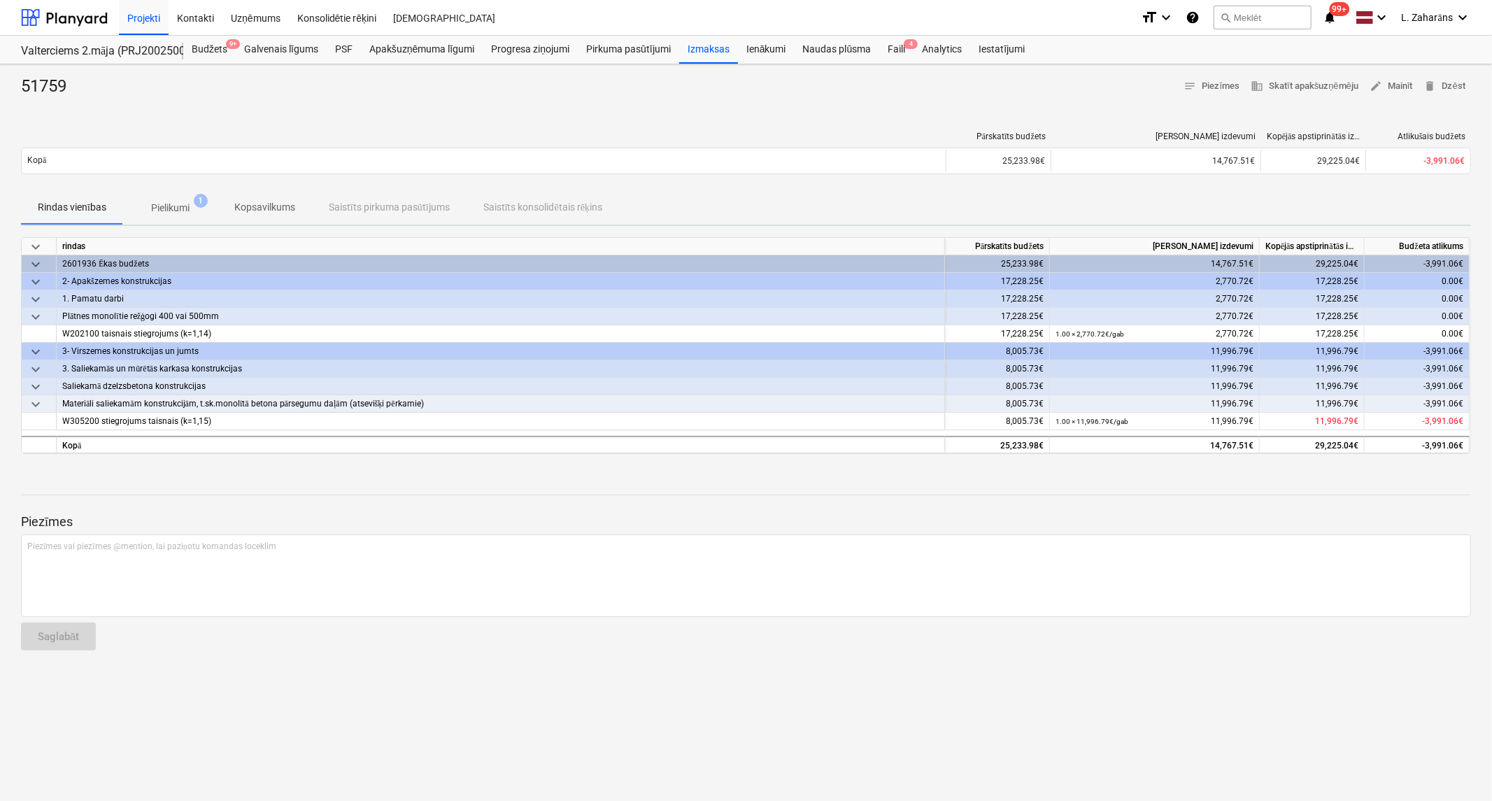
click at [165, 207] on p "Pielikumi" at bounding box center [170, 208] width 38 height 15
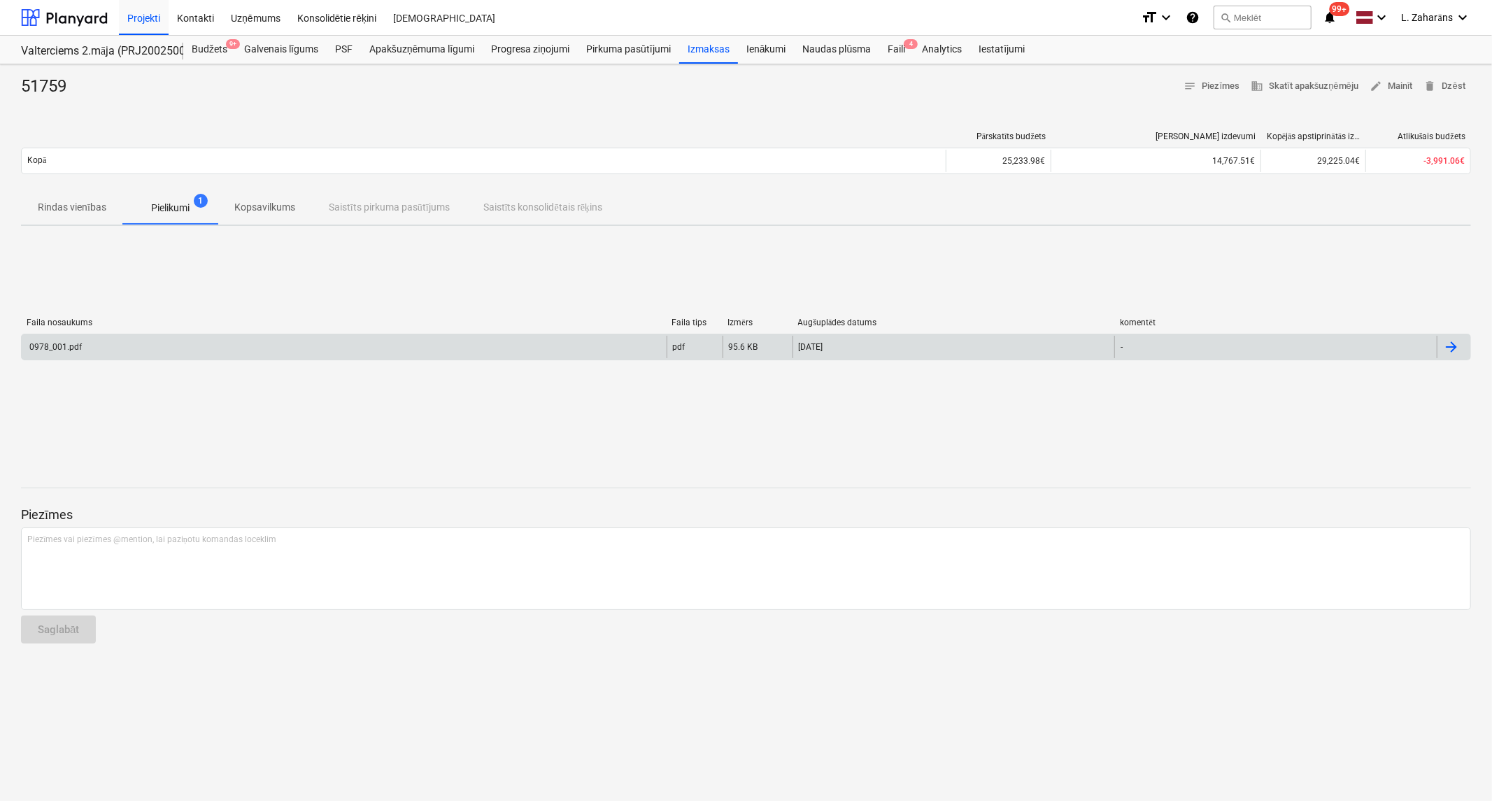
click at [154, 348] on div "0978_001.pdf" at bounding box center [344, 347] width 645 height 22
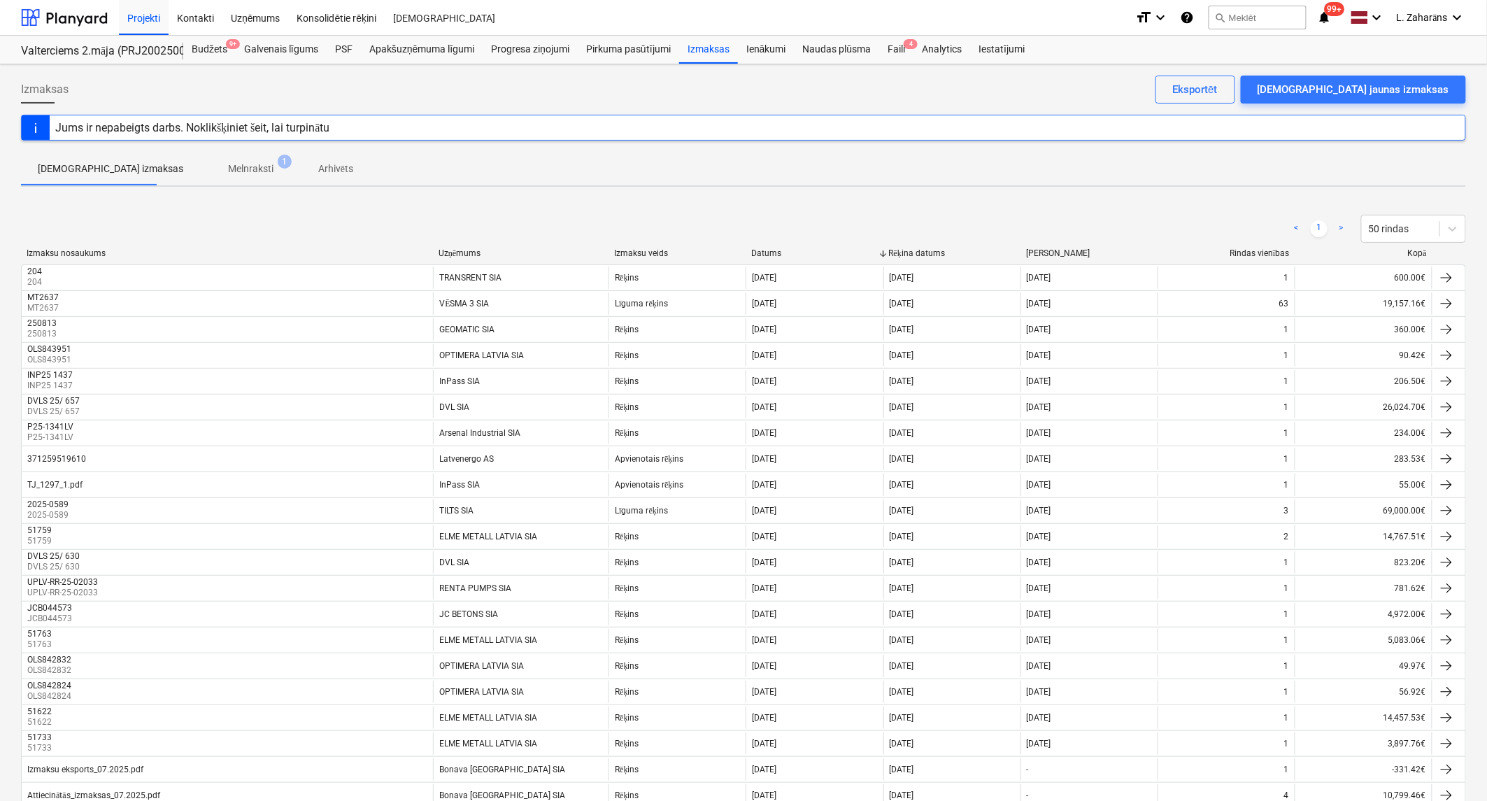
click at [459, 246] on div "< 1 > 50 rindas" at bounding box center [743, 228] width 1445 height 39
click at [464, 253] on div "Uzņēmums" at bounding box center [521, 253] width 164 height 10
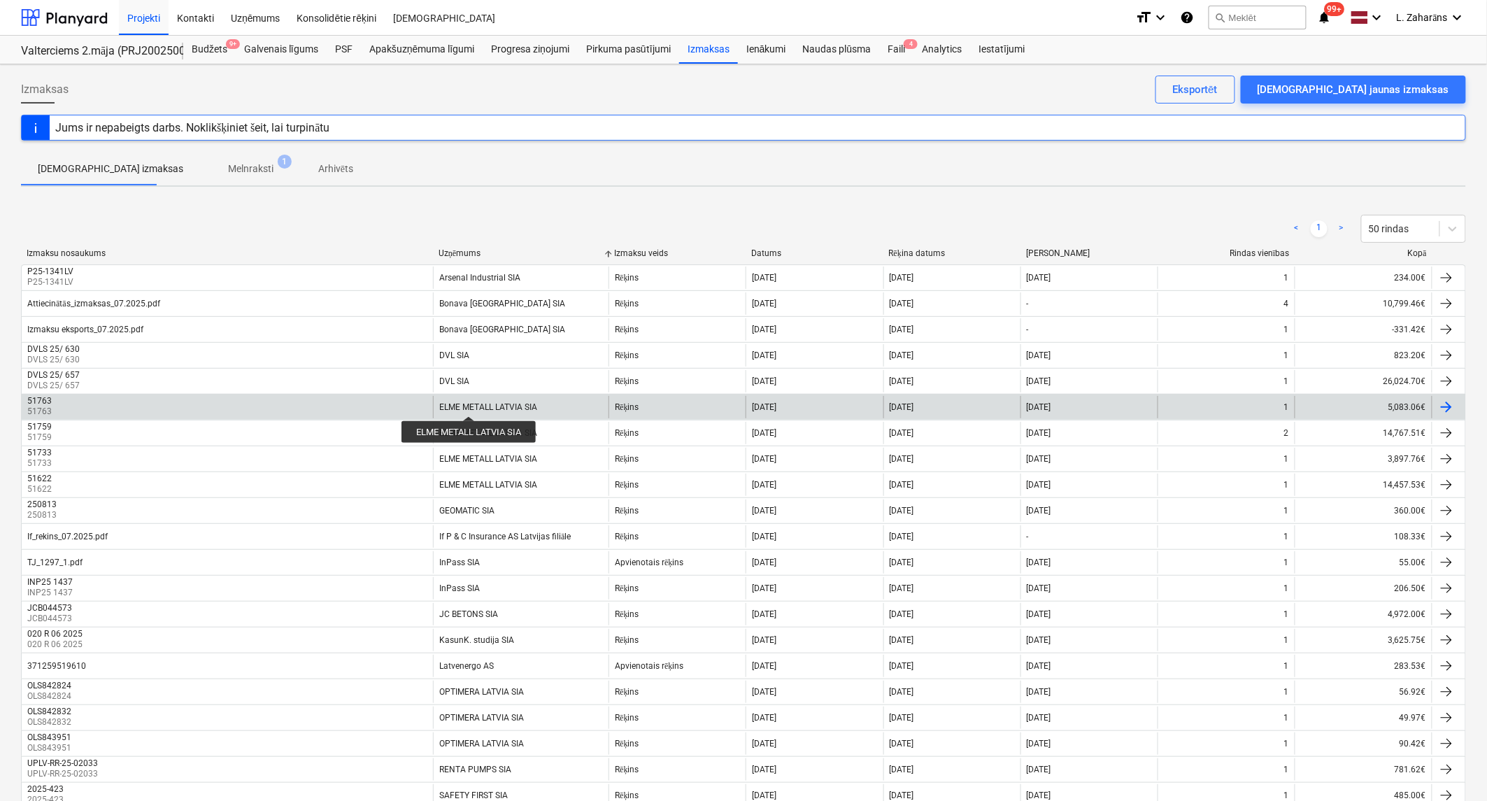
click at [470, 406] on div "ELME METALL LATVIA SIA" at bounding box center [488, 407] width 98 height 10
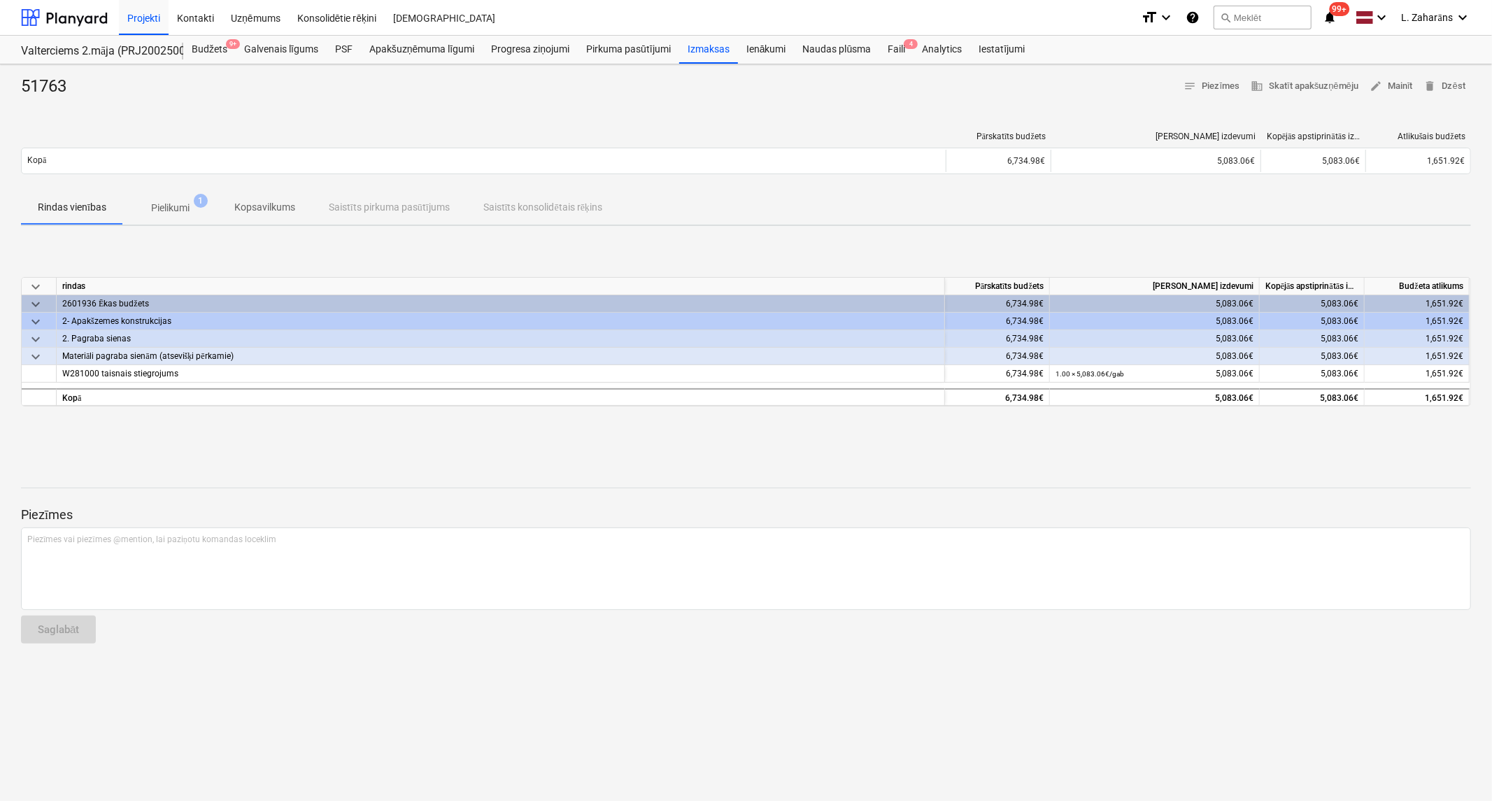
click at [186, 201] on p "Pielikumi" at bounding box center [170, 208] width 38 height 15
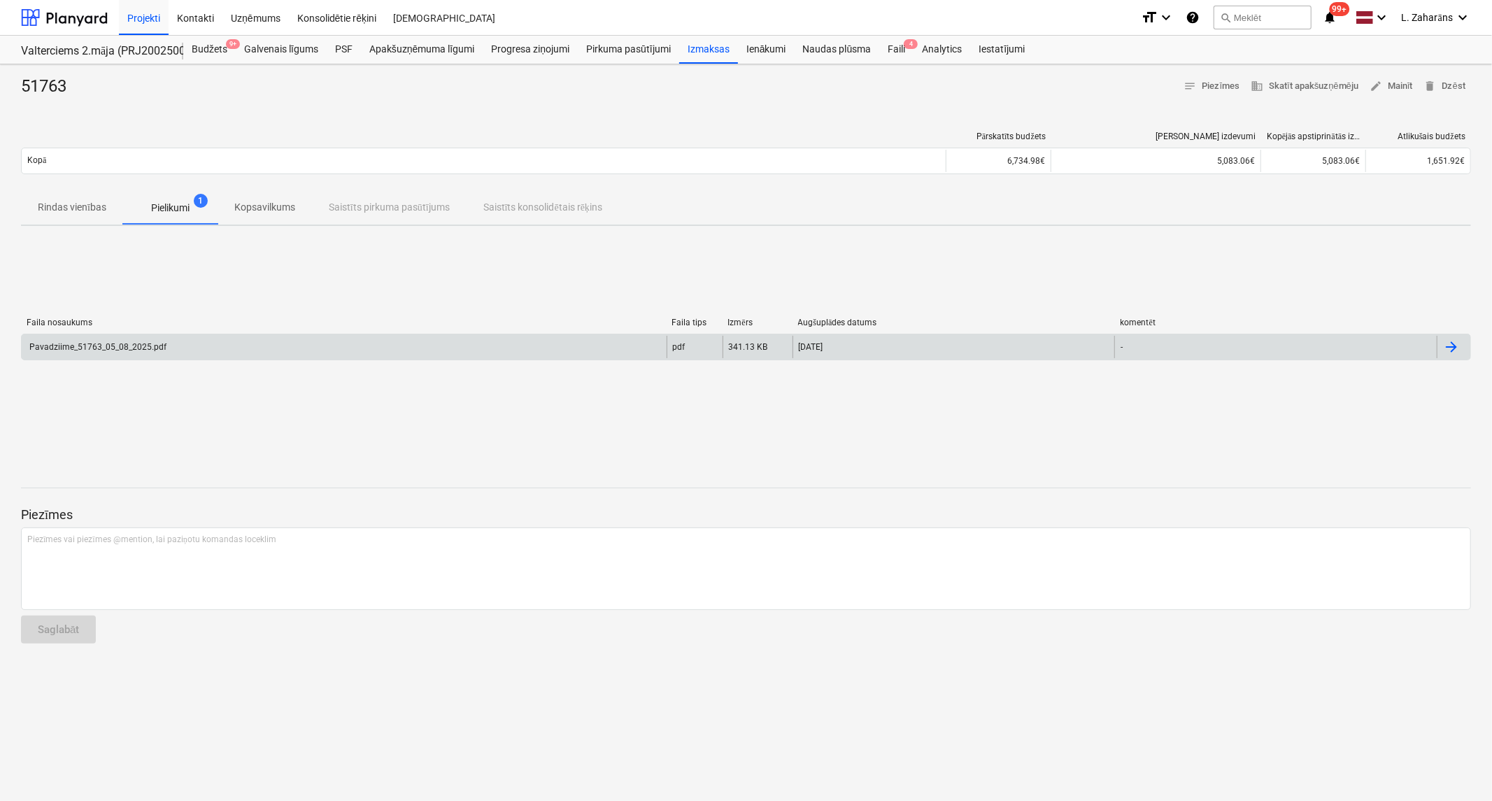
click at [180, 346] on div "Pavadziime_51763_05_08_2025.pdf" at bounding box center [344, 347] width 645 height 22
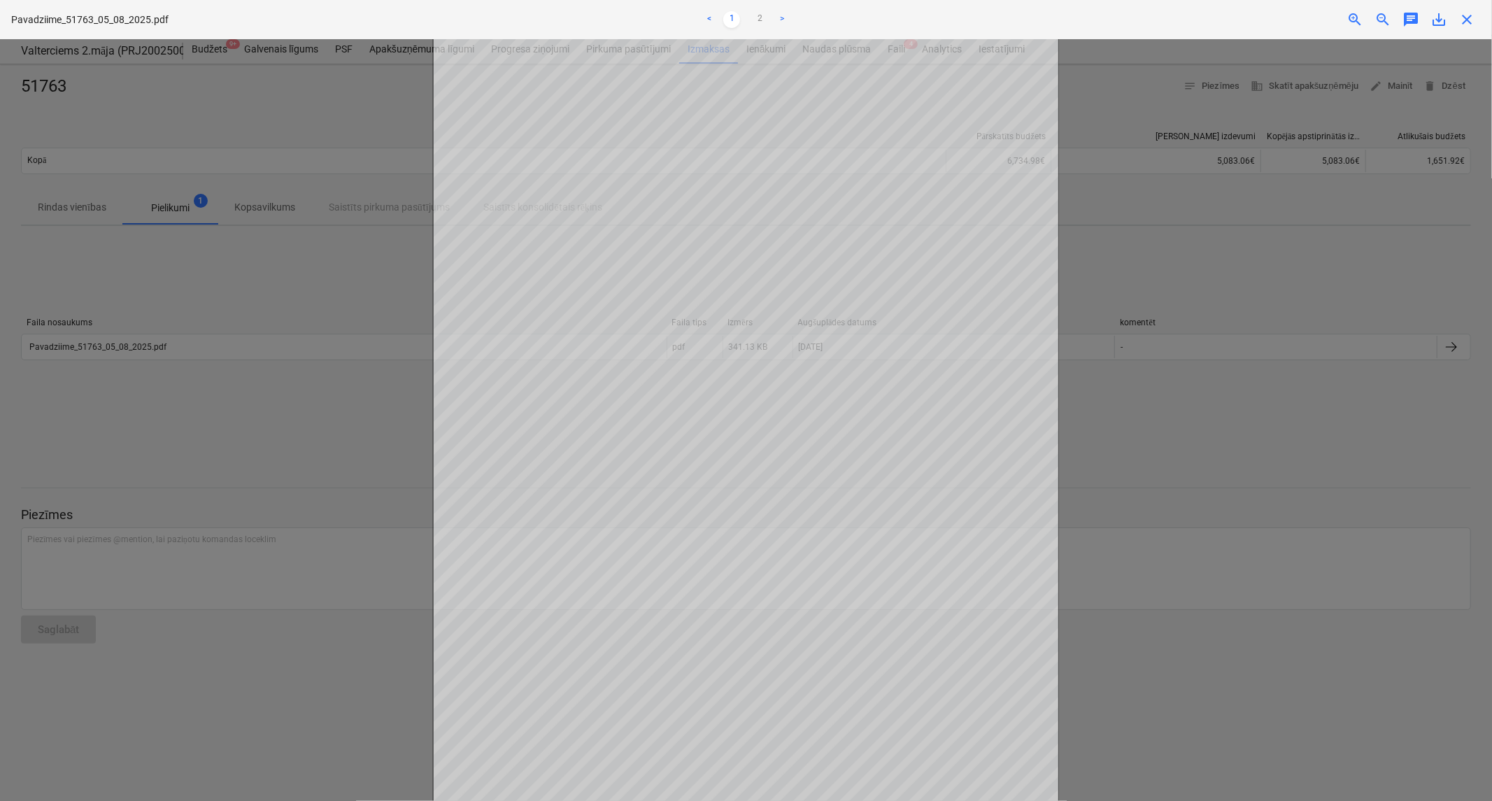
click at [1470, 31] on div "Pavadziime_51763_05_08_2025.pdf < 1 2 > zoom_in zoom_out chat 0 save_alt close" at bounding box center [746, 19] width 1492 height 39
click at [1470, 18] on span "close" at bounding box center [1466, 19] width 17 height 17
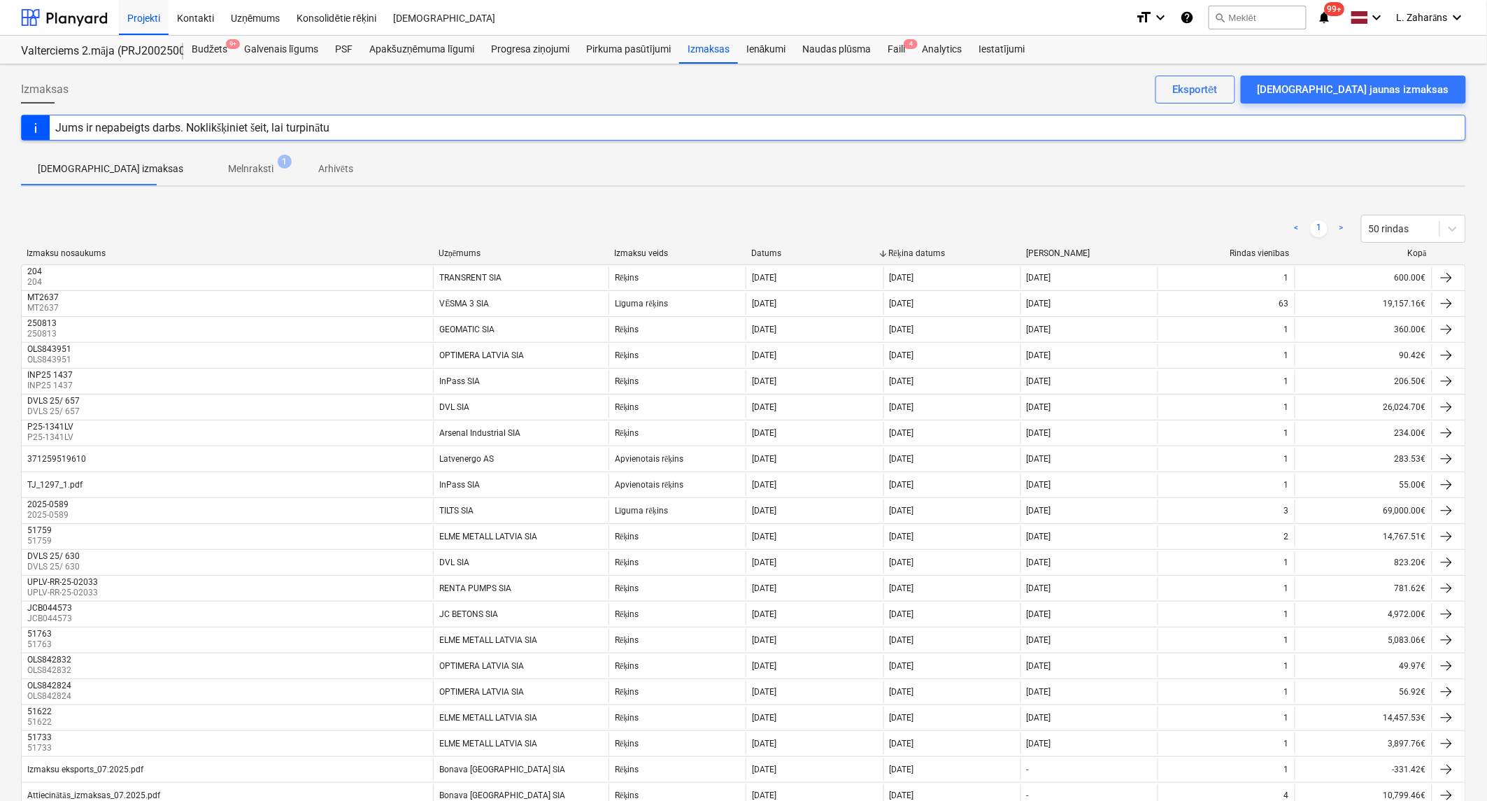
drag, startPoint x: 458, startPoint y: 243, endPoint x: 457, endPoint y: 250, distance: 7.0
click at [458, 243] on div "< 1 > 50 rindas" at bounding box center [743, 228] width 1445 height 39
click at [457, 252] on div "Uzņēmums" at bounding box center [521, 253] width 164 height 10
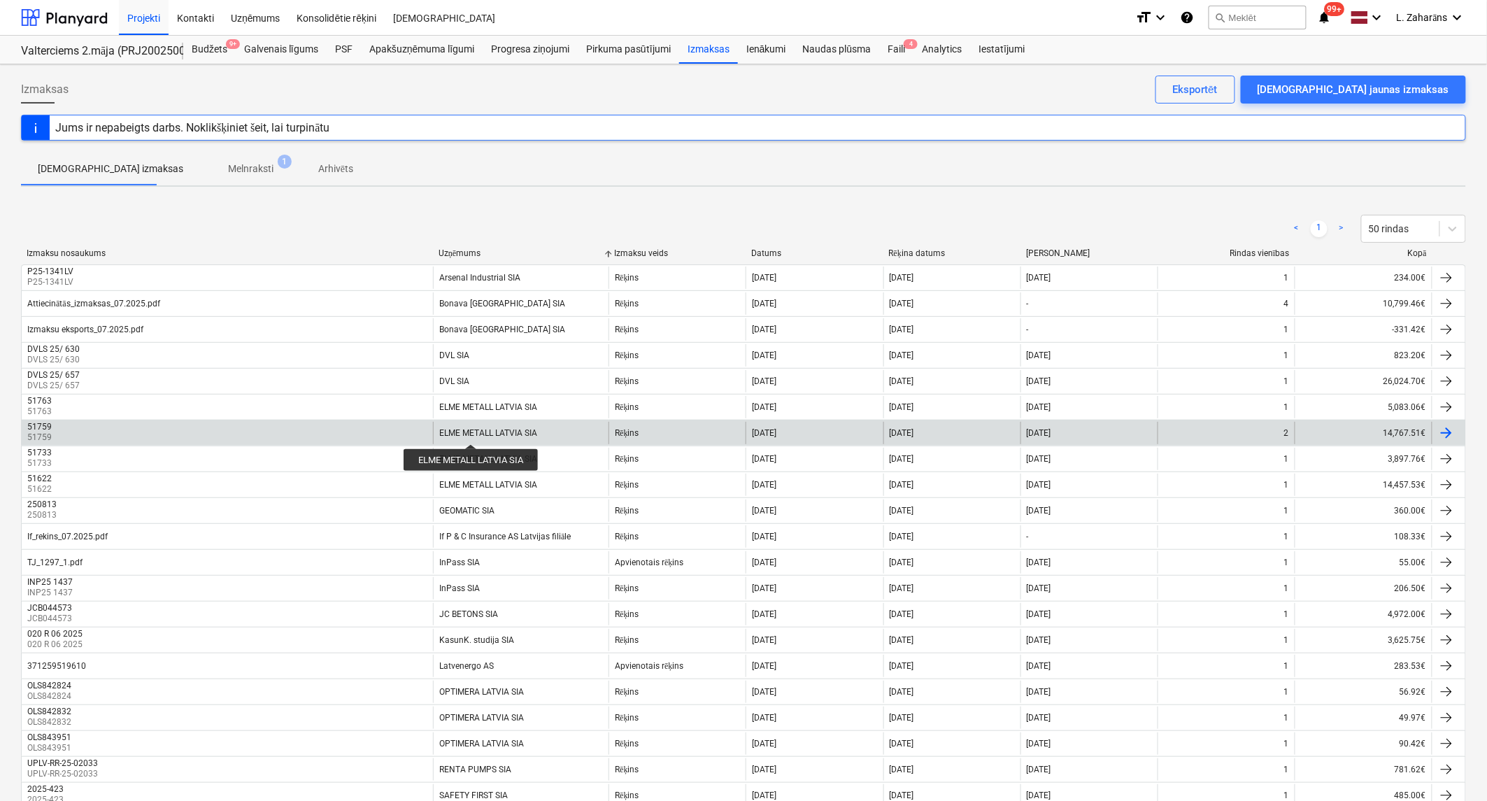
click at [472, 432] on div "ELME METALL LATVIA SIA" at bounding box center [488, 433] width 98 height 10
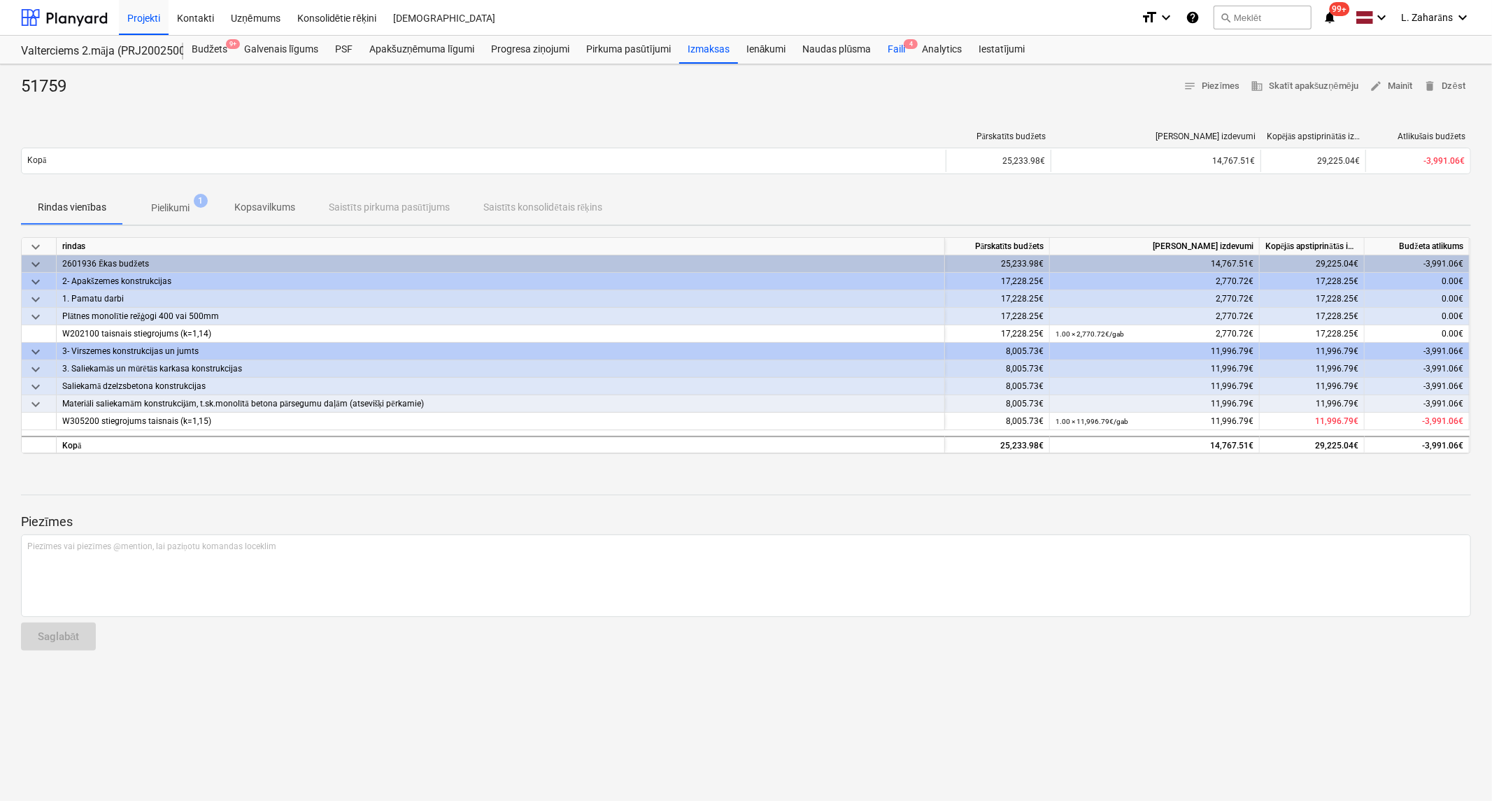
click at [899, 49] on div "Faili 4" at bounding box center [896, 50] width 34 height 28
click at [176, 196] on span "Pielikumi 1" at bounding box center [170, 207] width 94 height 25
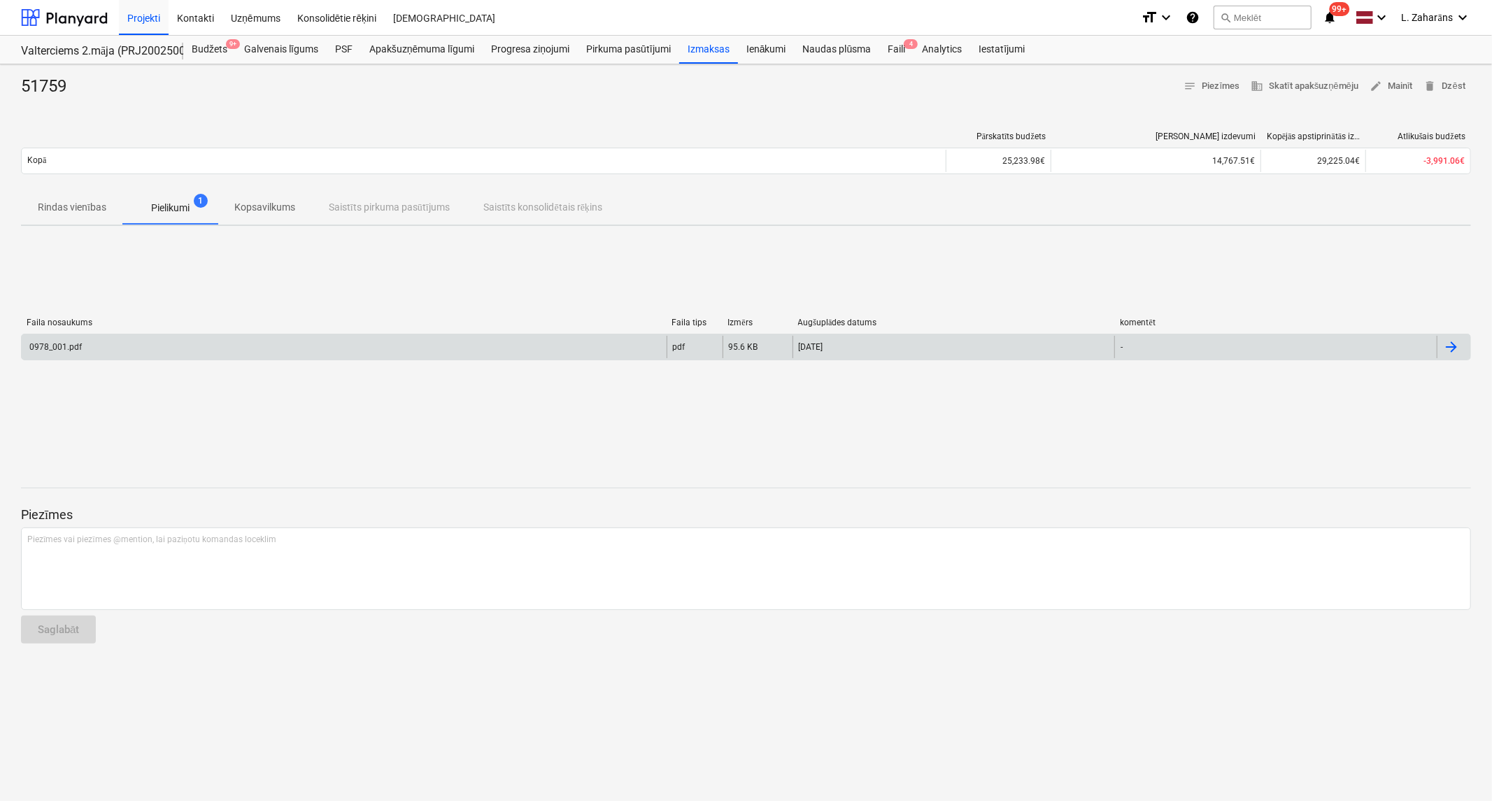
click at [113, 351] on div "0978_001.pdf" at bounding box center [344, 347] width 645 height 22
